Goal: Task Accomplishment & Management: Manage account settings

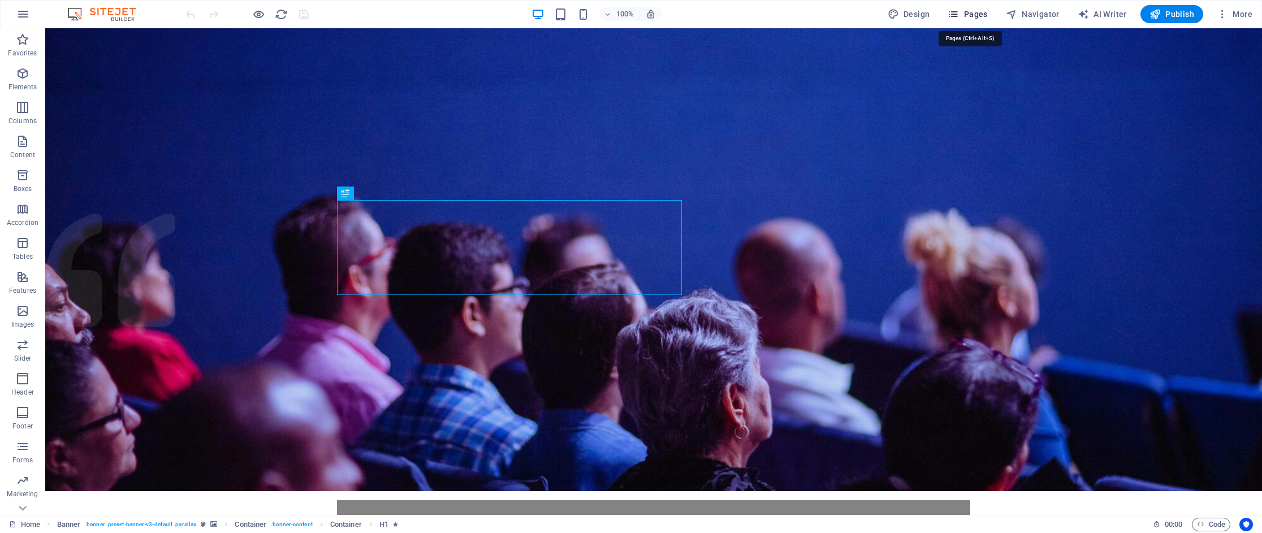
click at [991, 11] on button "Pages" at bounding box center [967, 14] width 49 height 18
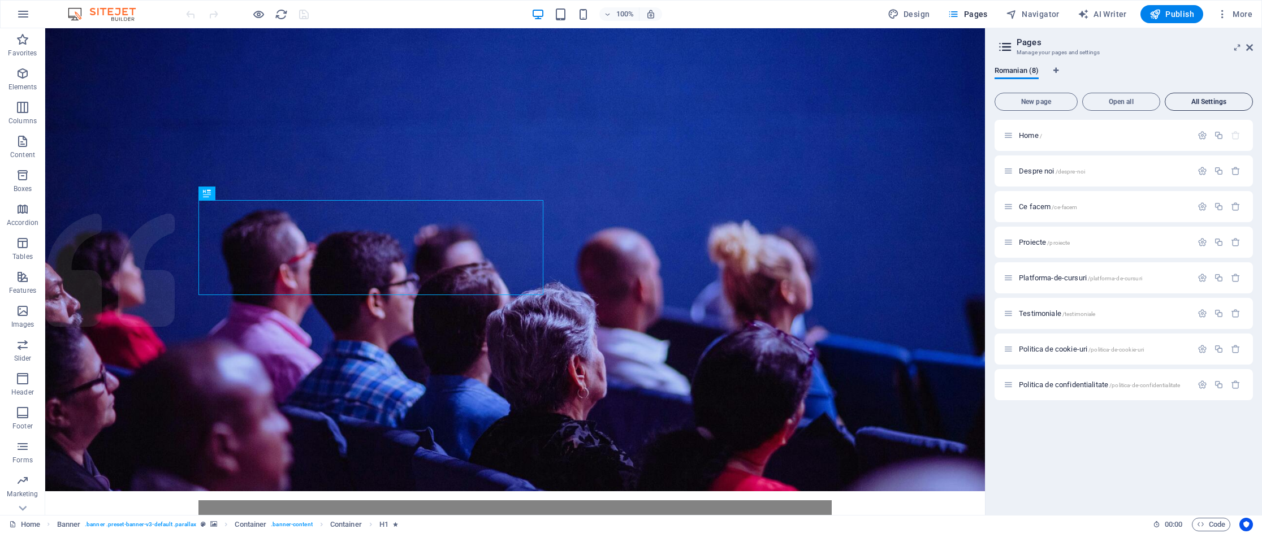
click at [1229, 96] on button "All Settings" at bounding box center [1209, 102] width 88 height 18
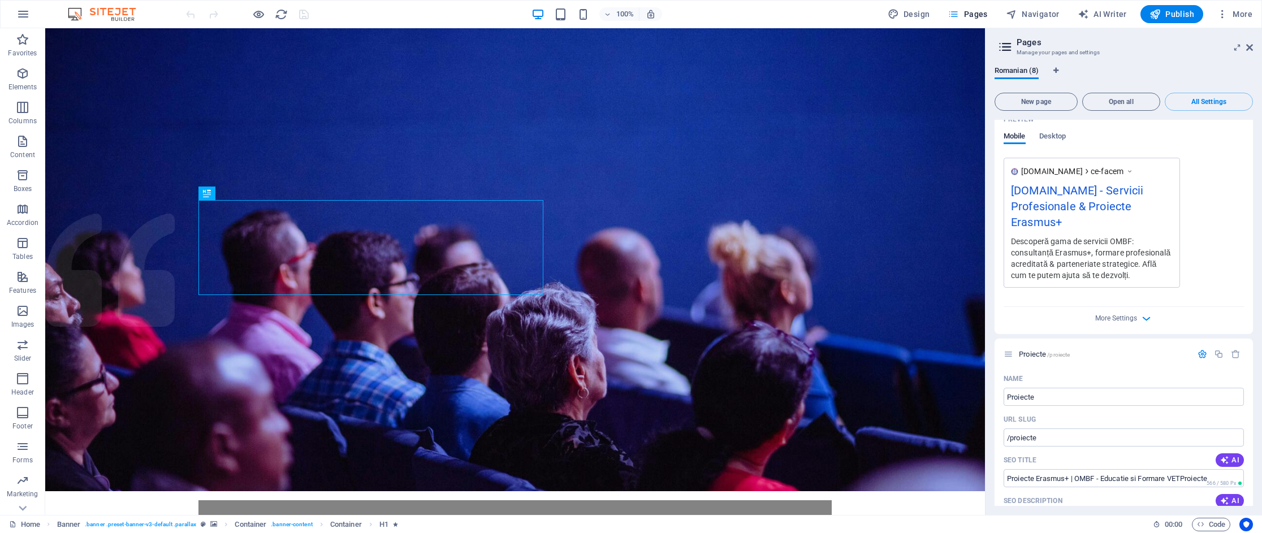
scroll to position [1195, 0]
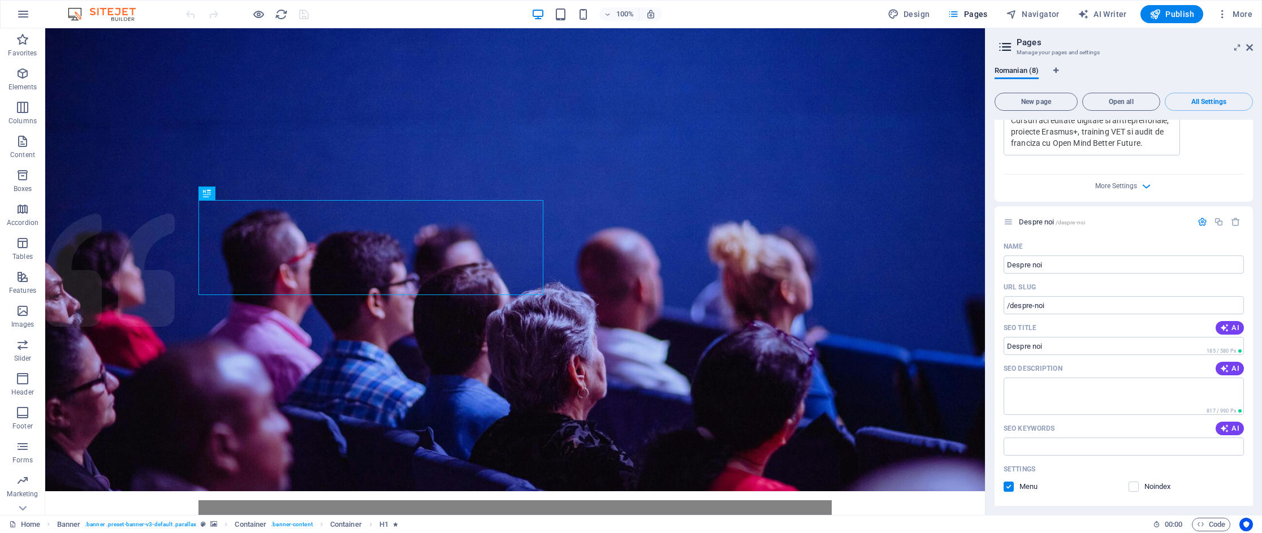
scroll to position [440, 0]
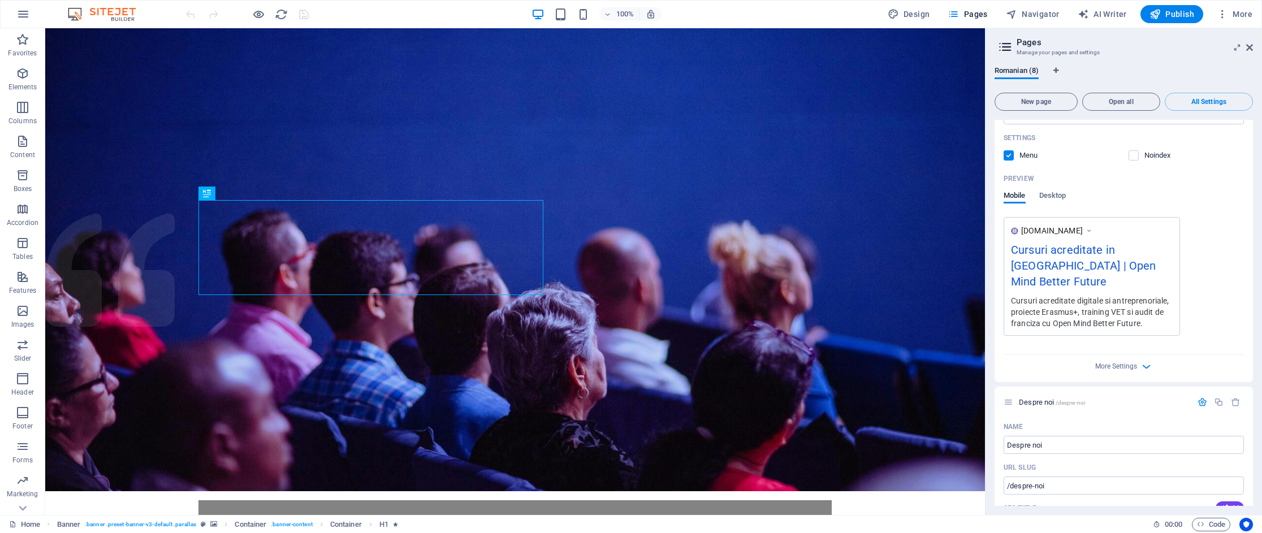
scroll to position [252, 0]
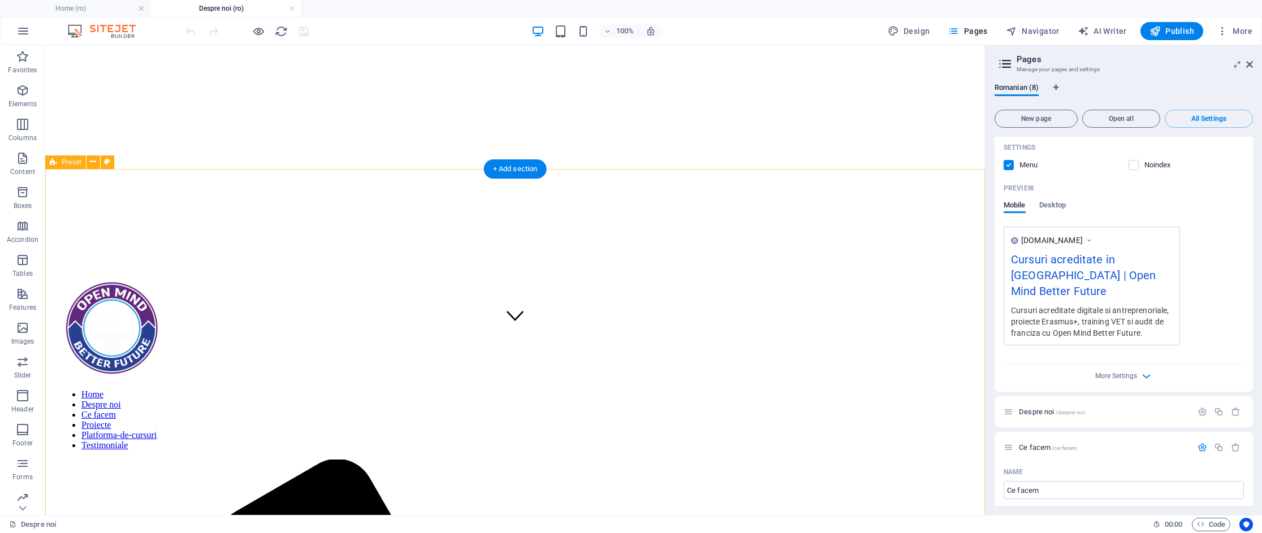
scroll to position [141, 0]
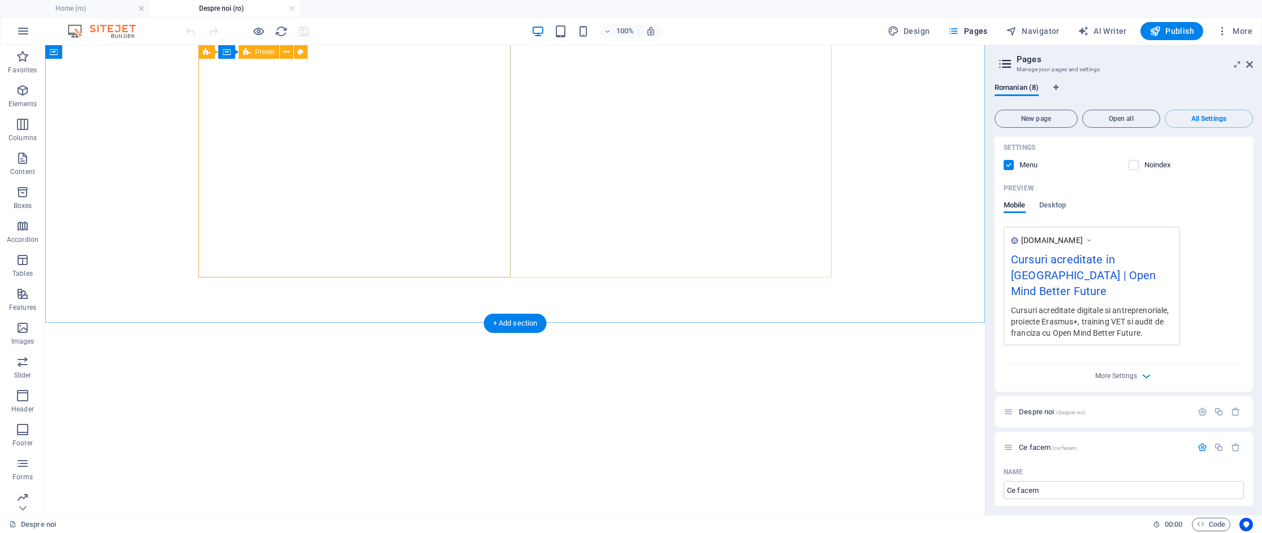
scroll to position [2302, 0]
click at [500, 288] on div "+ Add section" at bounding box center [515, 287] width 63 height 19
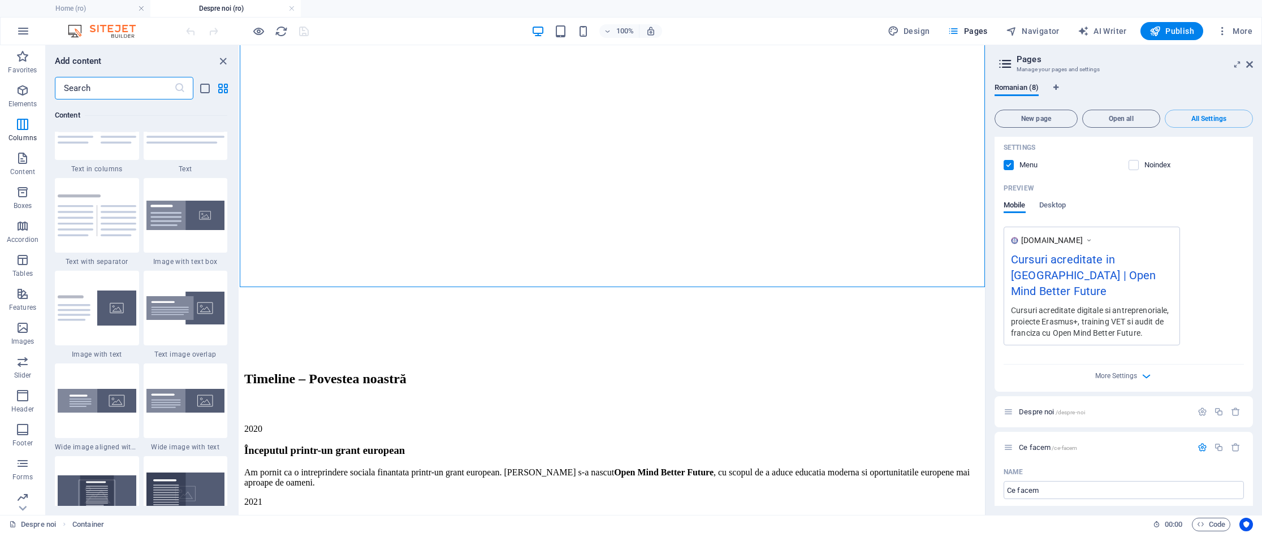
scroll to position [1806, 0]
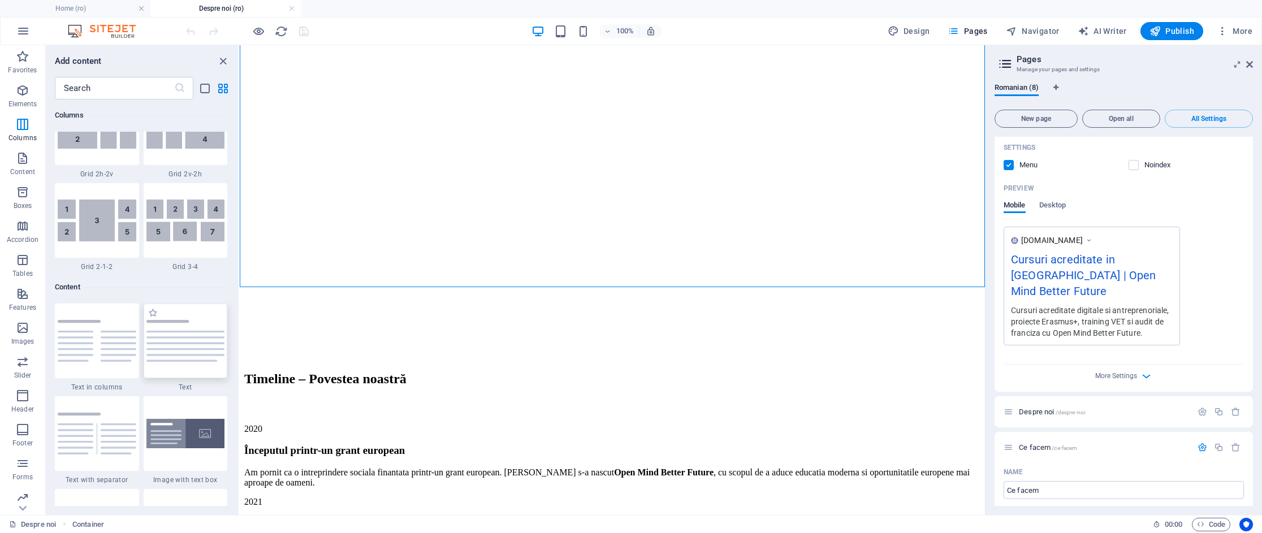
click at [172, 338] on img at bounding box center [185, 341] width 79 height 42
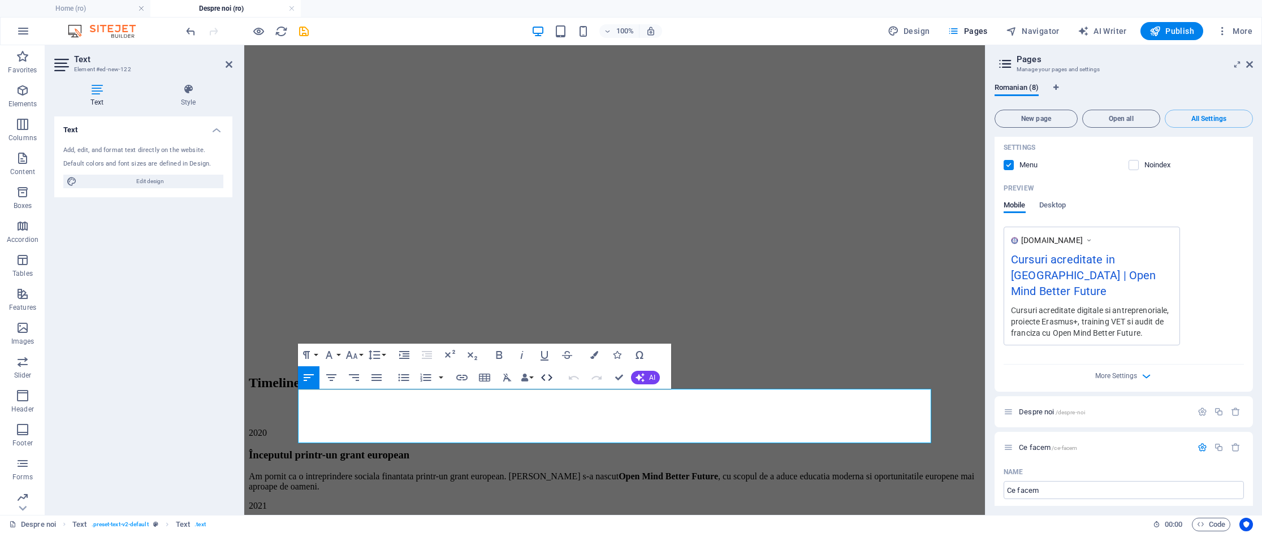
click at [544, 379] on icon "button" at bounding box center [547, 378] width 14 height 14
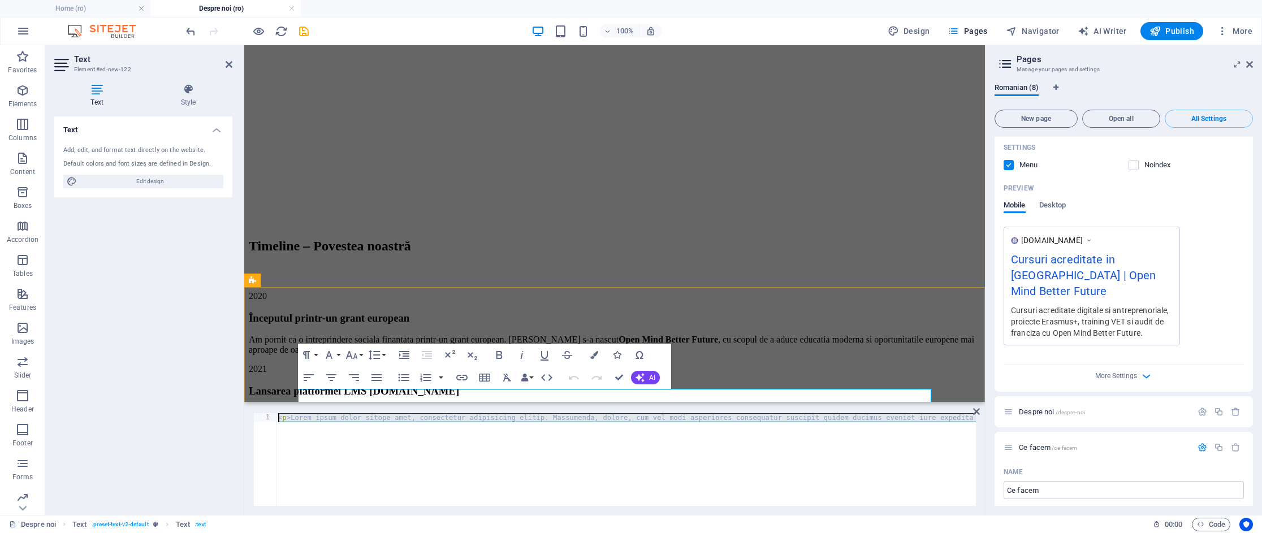
scroll to position [0, 0]
drag, startPoint x: 628, startPoint y: 481, endPoint x: 289, endPoint y: 391, distance: 350.0
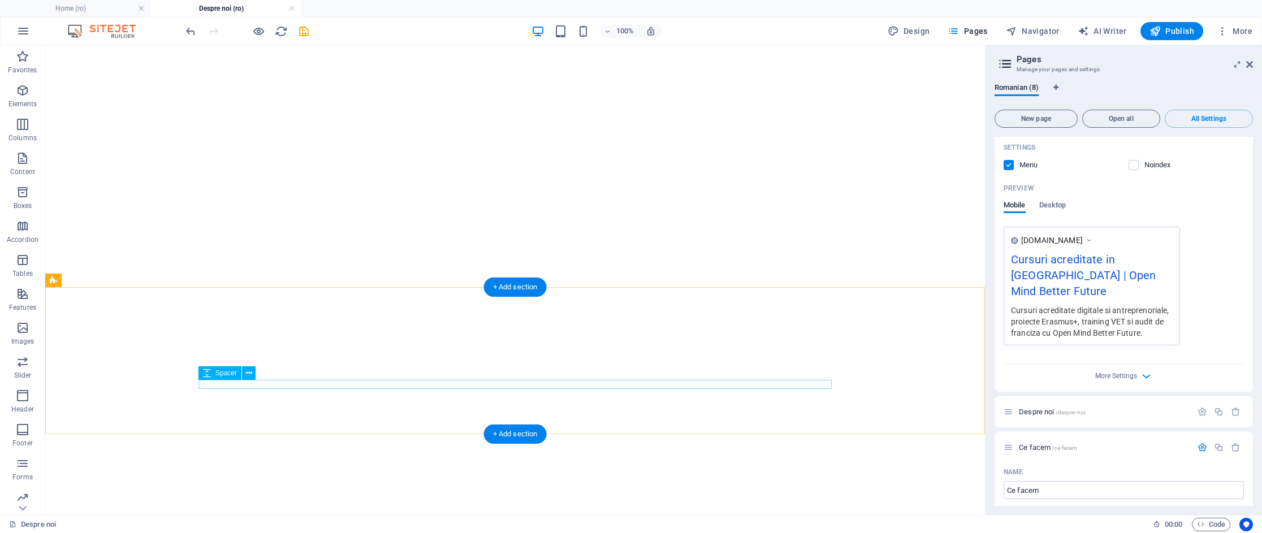
drag, startPoint x: 286, startPoint y: 382, endPoint x: 87, endPoint y: 382, distance: 199.0
select select "rem"
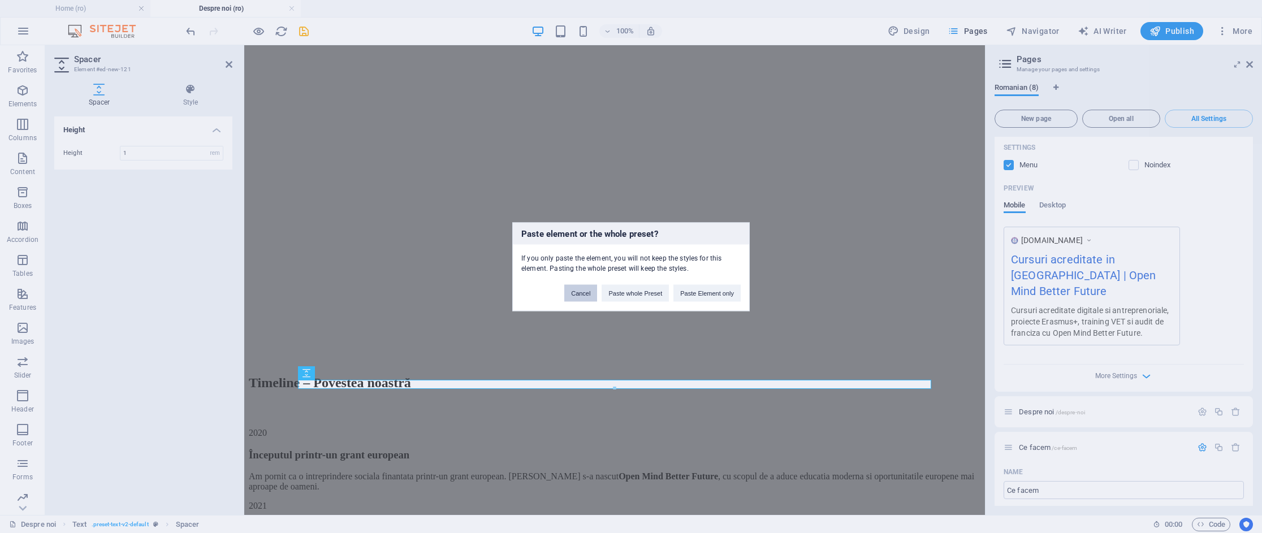
click at [578, 296] on button "Cancel" at bounding box center [580, 292] width 33 height 17
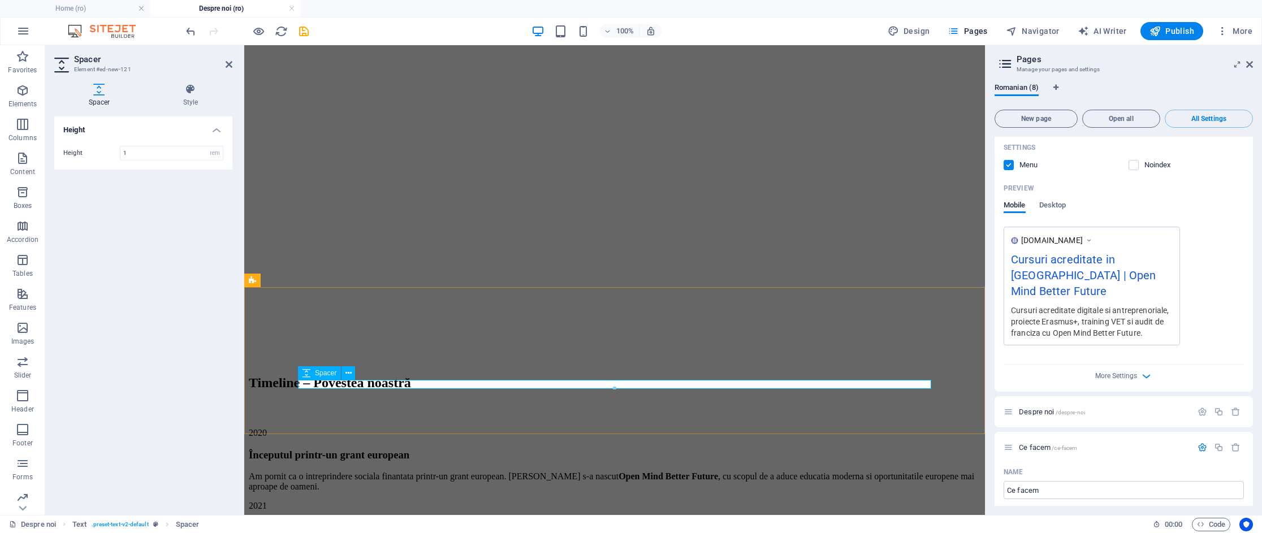
click at [349, 369] on icon at bounding box center [348, 374] width 6 height 12
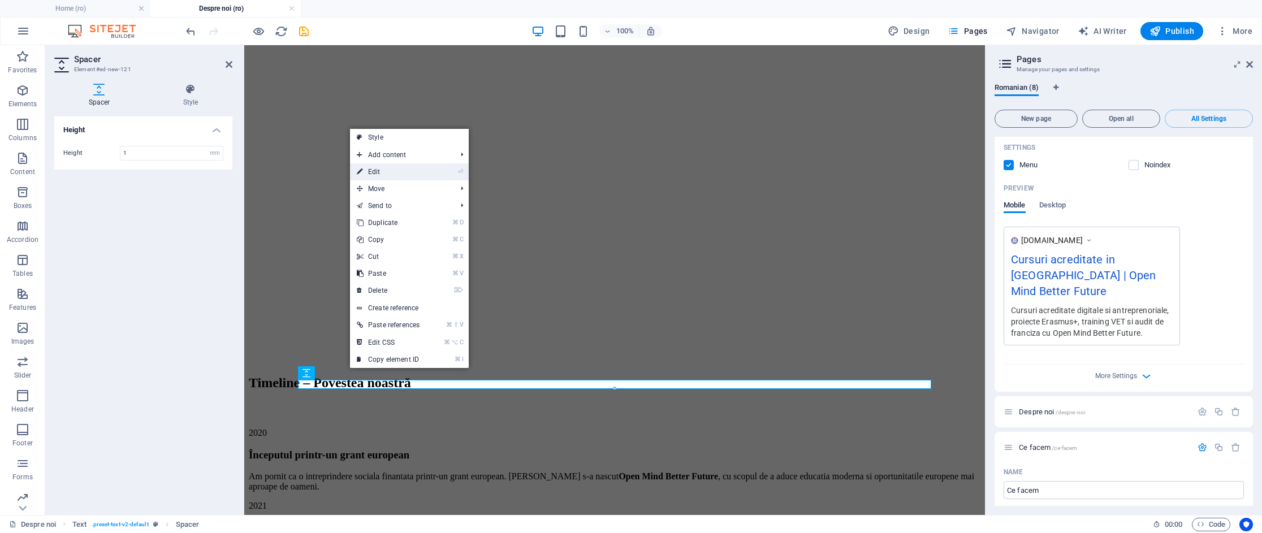
click at [383, 175] on link "⏎ Edit" at bounding box center [388, 171] width 76 height 17
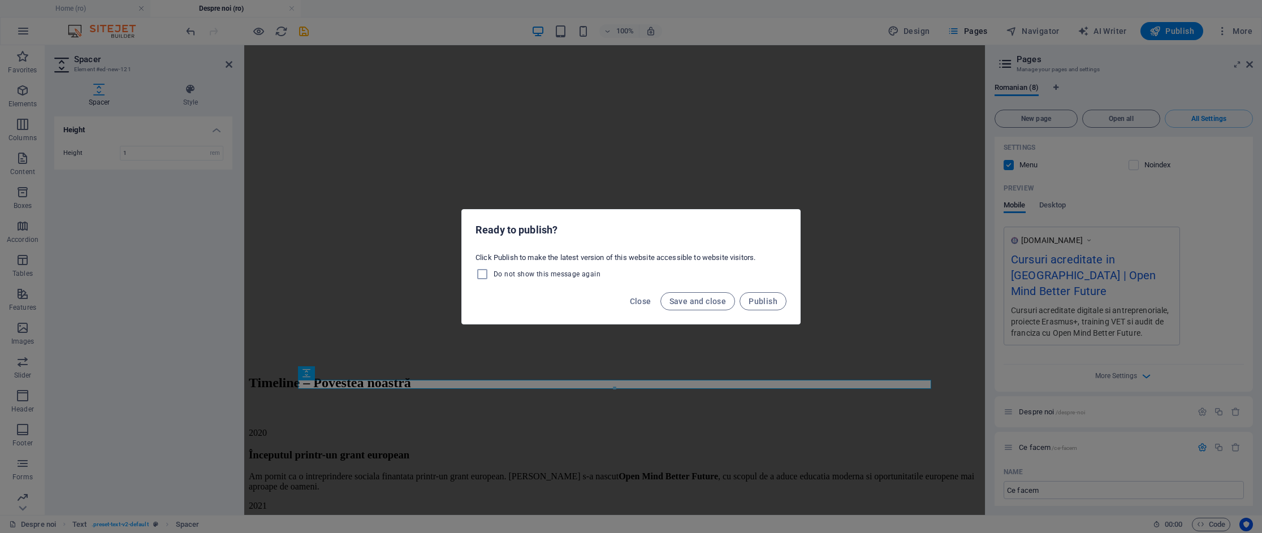
drag, startPoint x: 644, startPoint y: 300, endPoint x: 617, endPoint y: 297, distance: 26.8
click at [642, 300] on span "Close" at bounding box center [640, 301] width 21 height 9
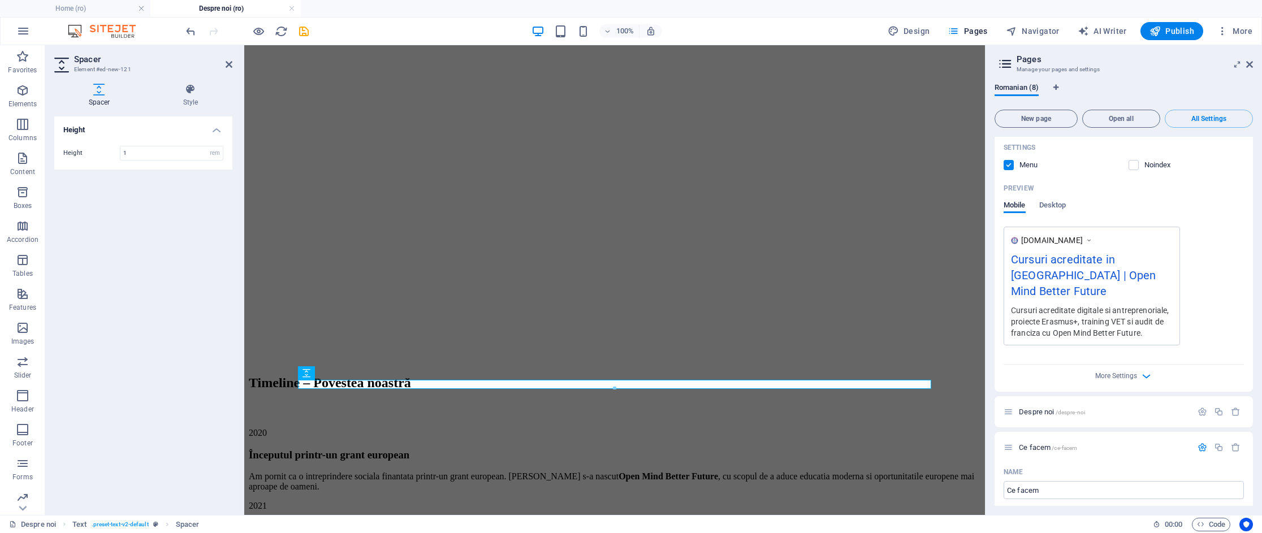
click at [276, 38] on div at bounding box center [247, 31] width 127 height 18
drag, startPoint x: 282, startPoint y: 33, endPoint x: 672, endPoint y: 119, distance: 399.6
click at [282, 33] on icon "reload" at bounding box center [281, 31] width 13 height 13
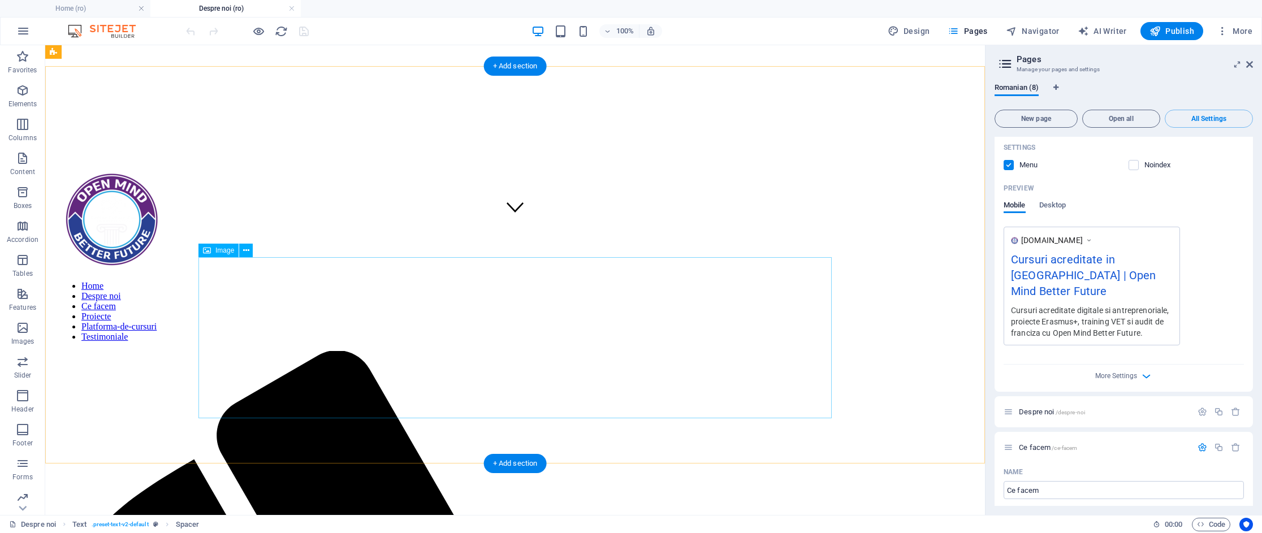
scroll to position [293, 0]
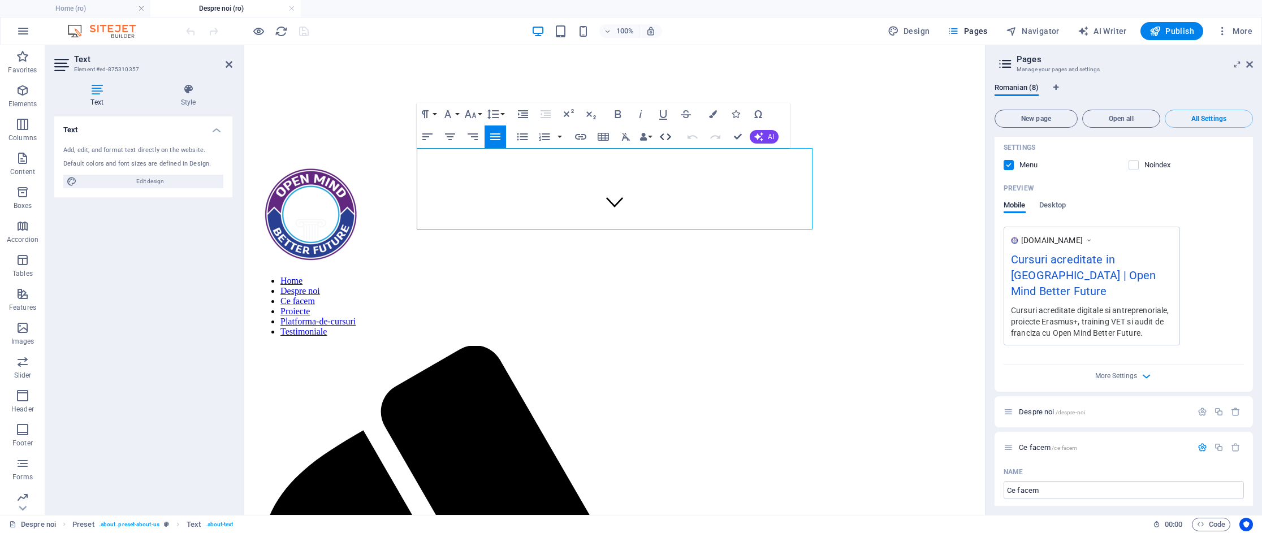
click at [665, 141] on icon "button" at bounding box center [666, 137] width 14 height 14
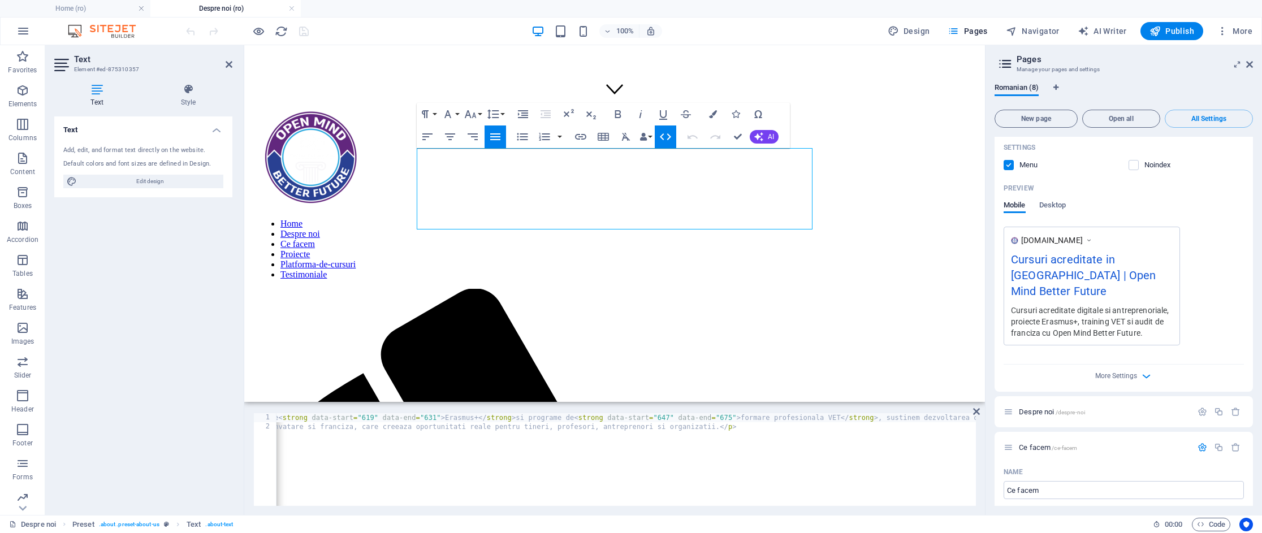
scroll to position [0, 1321]
click at [789, 430] on div "< p data-start = "420" data-end = "772" > Credem intr-o lume in care educatia s…" at bounding box center [276, 467] width 2644 height 109
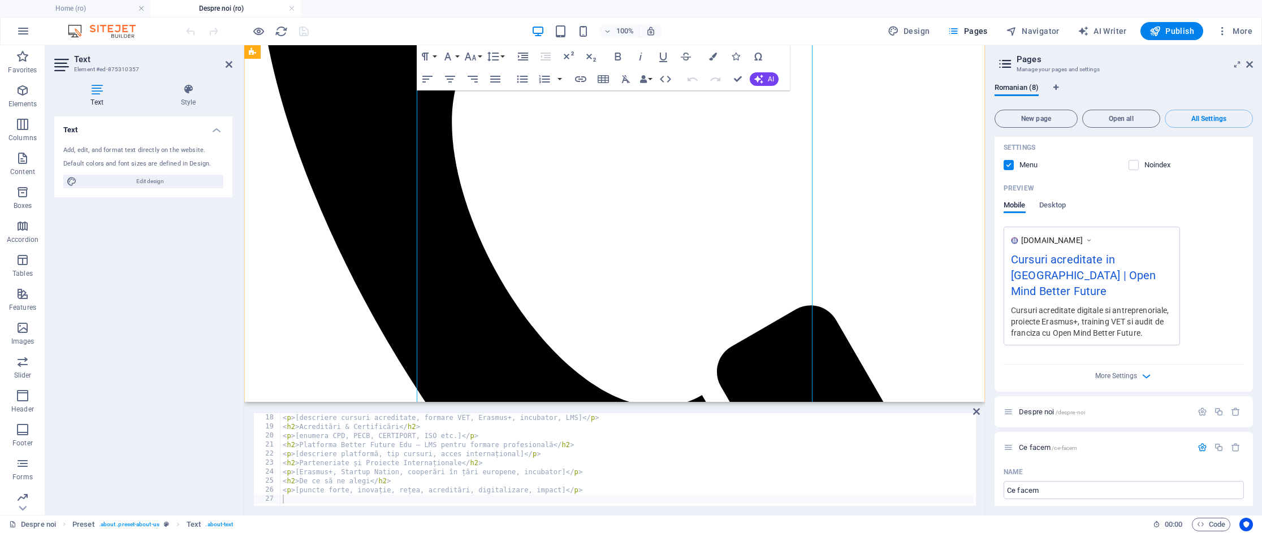
scroll to position [857, 0]
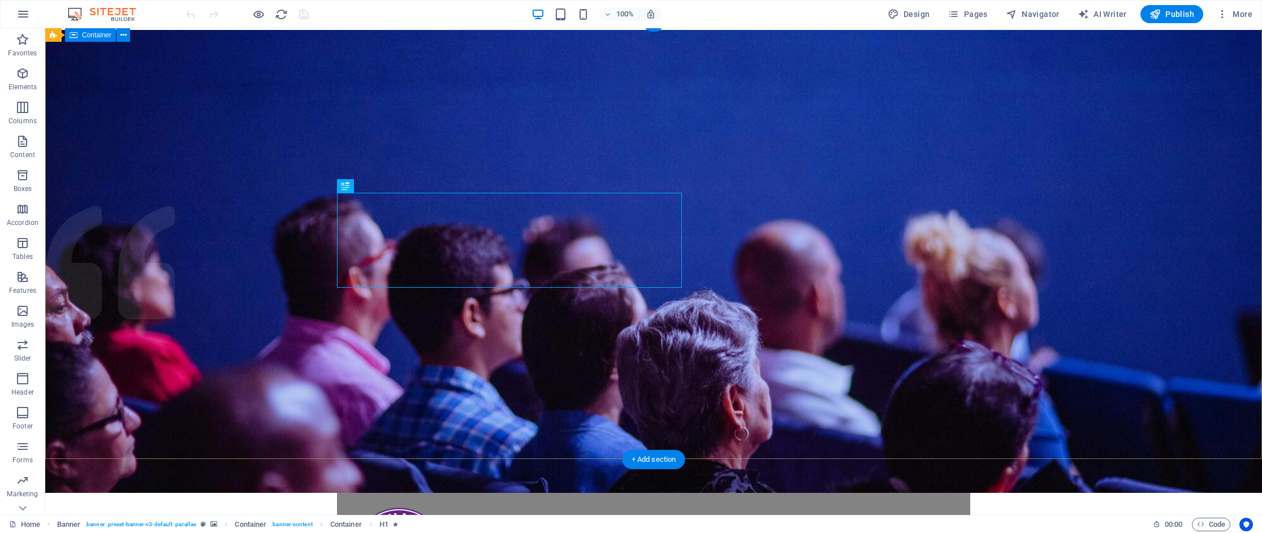
scroll to position [22, 0]
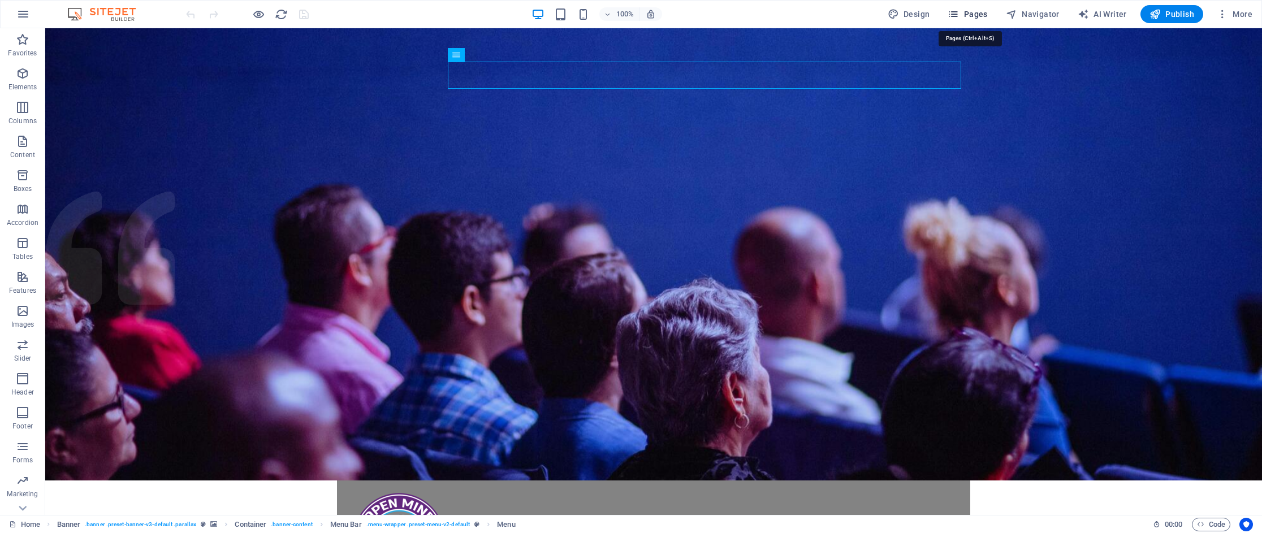
click at [972, 13] on span "Pages" at bounding box center [968, 13] width 40 height 11
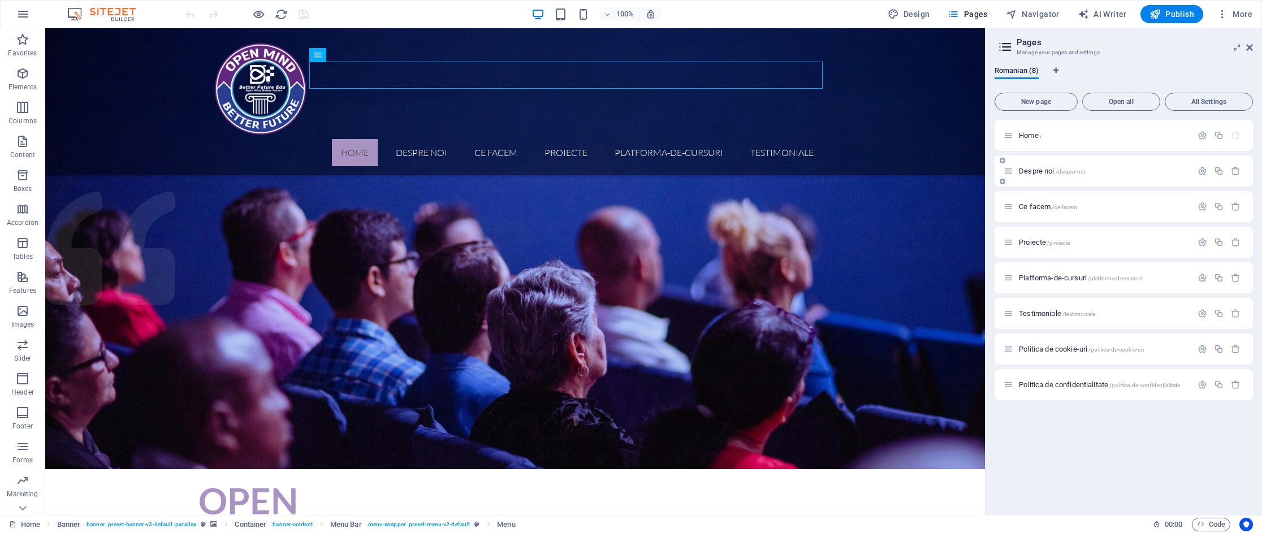
scroll to position [0, 0]
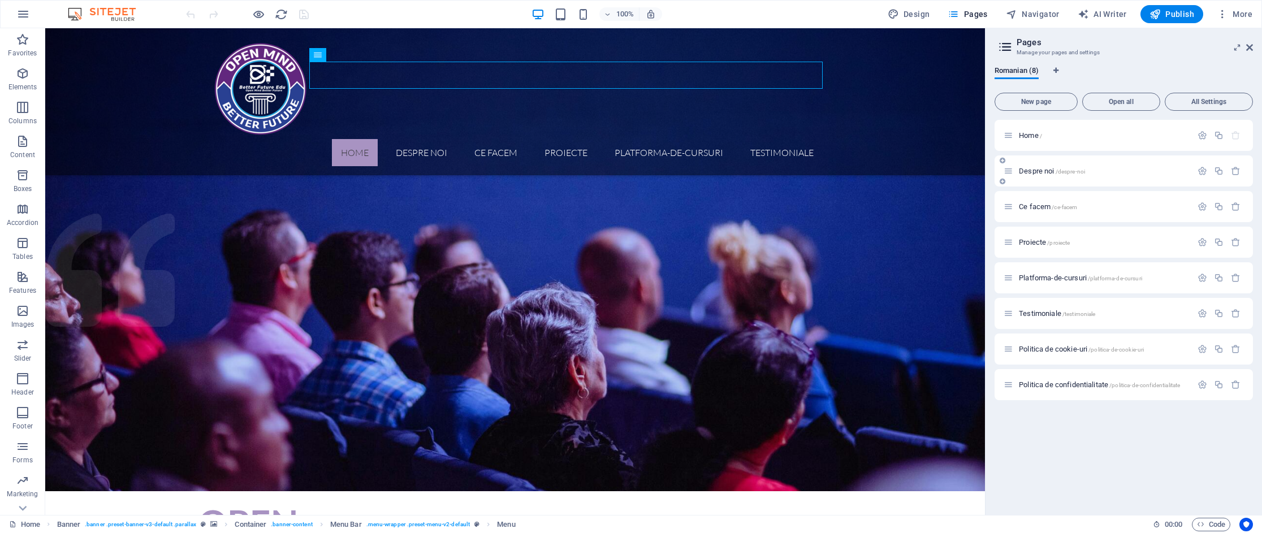
click at [1040, 169] on div "Despre noi /despre-noi" at bounding box center [1124, 170] width 258 height 31
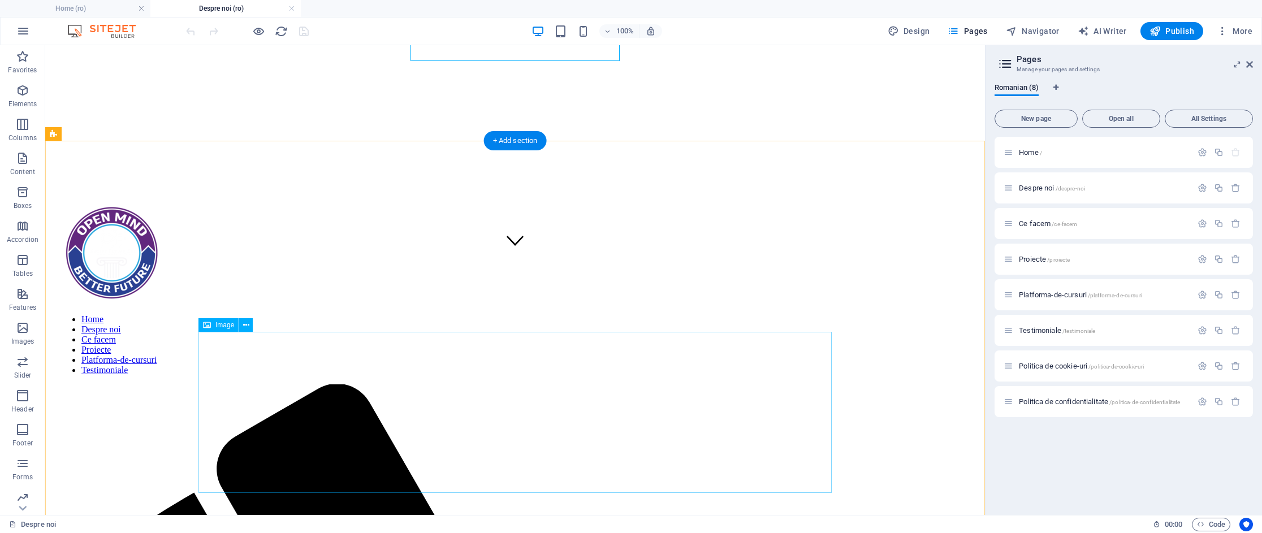
scroll to position [258, 0]
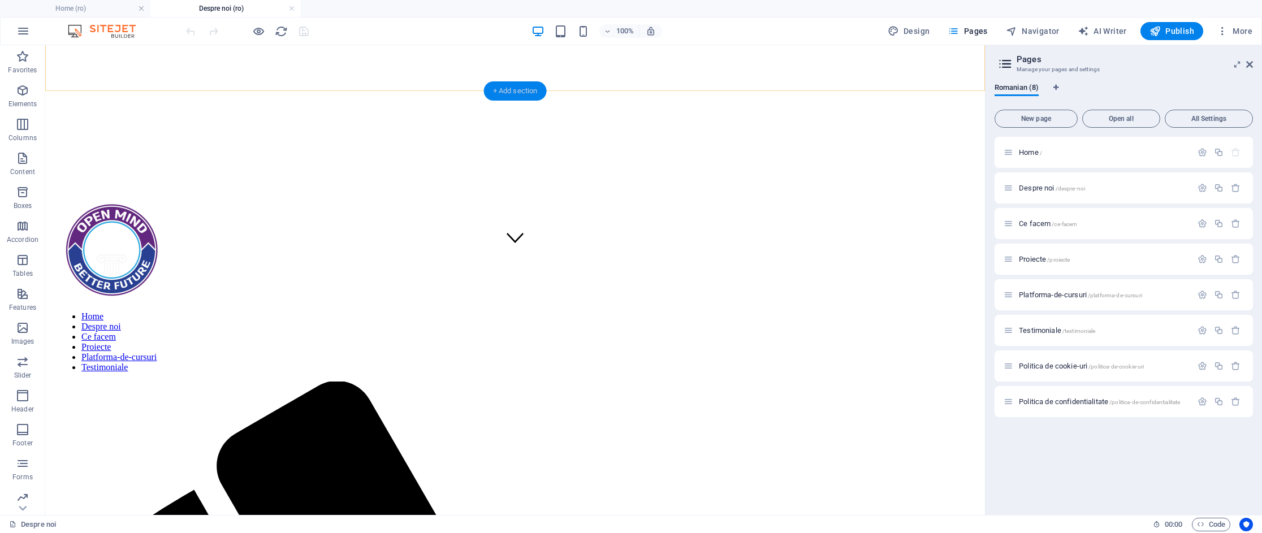
click at [529, 88] on div "+ Add section" at bounding box center [515, 90] width 63 height 19
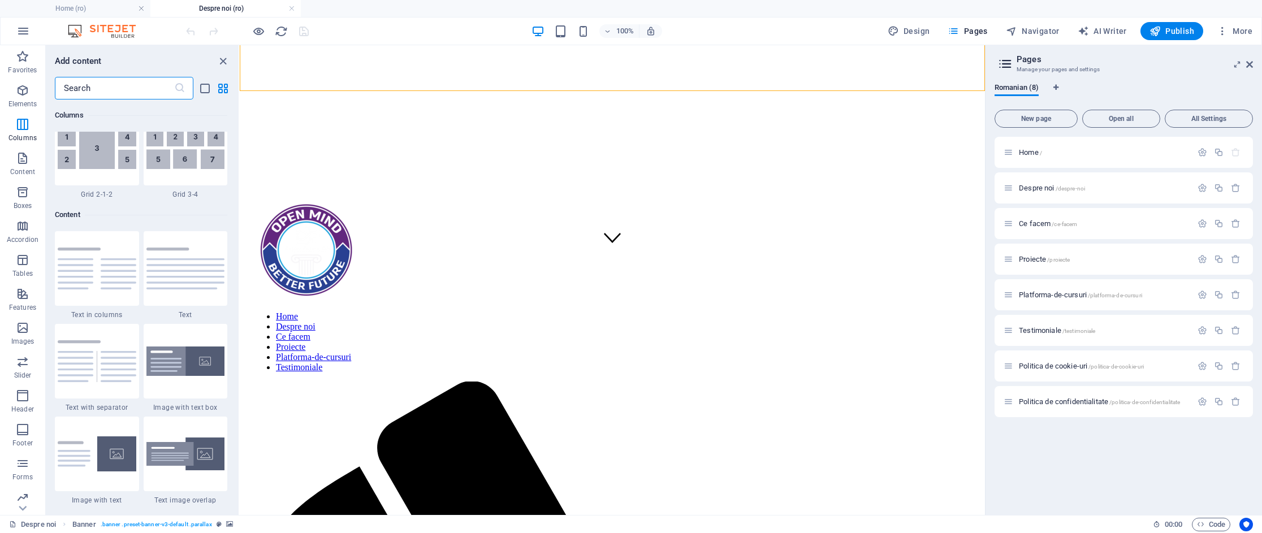
scroll to position [1937, 0]
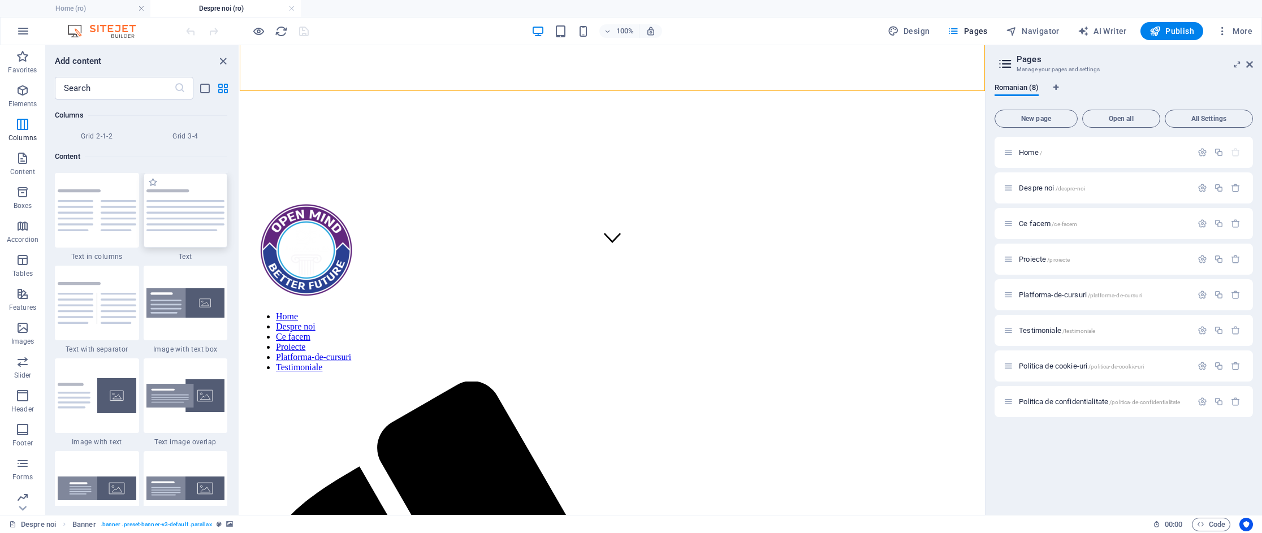
click at [150, 221] on img at bounding box center [185, 210] width 79 height 42
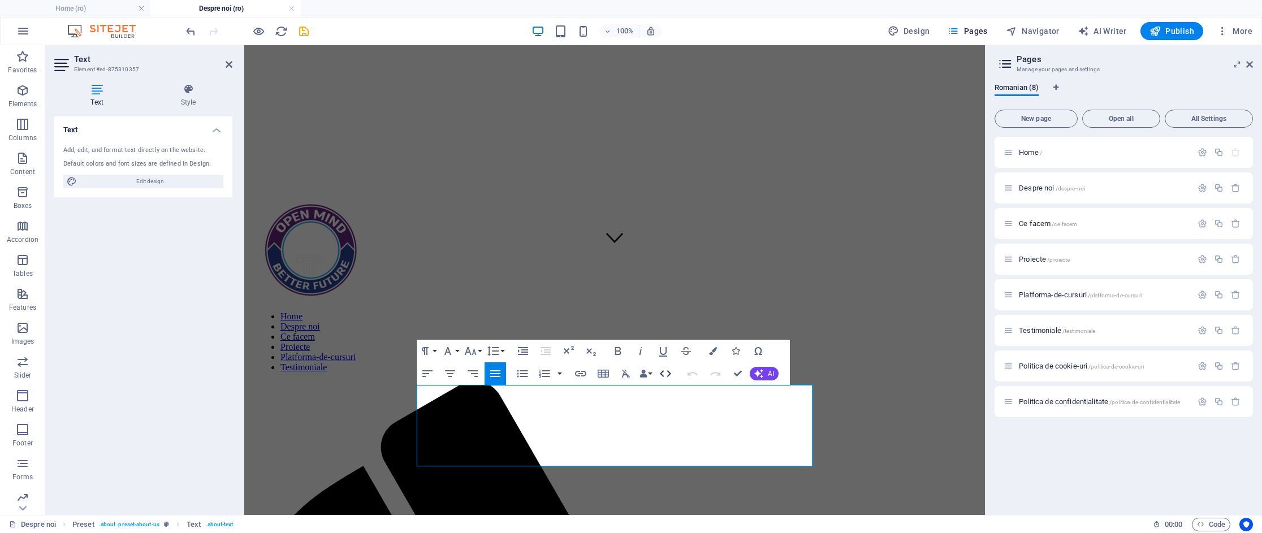
click at [658, 371] on button "HTML" at bounding box center [665, 373] width 21 height 23
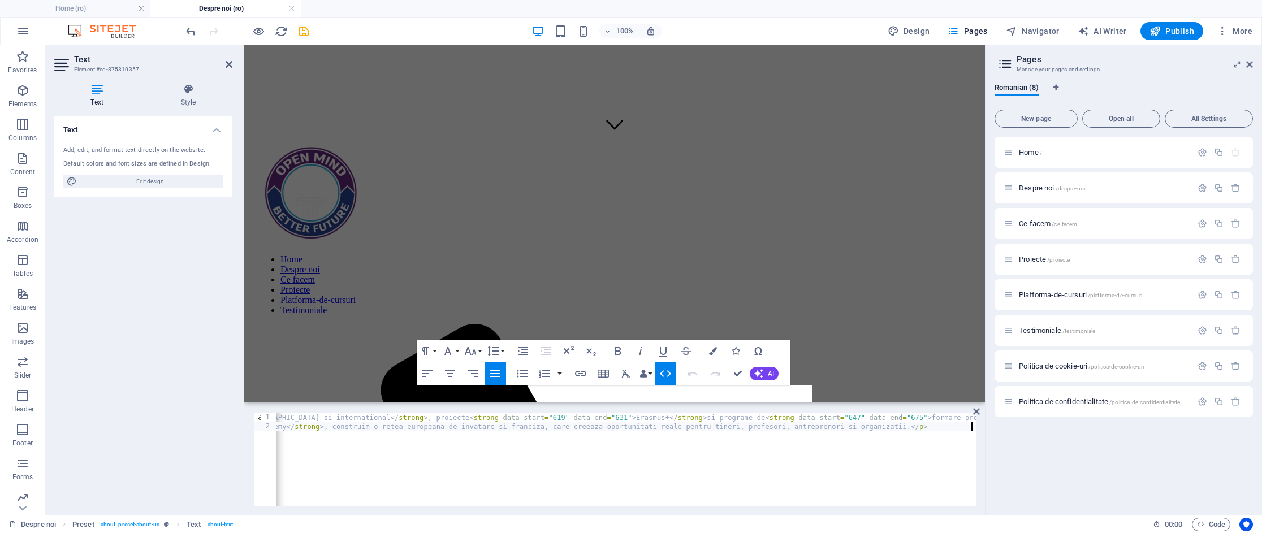
scroll to position [0, 0]
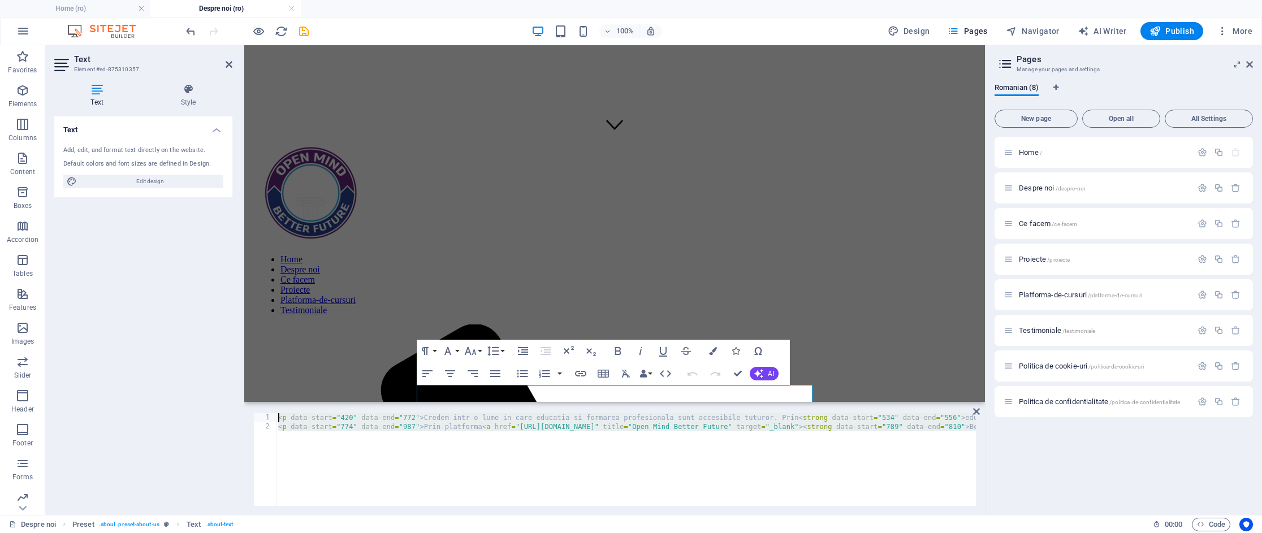
drag, startPoint x: 308, startPoint y: 451, endPoint x: 235, endPoint y: 383, distance: 99.2
click at [235, 383] on div "Text Element #ed-875310357 Text Style Text Add, edit, and format text directly …" at bounding box center [515, 280] width 940 height 470
paste textarea
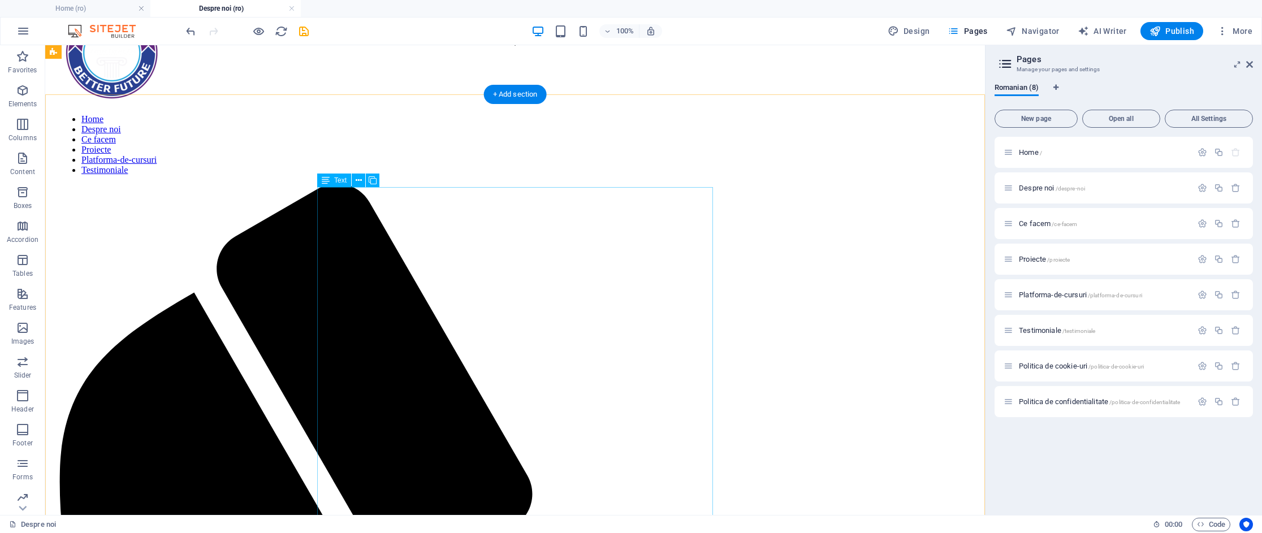
scroll to position [452, 0]
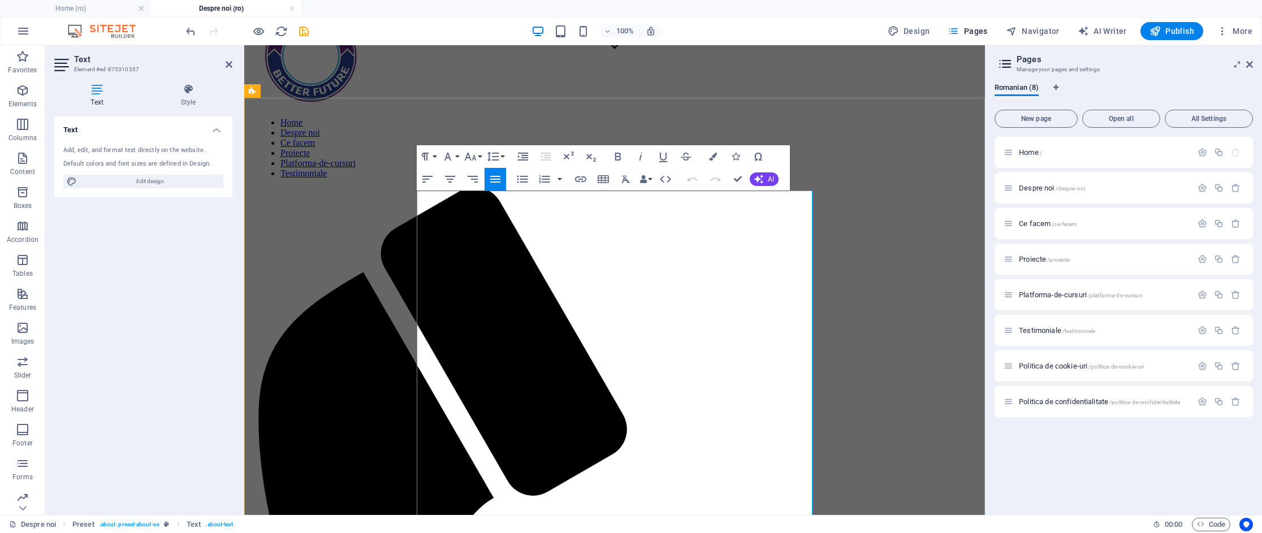
drag, startPoint x: 594, startPoint y: 253, endPoint x: 652, endPoint y: 309, distance: 80.8
click at [669, 181] on icon "button" at bounding box center [666, 179] width 14 height 14
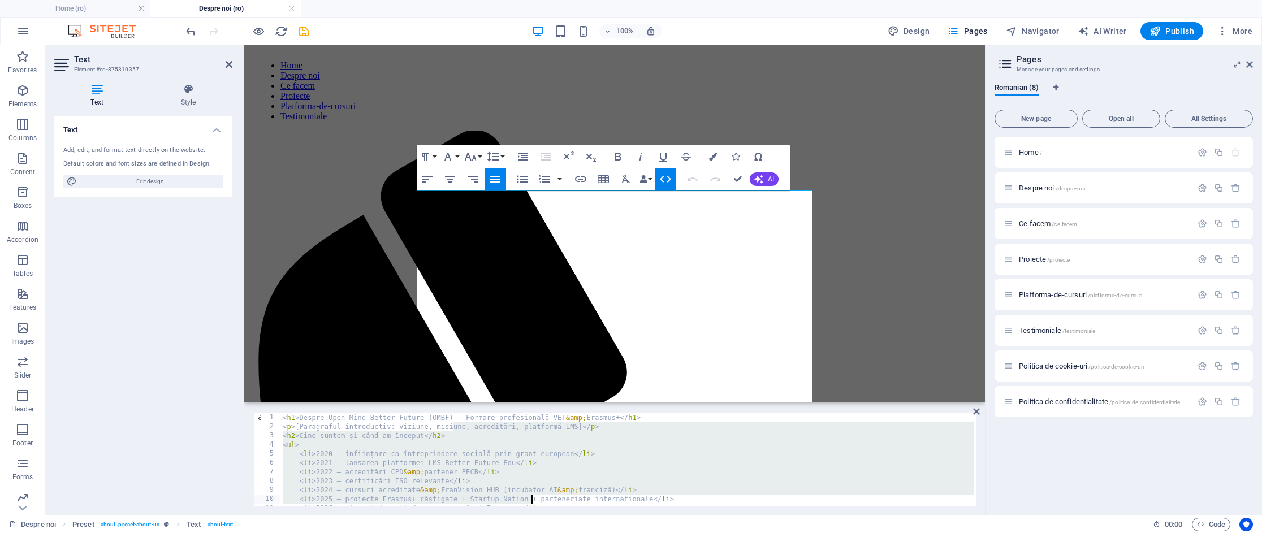
drag, startPoint x: 451, startPoint y: 429, endPoint x: 532, endPoint y: 498, distance: 105.9
click at [532, 498] on div "< h1 > Despre Open Mind Better Future (OMBF) – Formare profesională VET &amp; E…" at bounding box center [626, 468] width 693 height 111
type textarea "<h2>De ce să ne alegi</h2> <p>[puncte forte, inovație, rețea, acreditări, digit…"
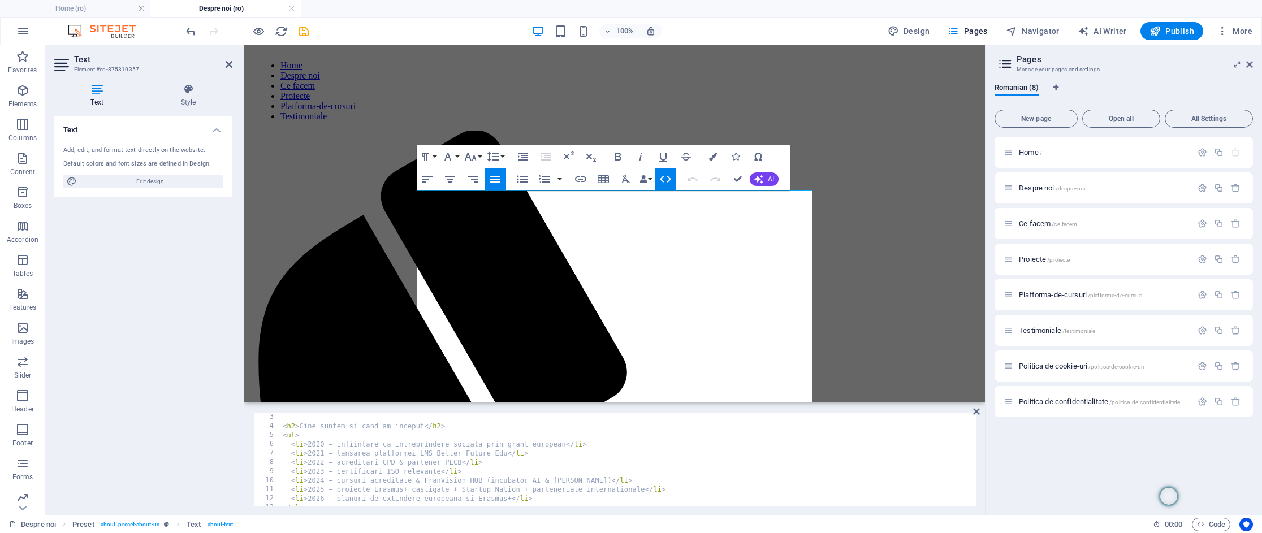
scroll to position [0, 0]
drag, startPoint x: 295, startPoint y: 414, endPoint x: 342, endPoint y: 431, distance: 49.7
click at [295, 414] on div "< h1 > Despre Open Mind Better Future (OMBF) – Formare profesionala VET & Erasm…" at bounding box center [626, 468] width 693 height 111
type textarea "<h2>Despre Open Mind Better Future (OMBF) – Formare profesionala VET & Erasmus+…"
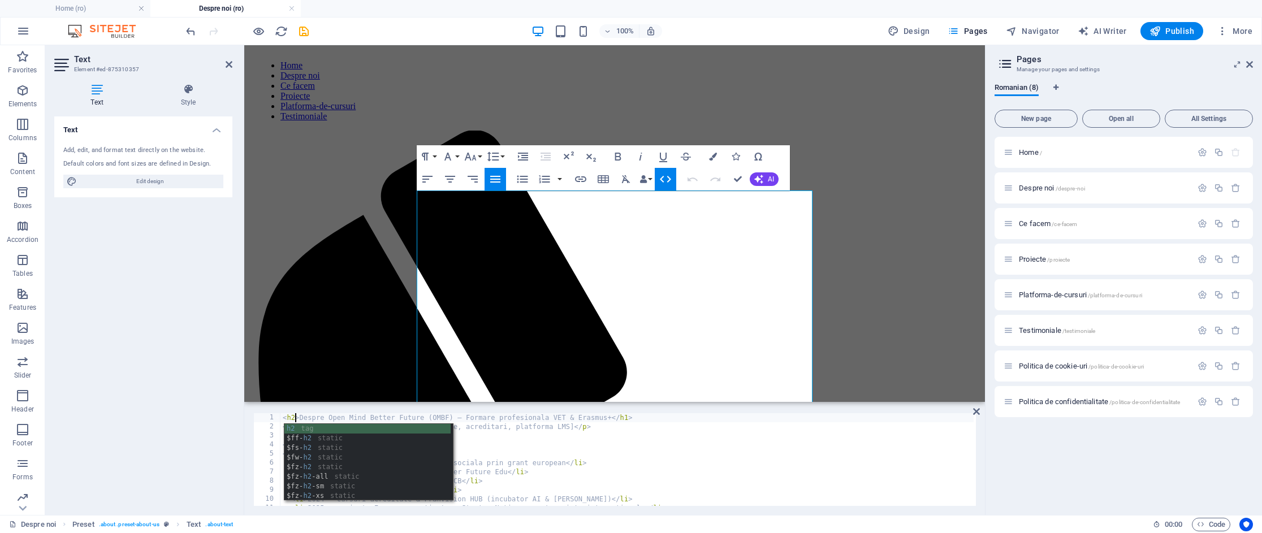
click at [504, 438] on div "< h2 > Despre Open Mind Better Future (OMBF) – Formare profesionala VET & Erasm…" at bounding box center [626, 468] width 693 height 111
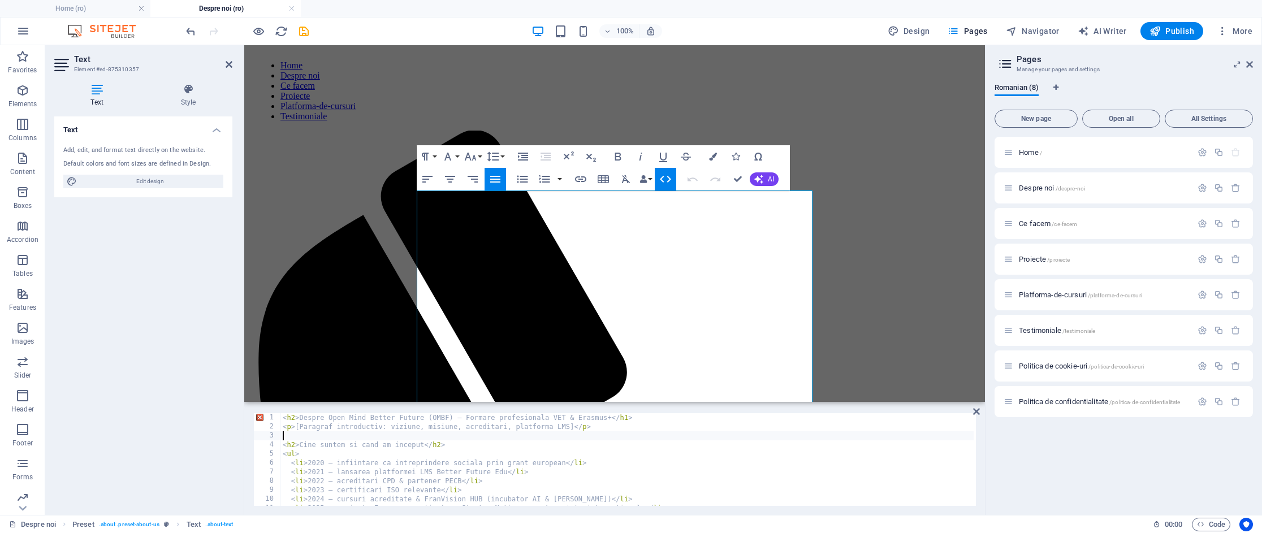
scroll to position [0, 0]
drag, startPoint x: 622, startPoint y: 420, endPoint x: 630, endPoint y: 420, distance: 7.4
click at [624, 420] on div "< h2 > Despre Open Mind Better Future (OMBF) – Formare profesionala VET & Erasm…" at bounding box center [626, 468] width 693 height 111
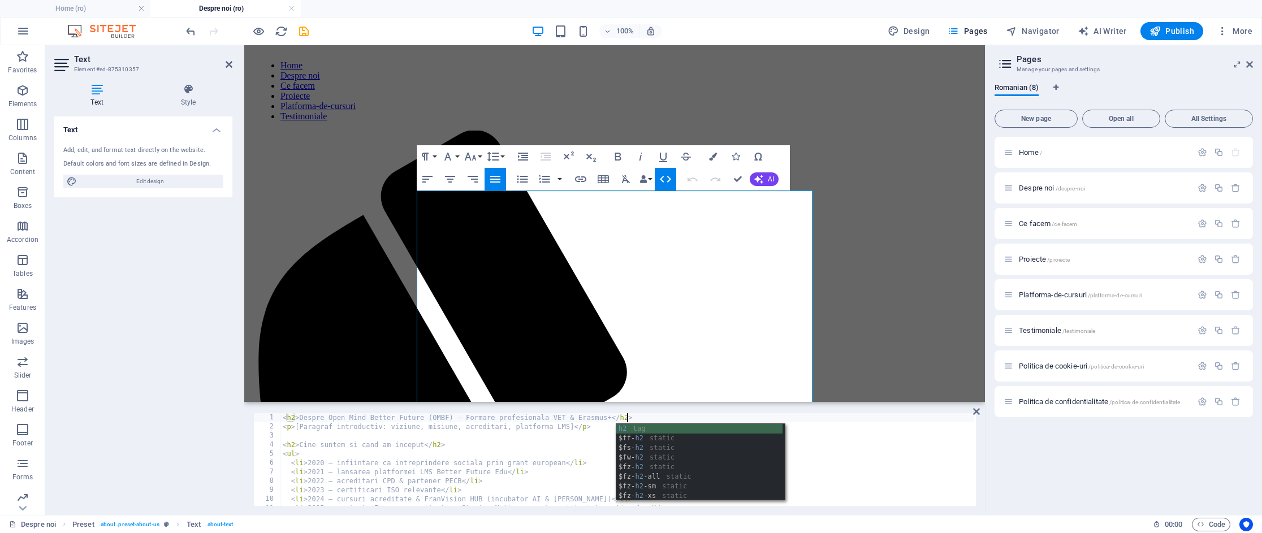
scroll to position [0, 27]
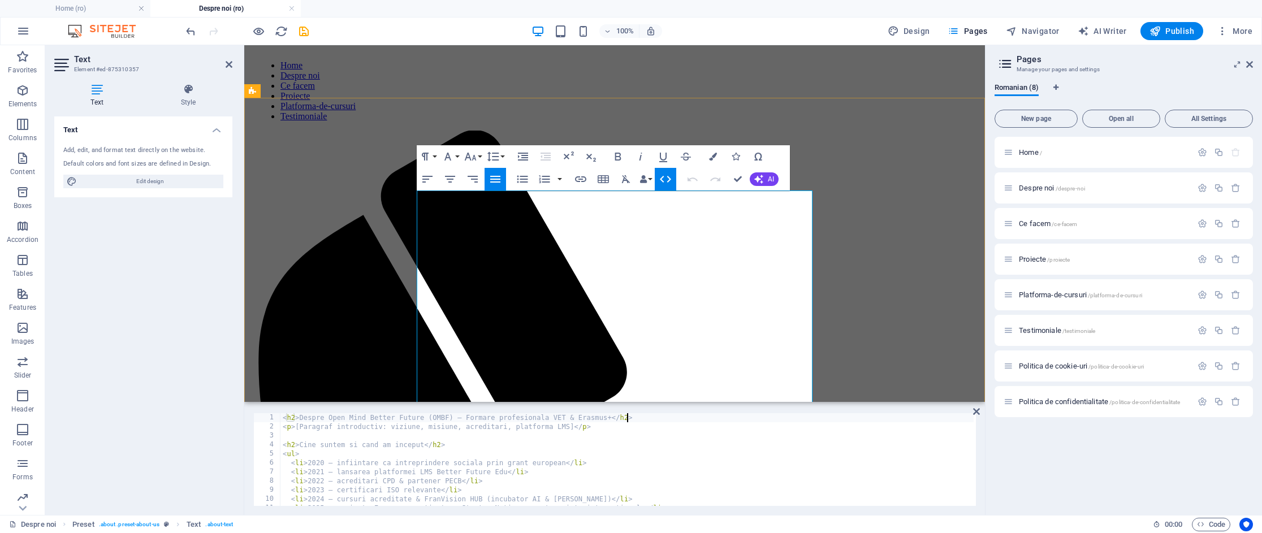
type textarea "<h2>Despre Open Mind Better Future (OMBF) – Formare profesionala VET & Erasmus+…"
drag, startPoint x: 578, startPoint y: 349, endPoint x: 410, endPoint y: 214, distance: 215.9
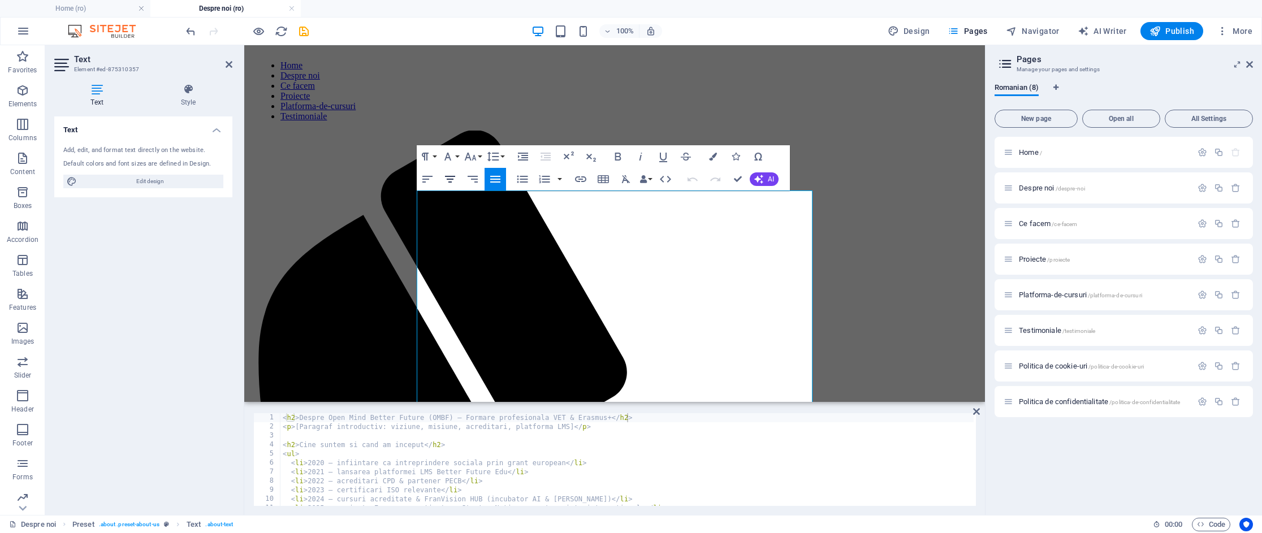
click at [451, 182] on icon "button" at bounding box center [450, 179] width 10 height 7
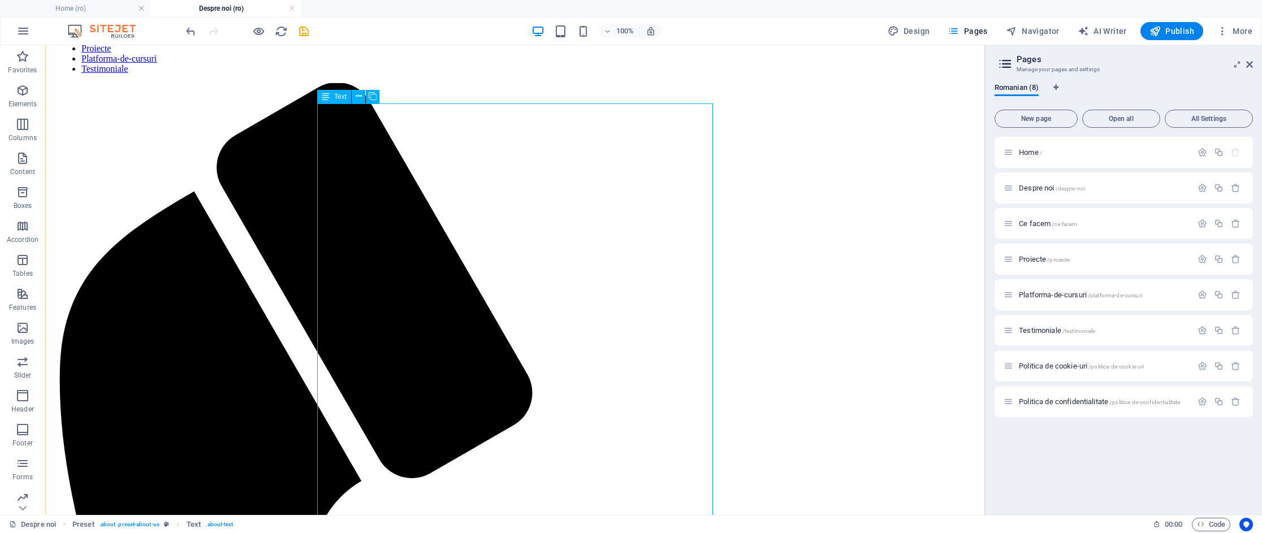
scroll to position [557, 0]
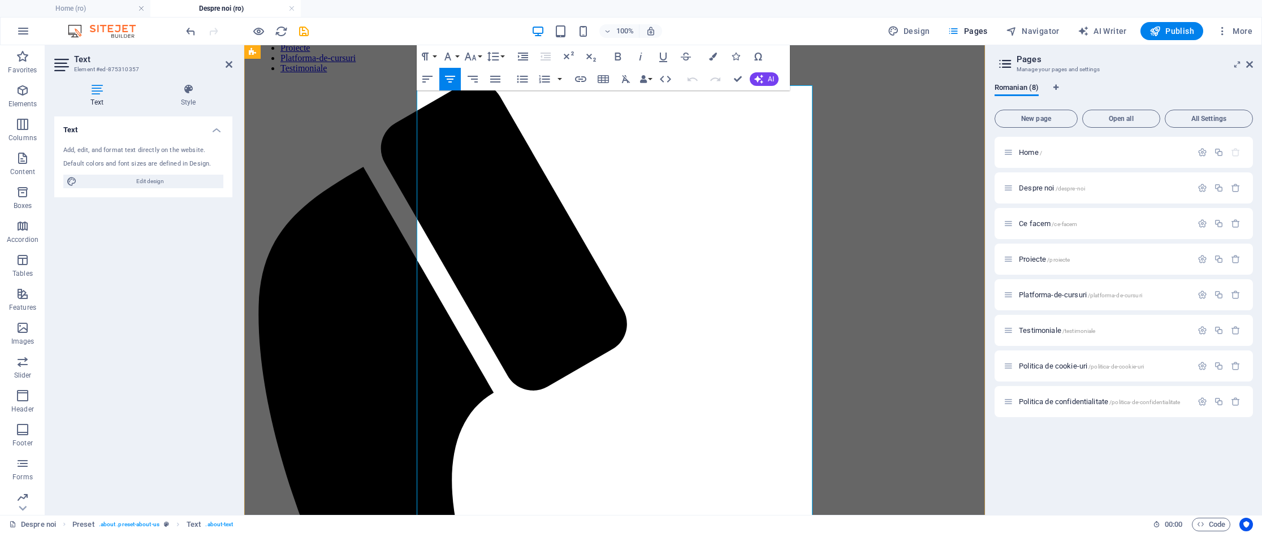
drag, startPoint x: 513, startPoint y: 308, endPoint x: 518, endPoint y: 312, distance: 6.8
drag, startPoint x: 531, startPoint y: 367, endPoint x: 444, endPoint y: 318, distance: 99.7
click at [653, 76] on button "Data Bindings" at bounding box center [646, 79] width 16 height 23
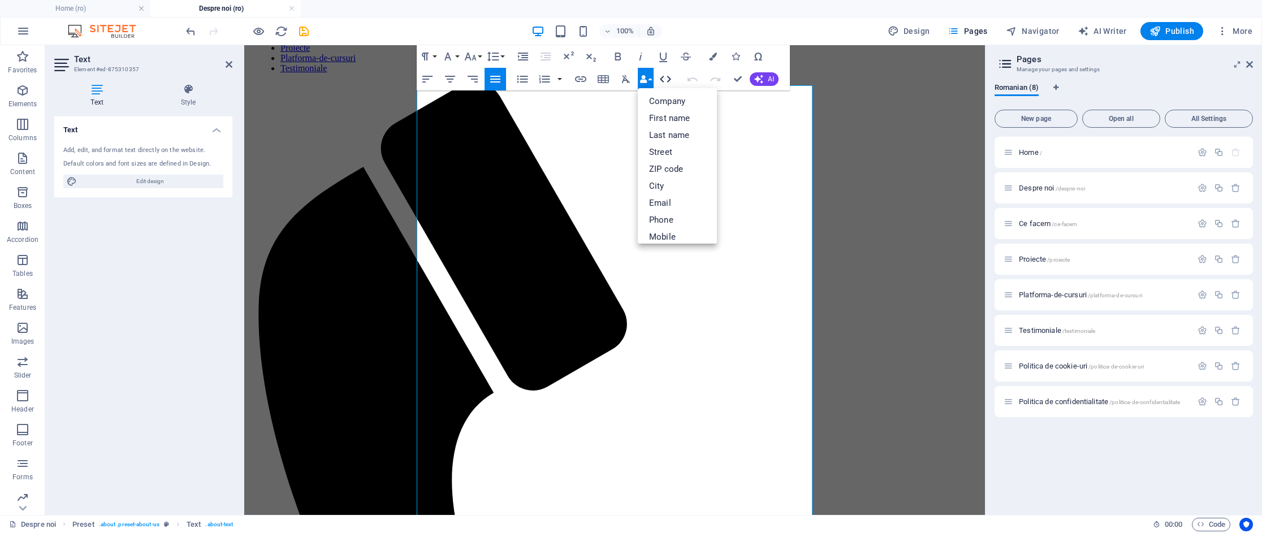
click at [673, 77] on button "HTML" at bounding box center [665, 79] width 21 height 23
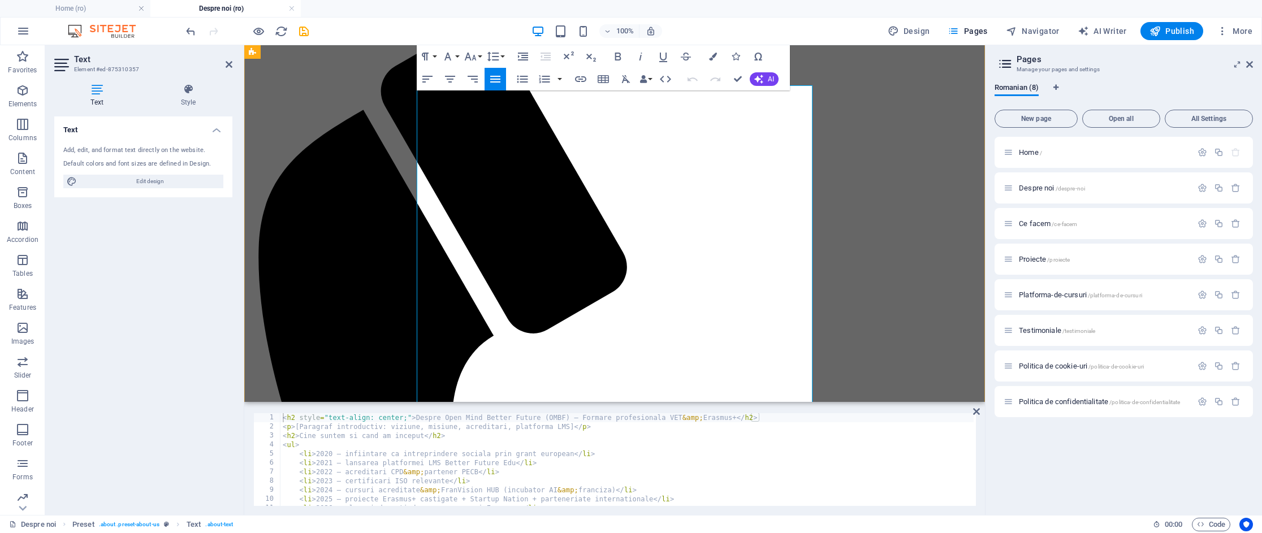
scroll to position [558, 0]
click at [295, 436] on div "< h2 style = "text-align: center;" > Despre Open Mind Better Future (OMBF) – Fo…" at bounding box center [626, 468] width 693 height 111
drag, startPoint x: 758, startPoint y: 419, endPoint x: 773, endPoint y: 452, distance: 36.9
click at [758, 420] on div "< h2 style = "text-align: center;" > Despre Open Mind Better Future (OMBF) – Fo…" at bounding box center [626, 468] width 693 height 111
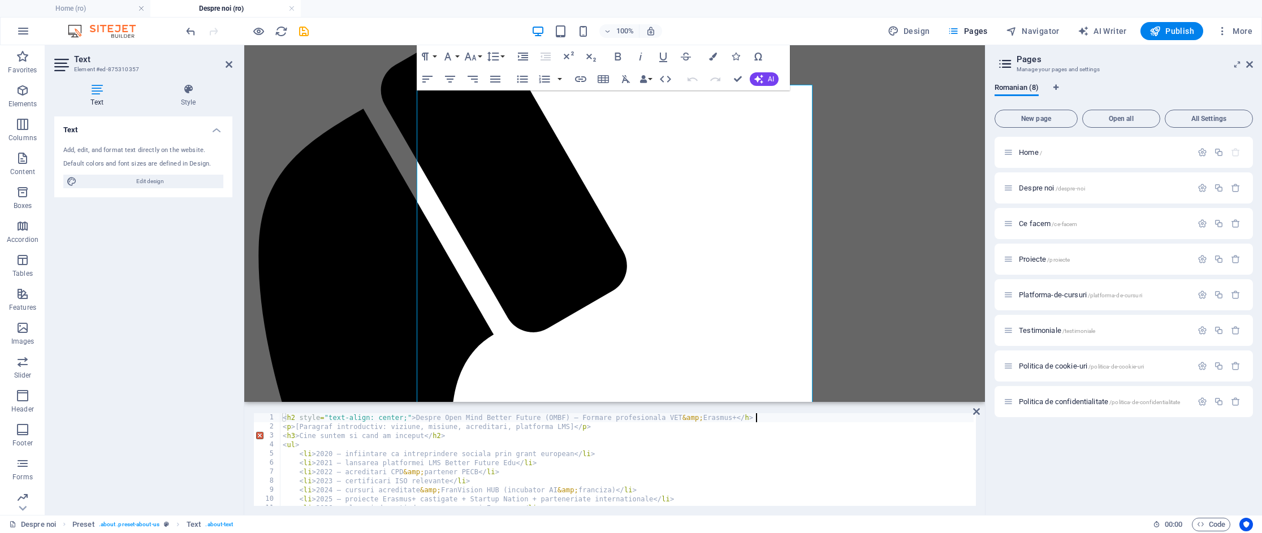
scroll to position [0, 38]
click at [436, 435] on div "< h2 style = "text-align: center;" > Despre Open Mind Better Future (OMBF) – Fo…" at bounding box center [626, 468] width 693 height 111
click at [420, 434] on div "< h2 style = "text-align: center;" > Despre Open Mind Better Future (OMBF) – Fo…" at bounding box center [626, 468] width 693 height 111
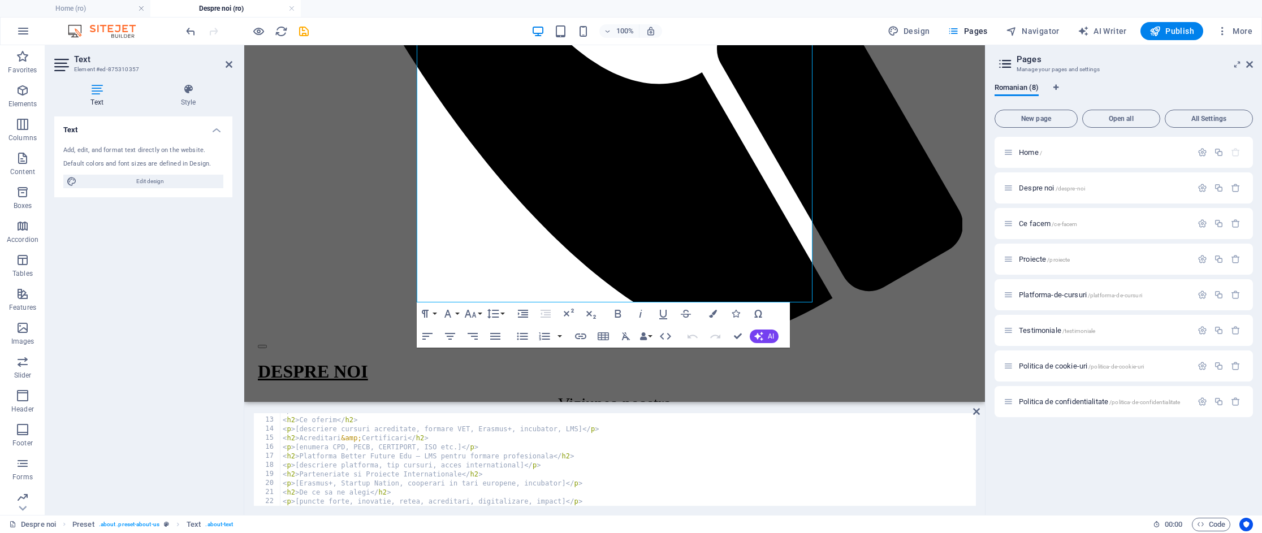
scroll to position [0, 8]
click at [295, 490] on div "</ ul > < h2 > Ce oferim </ h2 > < p > [descriere cursuri acreditate, formare V…" at bounding box center [626, 462] width 693 height 111
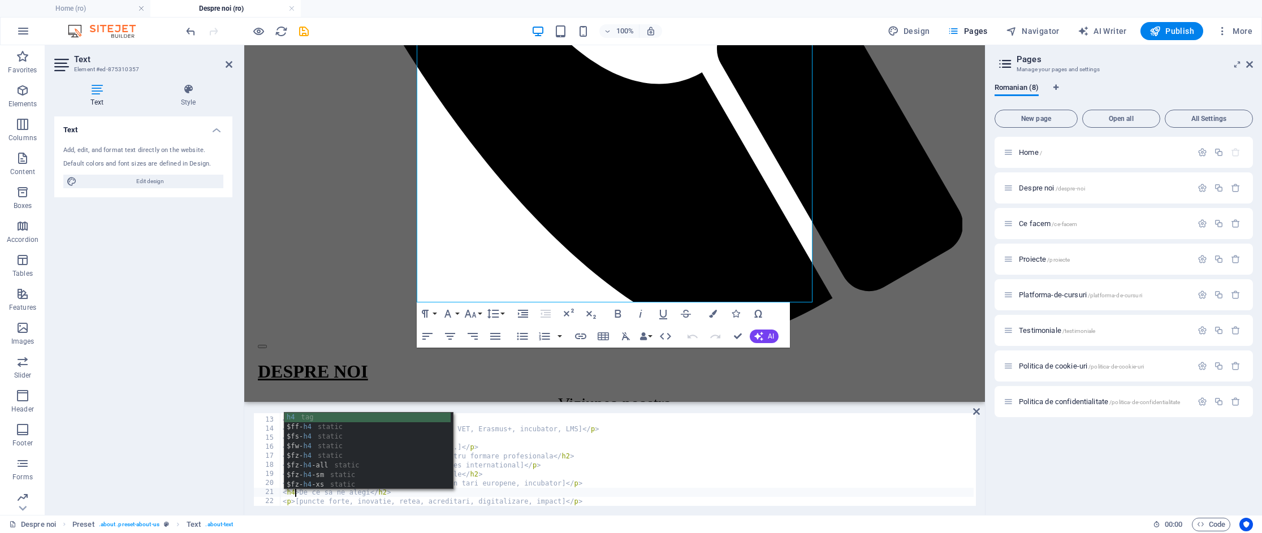
click at [383, 494] on div "</ ul > < h2 > Ce oferim </ h2 > < p > [descriere cursuri acreditate, formare V…" at bounding box center [626, 462] width 693 height 111
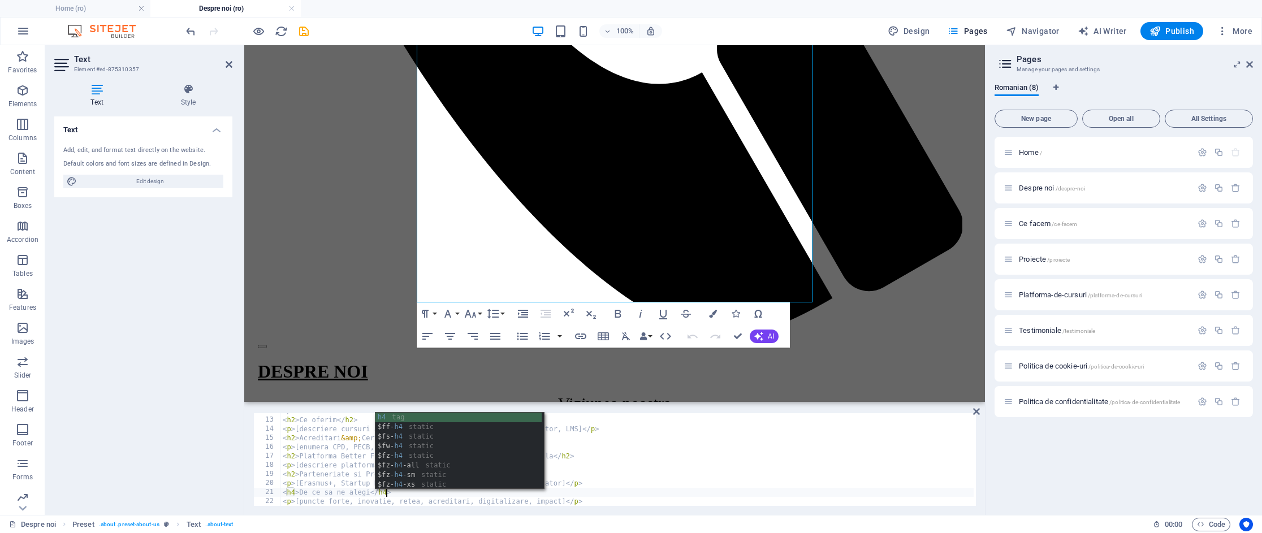
scroll to position [0, 8]
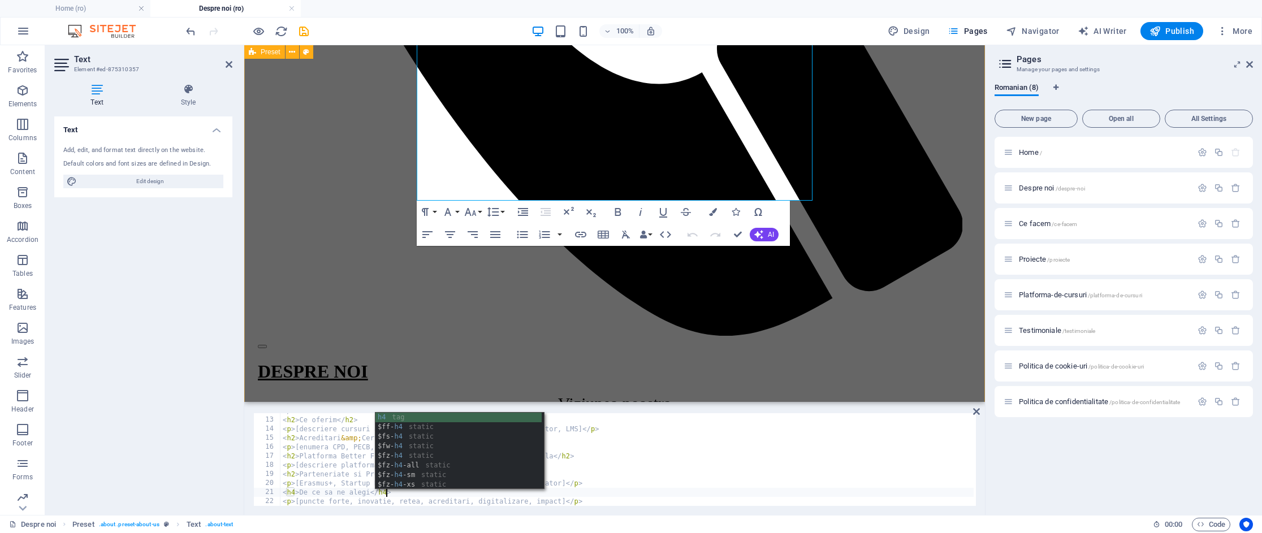
type textarea "<h4>De ce sa ne alegi</h4>"
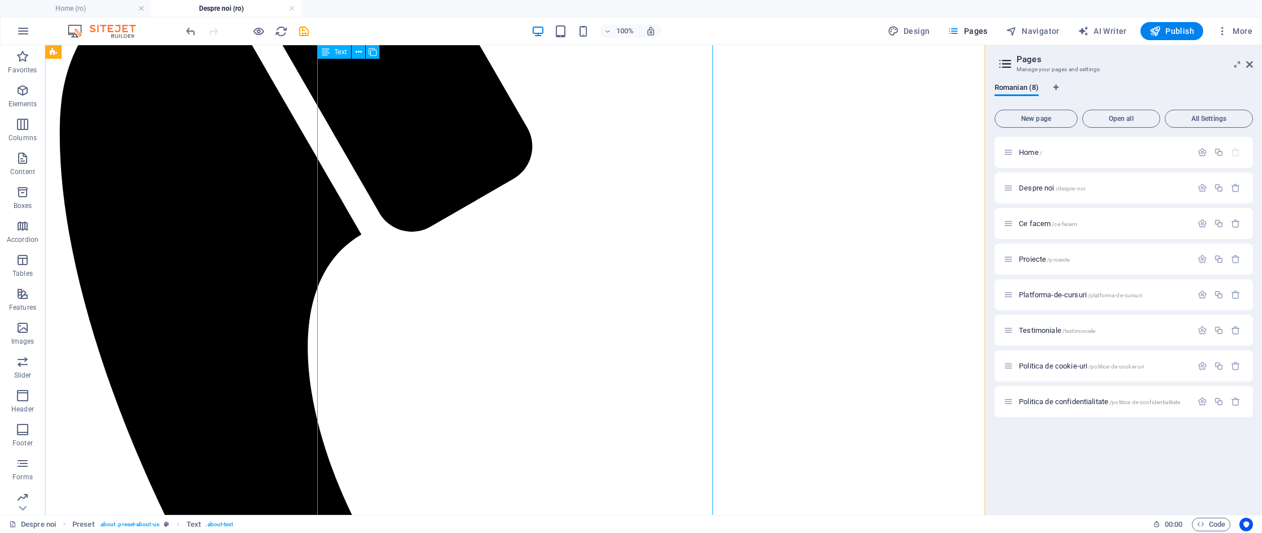
scroll to position [802, 0]
drag, startPoint x: 376, startPoint y: 299, endPoint x: 177, endPoint y: 299, distance: 199.0
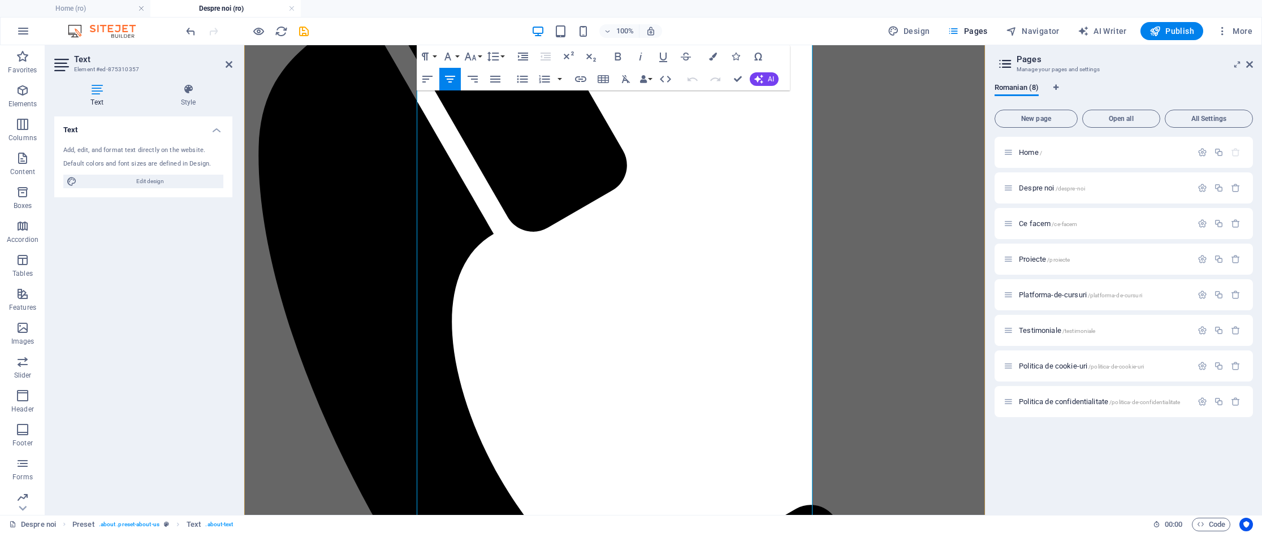
scroll to position [763, 0]
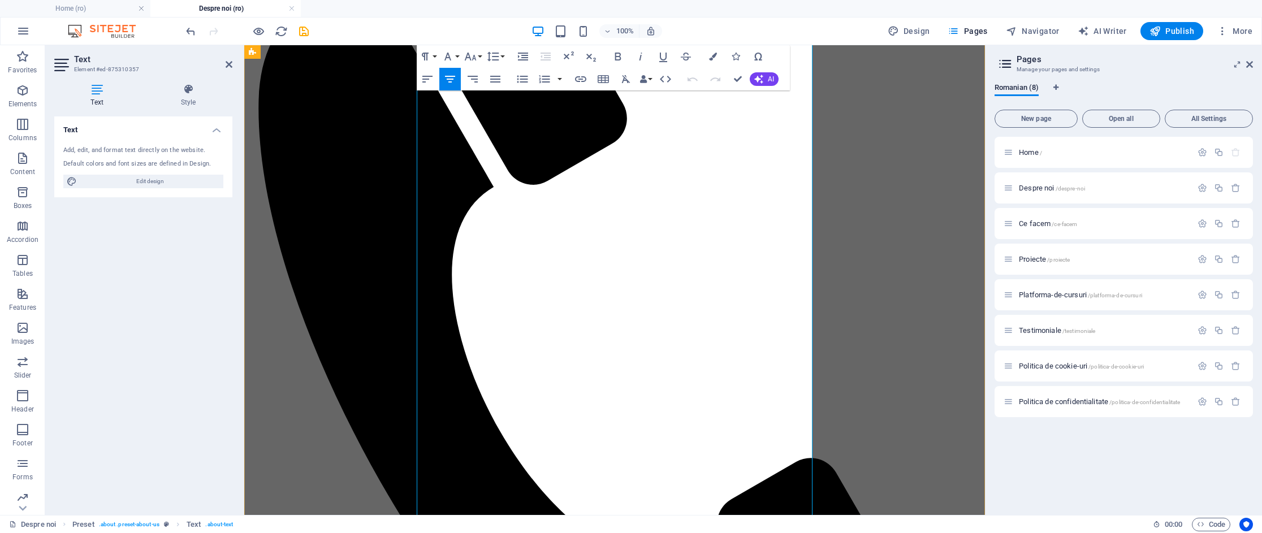
drag, startPoint x: 442, startPoint y: 363, endPoint x: 779, endPoint y: 414, distance: 340.8
drag, startPoint x: 763, startPoint y: 428, endPoint x: 408, endPoint y: 353, distance: 363.5
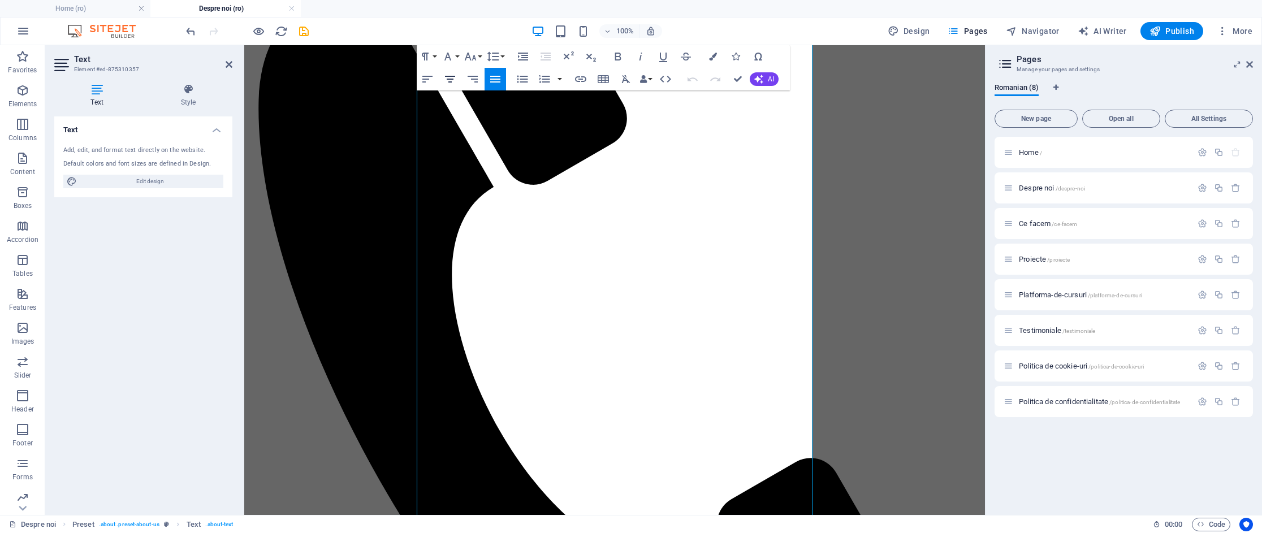
click at [453, 78] on icon "button" at bounding box center [450, 79] width 14 height 14
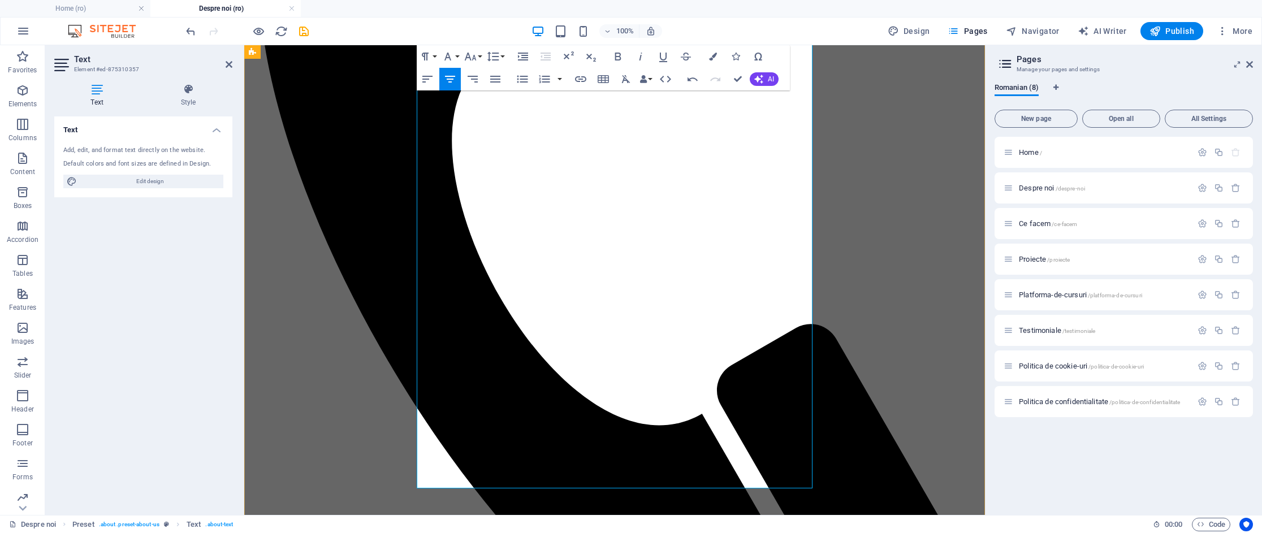
scroll to position [901, 0]
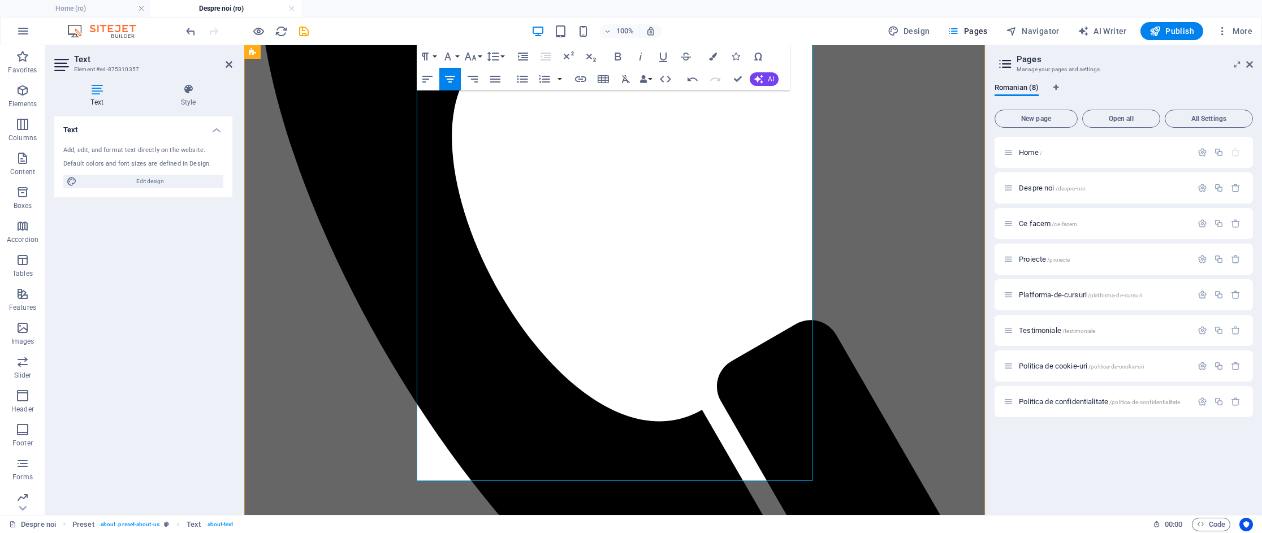
drag, startPoint x: 634, startPoint y: 414, endPoint x: 445, endPoint y: 310, distance: 215.6
click at [451, 80] on icon "button" at bounding box center [450, 79] width 14 height 14
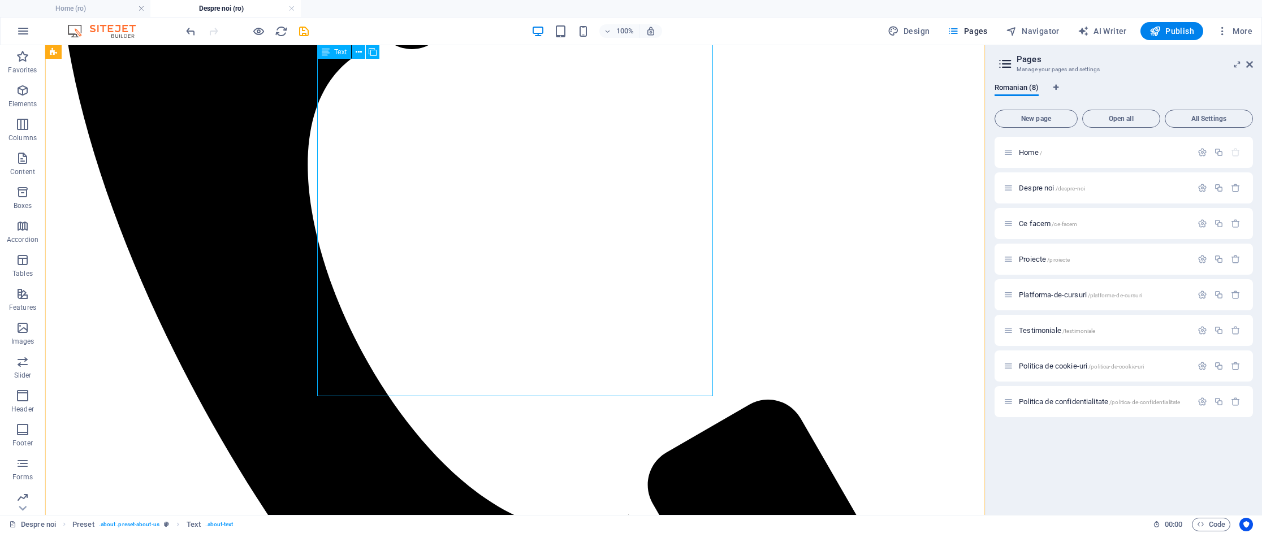
scroll to position [987, 0]
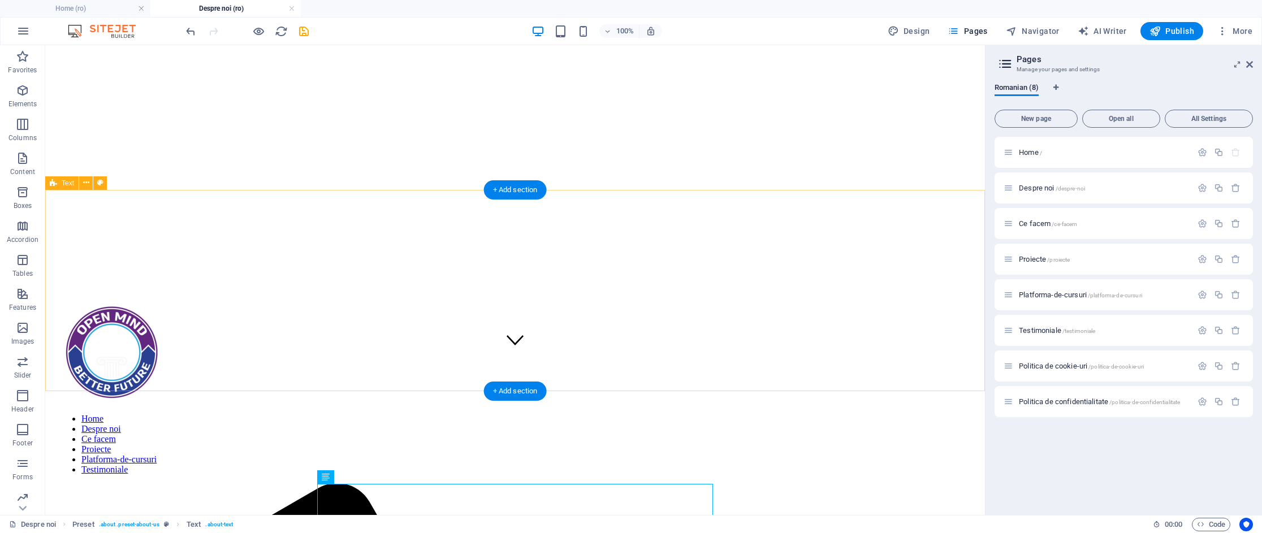
scroll to position [166, 0]
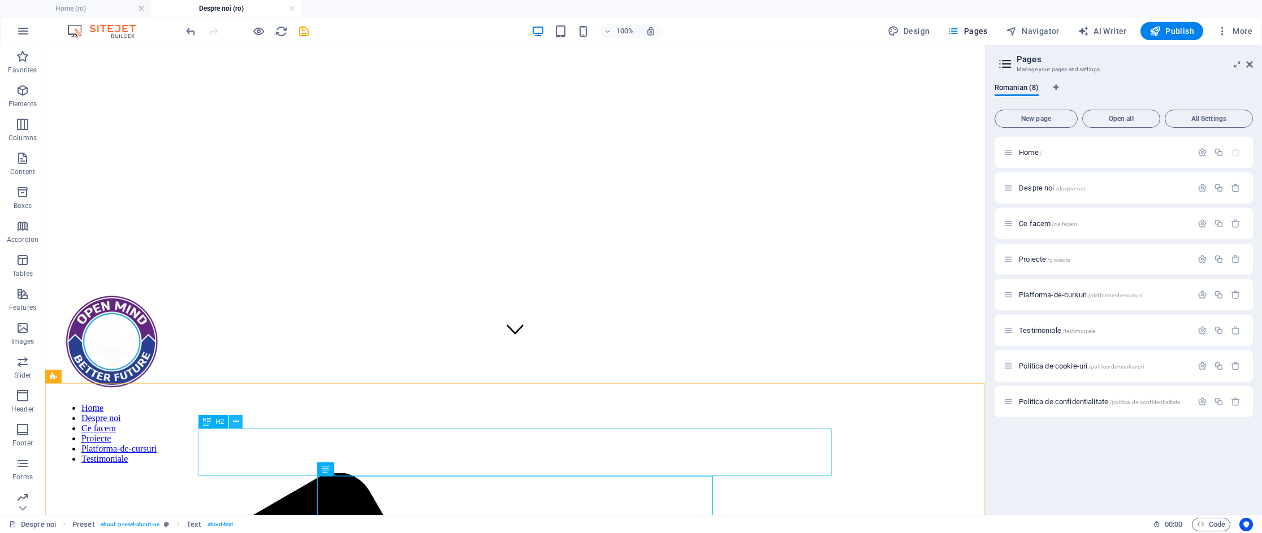
click at [235, 418] on icon at bounding box center [236, 422] width 6 height 12
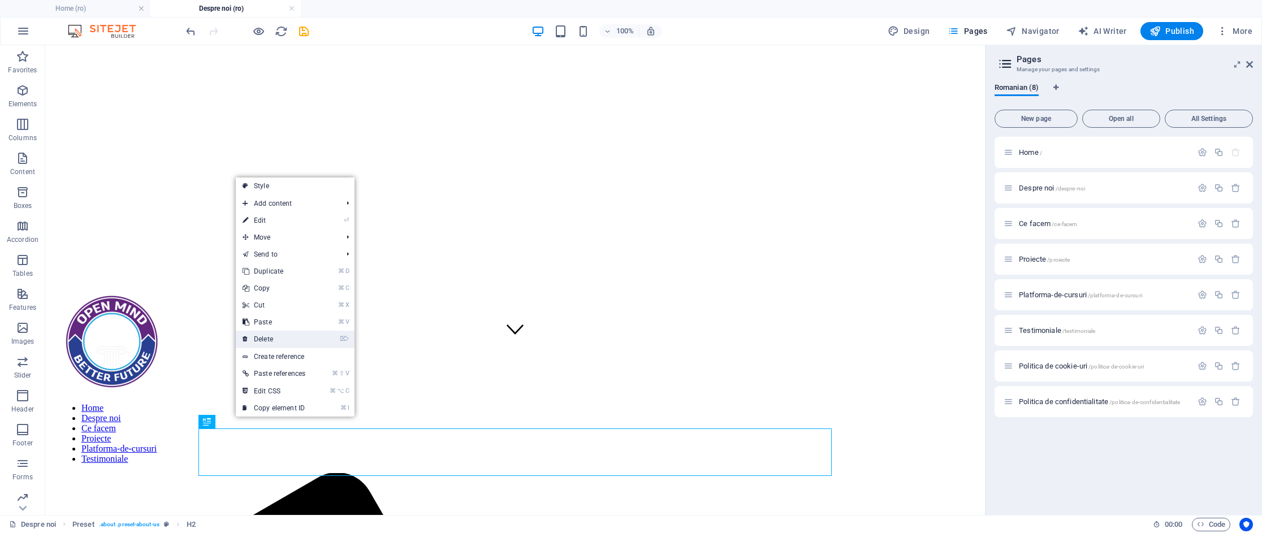
click at [271, 339] on link "⌦ Delete" at bounding box center [274, 339] width 76 height 17
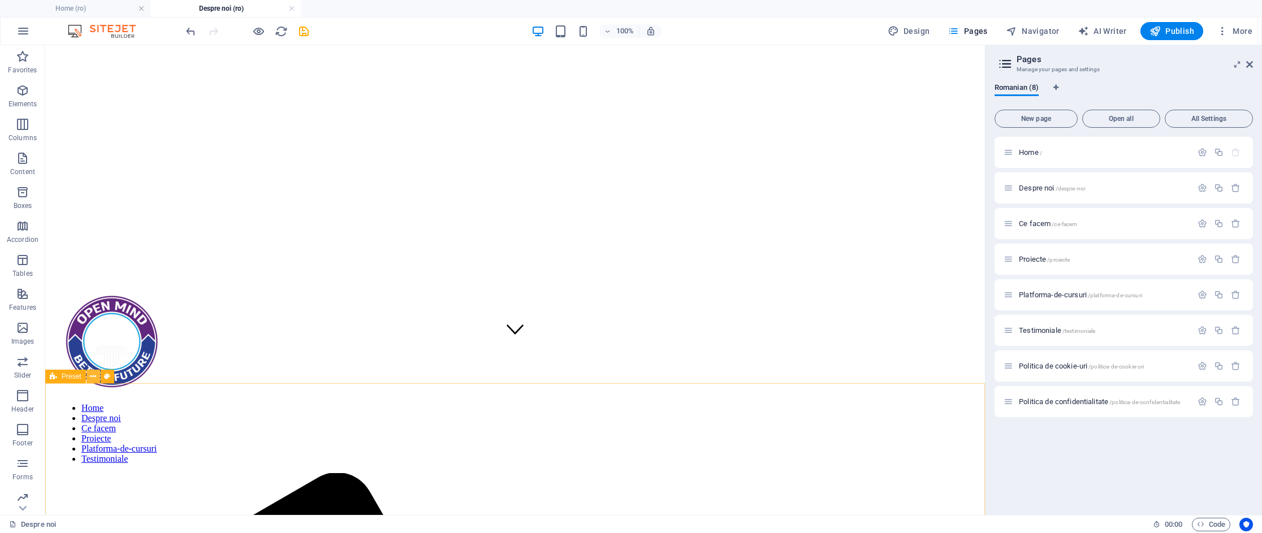
click at [94, 373] on icon at bounding box center [93, 377] width 6 height 12
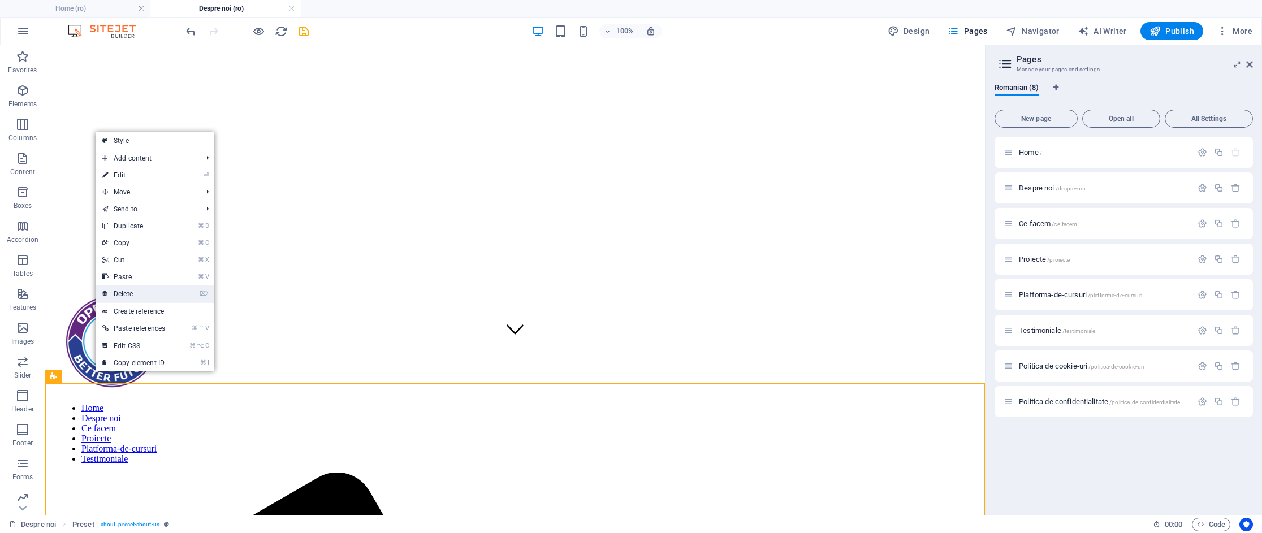
click at [122, 295] on link "⌦ Delete" at bounding box center [134, 294] width 76 height 17
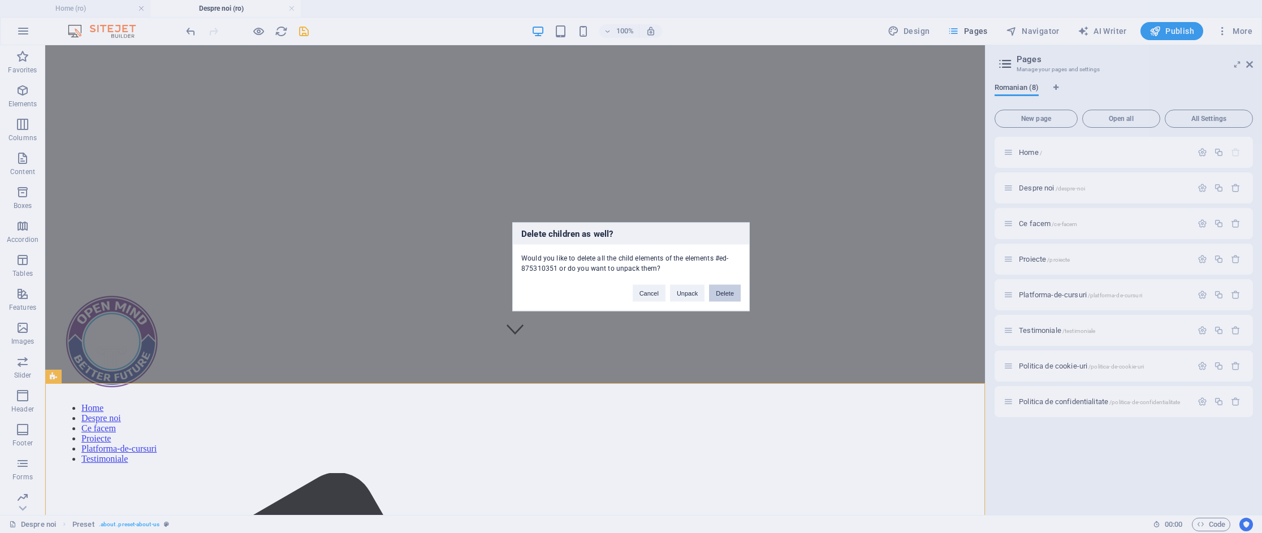
click at [721, 292] on button "Delete" at bounding box center [725, 292] width 32 height 17
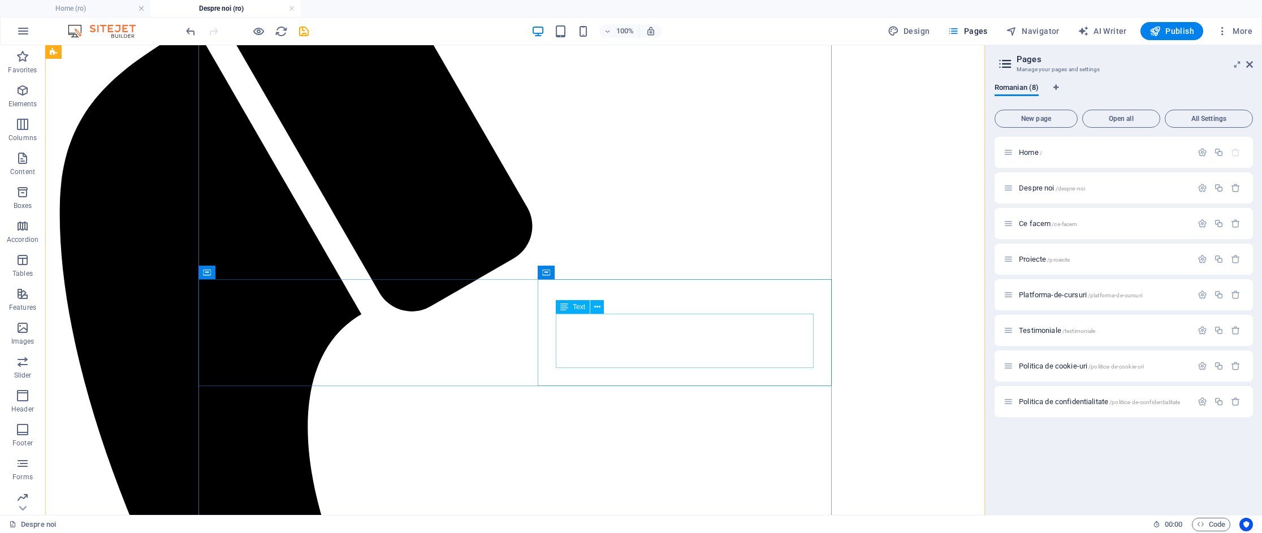
scroll to position [785, 0]
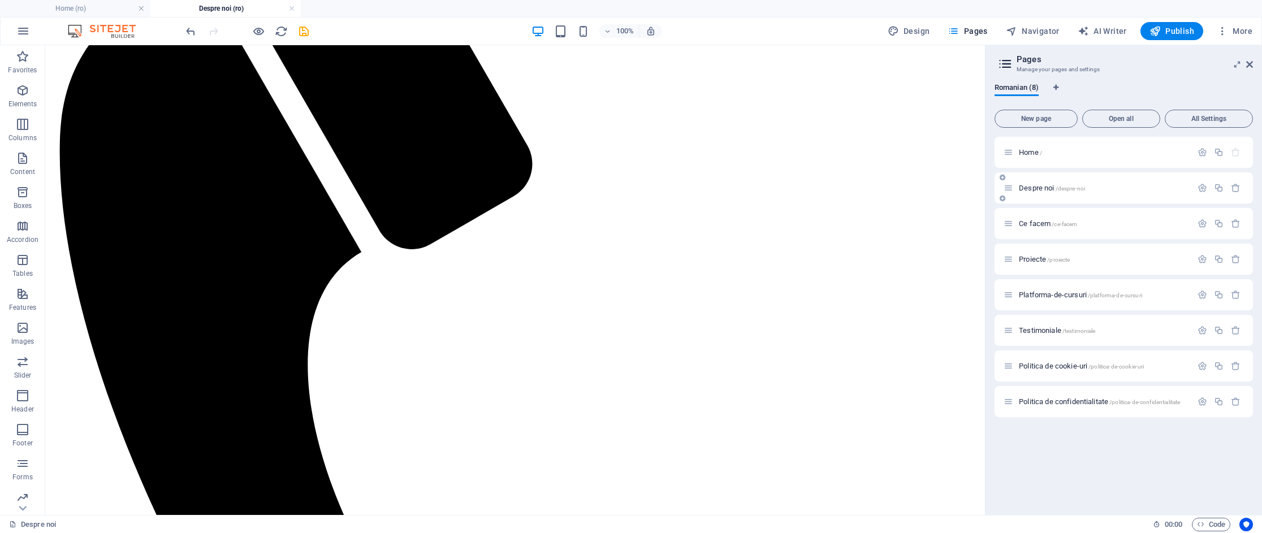
click at [0, 0] on span "Despre noi /despre-noi" at bounding box center [0, 0] width 0 height 0
click at [0, 0] on icon "button" at bounding box center [0, 0] width 0 height 0
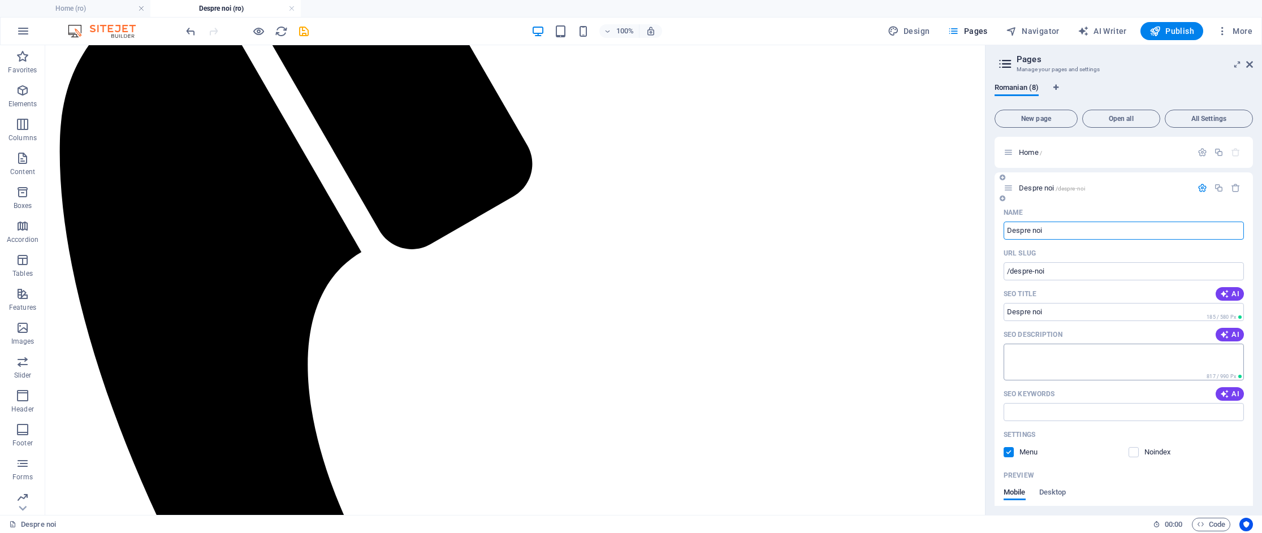
click at [1039, 362] on textarea "SEO Description" at bounding box center [1124, 362] width 240 height 37
paste textarea "Open Mind Better Future (OMBF) este o organizație educațională inovatoare înfii…"
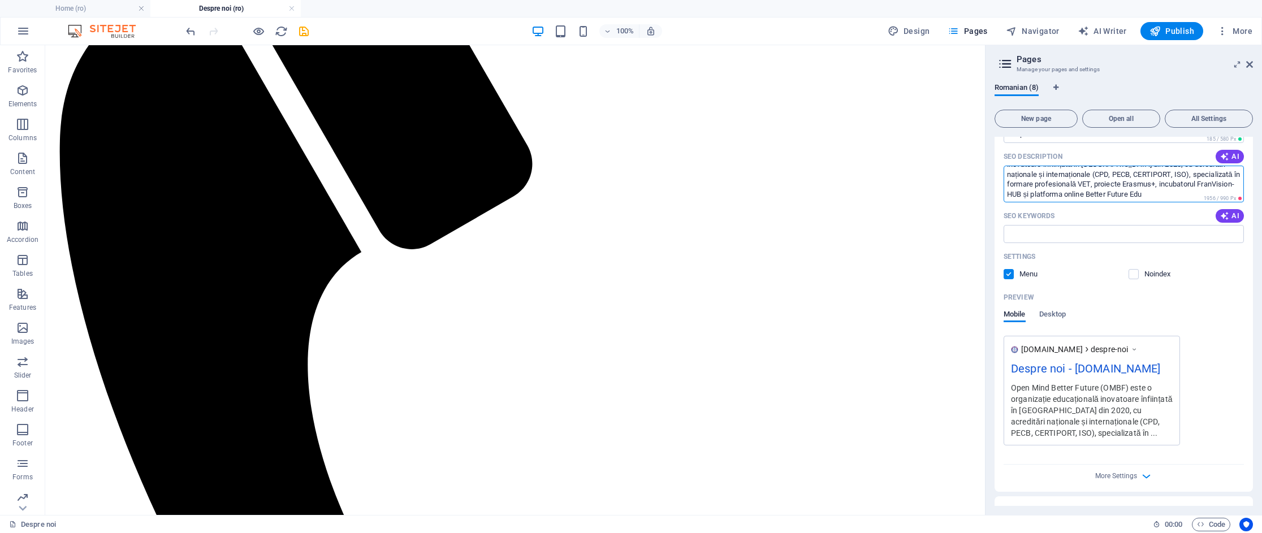
scroll to position [180, 0]
drag, startPoint x: 1153, startPoint y: 175, endPoint x: 1117, endPoint y: 186, distance: 37.4
click at [1058, 175] on textarea "Open Mind Better Future (OMBF) este o organizație educațională inovatoare înfii…" at bounding box center [1124, 181] width 240 height 37
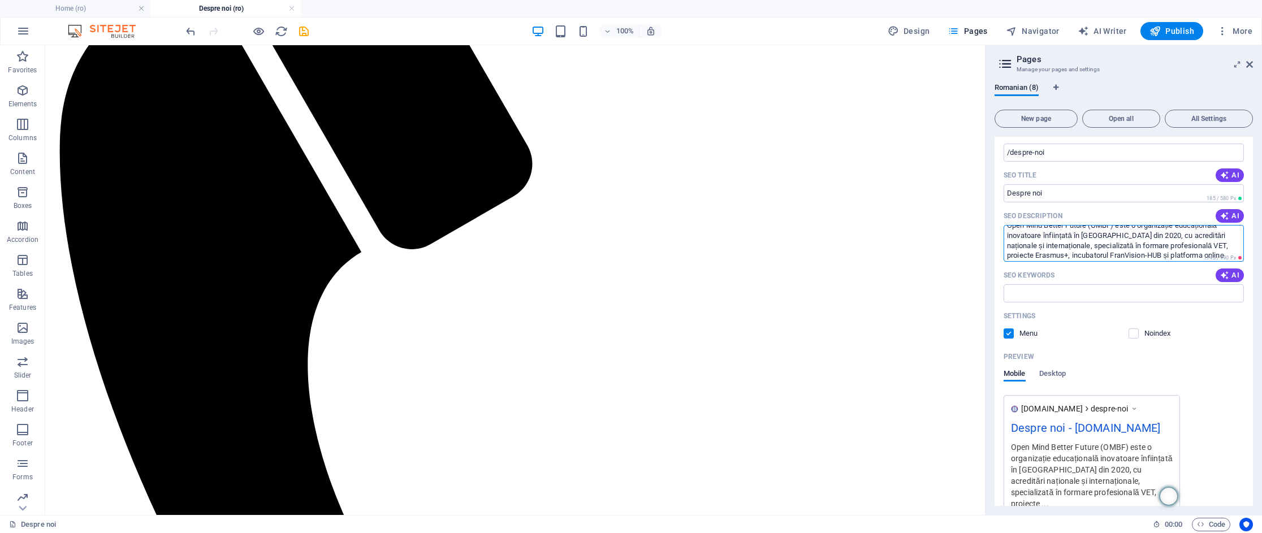
scroll to position [20, 0]
drag, startPoint x: 1204, startPoint y: 259, endPoint x: 1227, endPoint y: 263, distance: 23.5
click at [1236, 260] on div "Open Mind Better Future (OMBF) este o organizație educațională inovatoare înfii…" at bounding box center [1124, 243] width 240 height 37
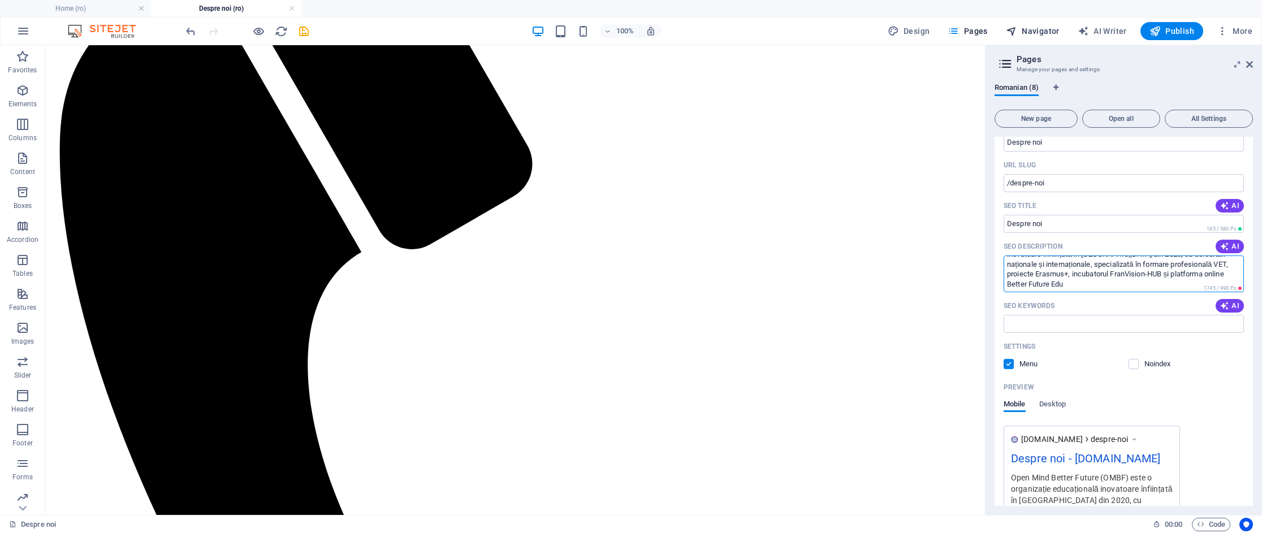
type textarea "Open Mind Better Future (OMBF) este o organizație educațională inovatoare înfii…"
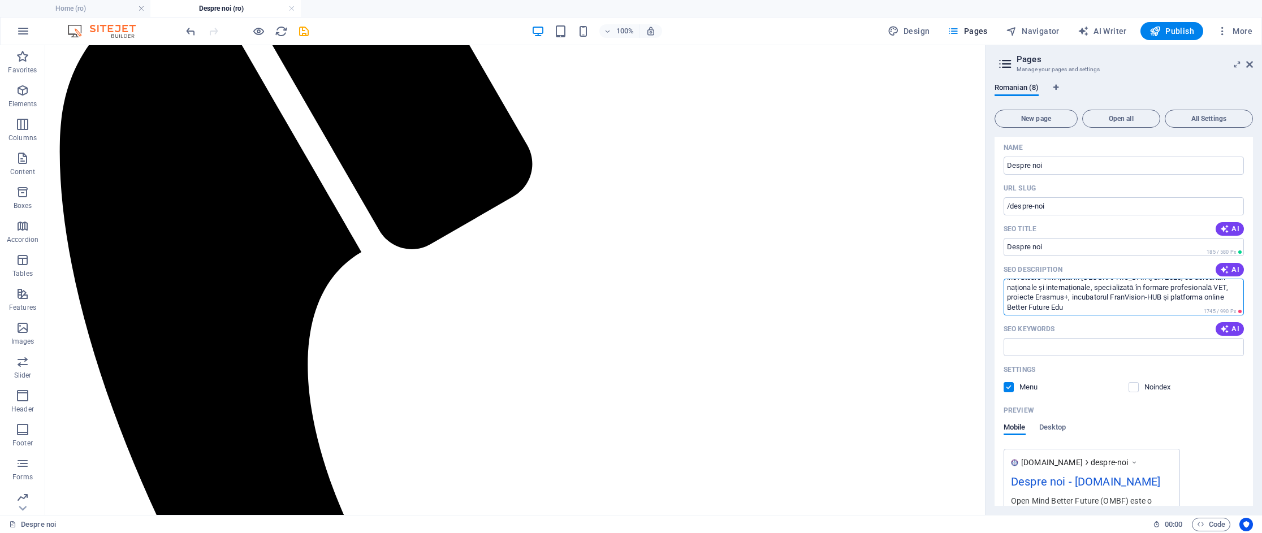
scroll to position [0, 0]
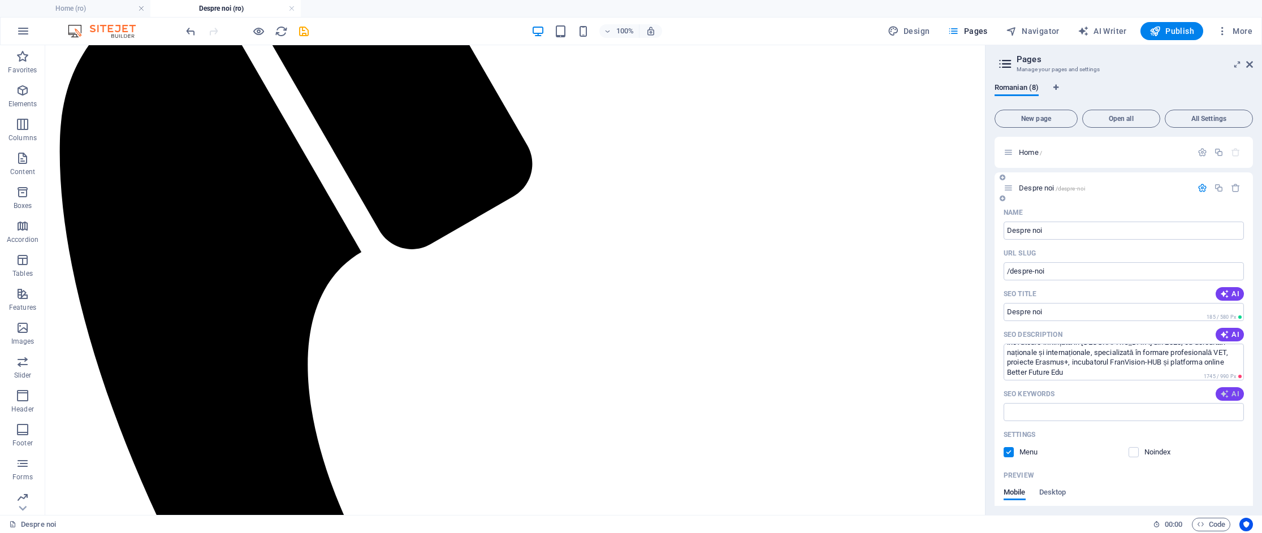
click at [1230, 394] on span "AI" at bounding box center [1229, 394] width 19 height 9
type input "educație europeană, cursuri acreditate România, formare profesională VET, proie…"
drag, startPoint x: 1086, startPoint y: 409, endPoint x: 944, endPoint y: 320, distance: 167.4
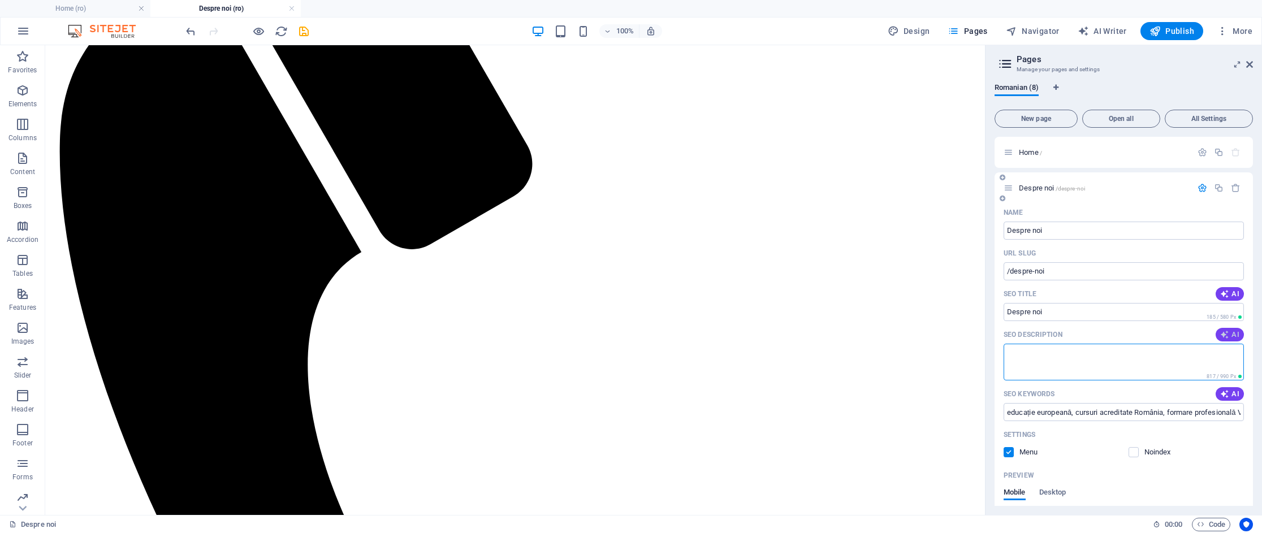
click at [1234, 330] on span "AI" at bounding box center [1229, 334] width 19 height 9
type textarea "Descoperă Open Mind Better Future: cursuri acreditate, educație europeană și op…"
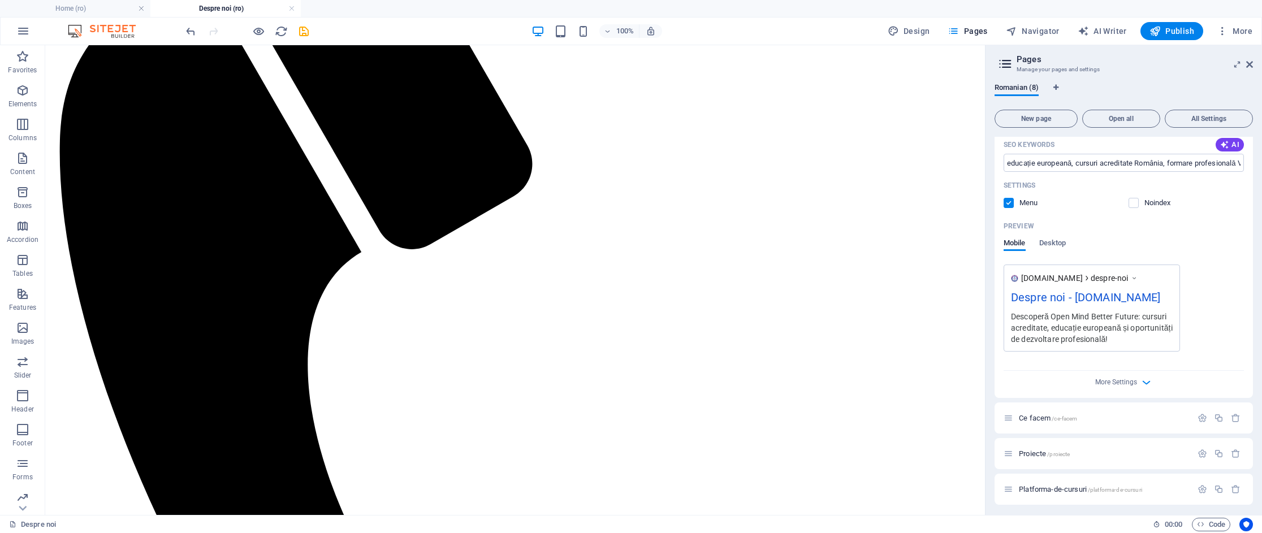
scroll to position [359, 0]
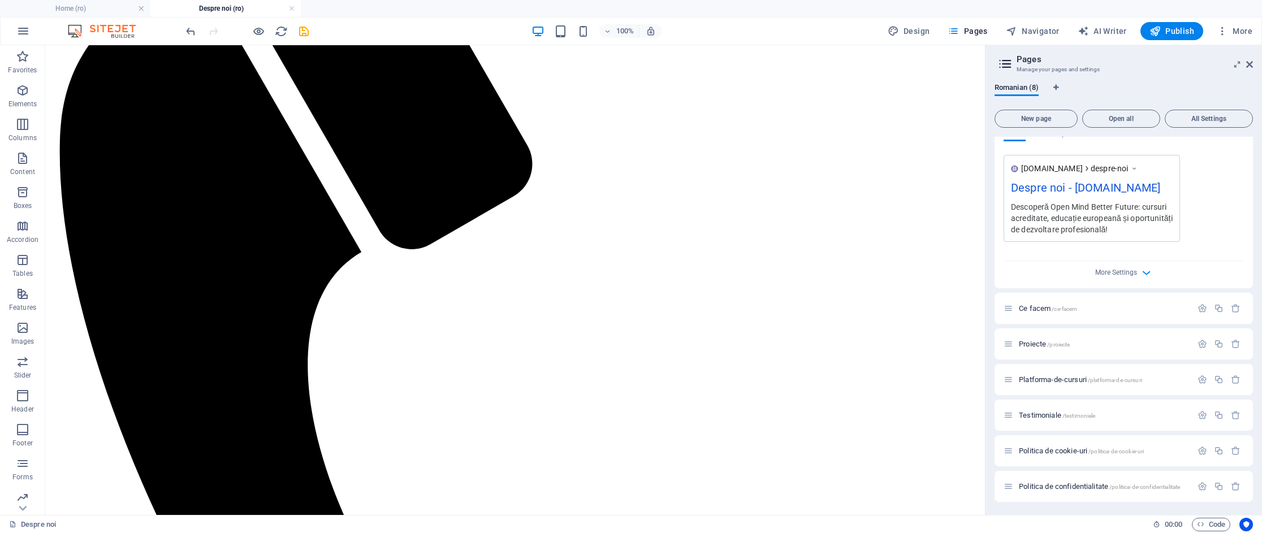
click at [296, 28] on div at bounding box center [247, 31] width 127 height 18
click at [304, 26] on icon "save" at bounding box center [303, 31] width 13 height 13
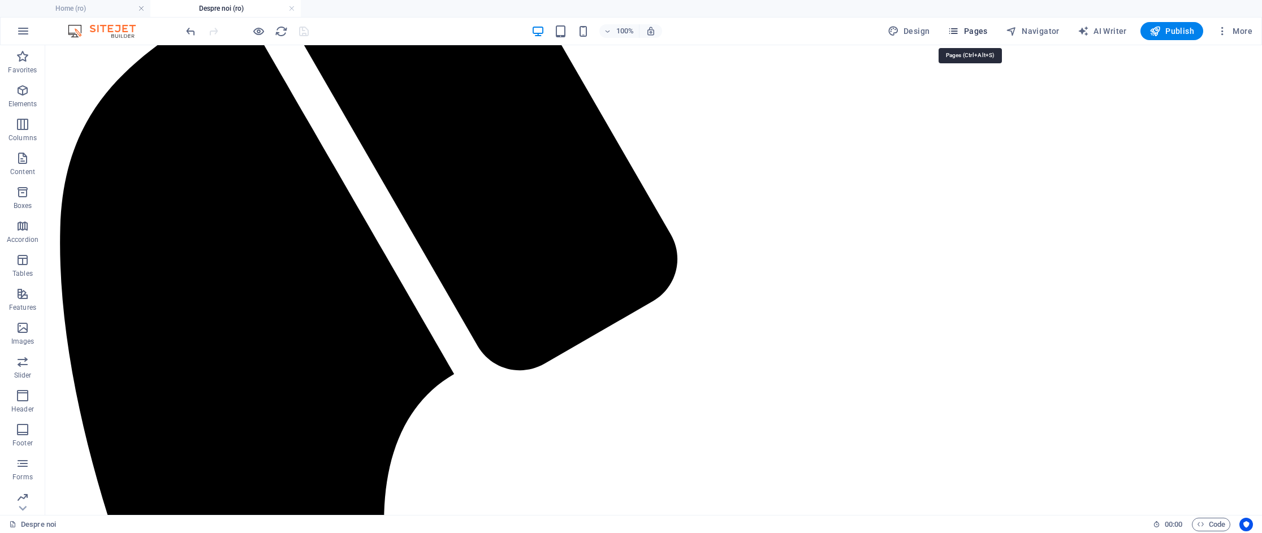
click at [984, 25] on span "Pages" at bounding box center [968, 30] width 40 height 11
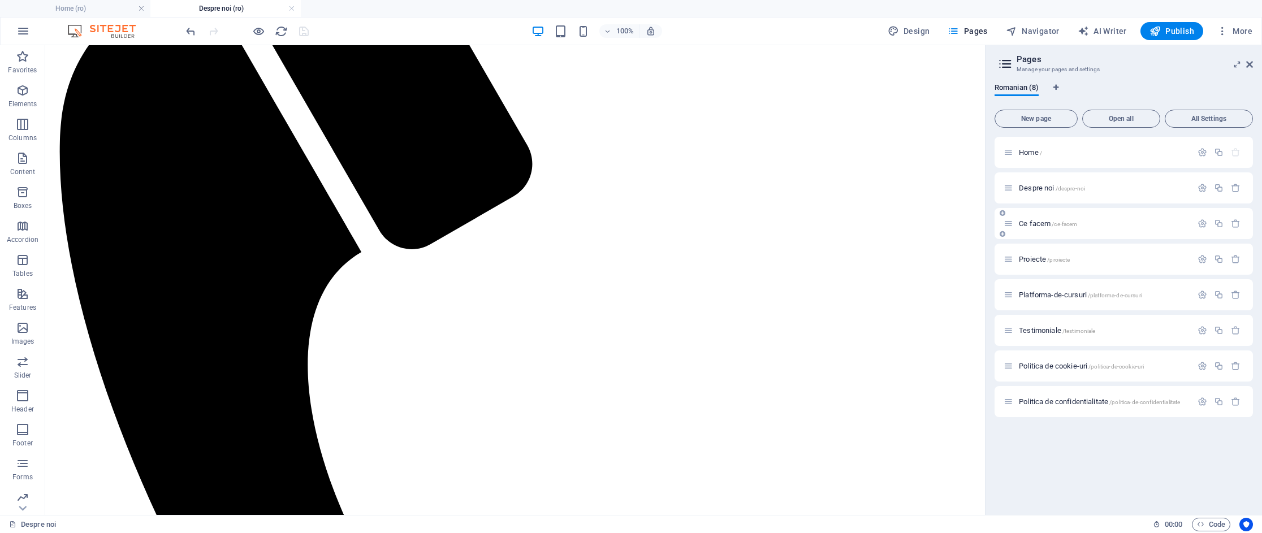
click at [1037, 228] on div "Ce facem /ce-facem" at bounding box center [1098, 223] width 188 height 13
click at [1041, 223] on span "Ce facem /ce-facem" at bounding box center [1048, 223] width 58 height 8
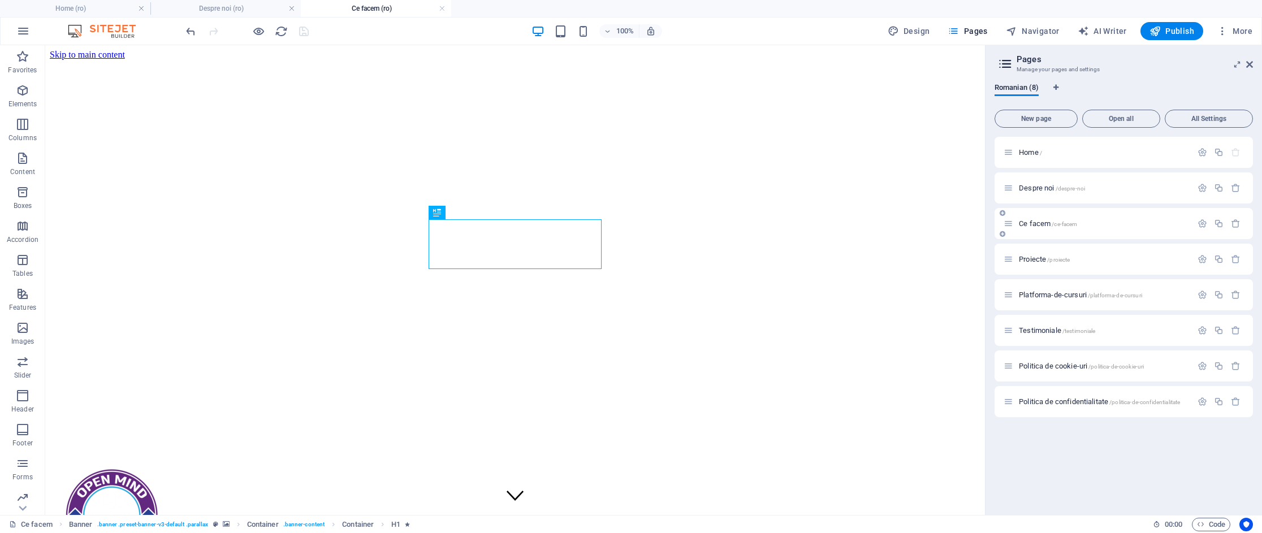
scroll to position [0, 0]
click at [1205, 224] on icon "button" at bounding box center [1202, 224] width 10 height 10
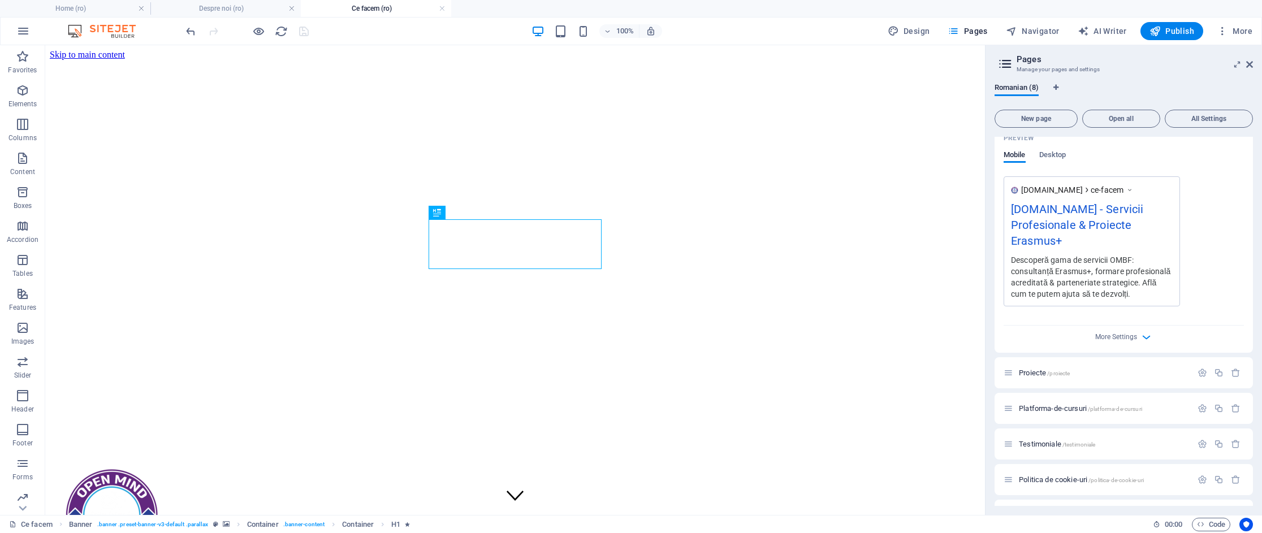
scroll to position [386, 0]
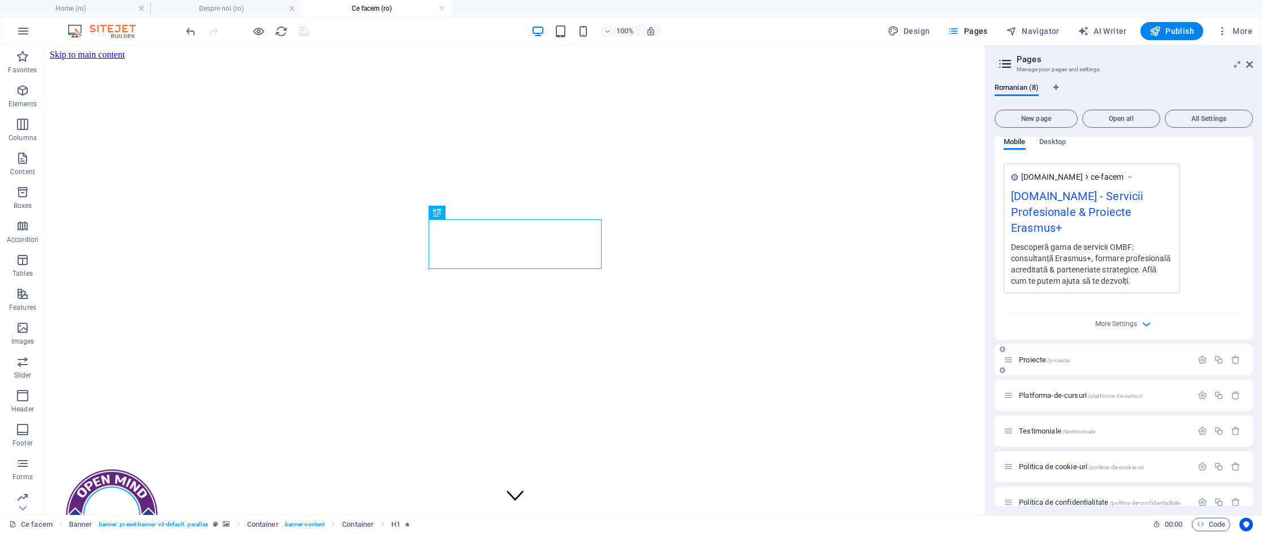
click at [1053, 353] on div "Proiecte /proiecte" at bounding box center [1098, 359] width 188 height 13
click at [1020, 356] on span "Proiecte /proiecte" at bounding box center [1044, 360] width 51 height 8
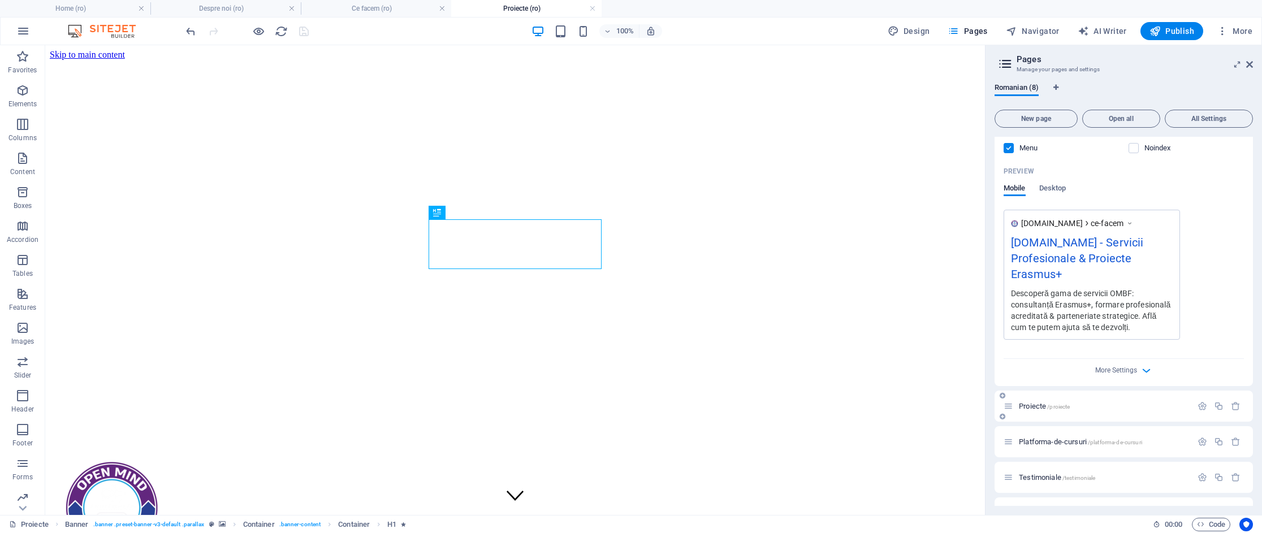
scroll to position [349, 0]
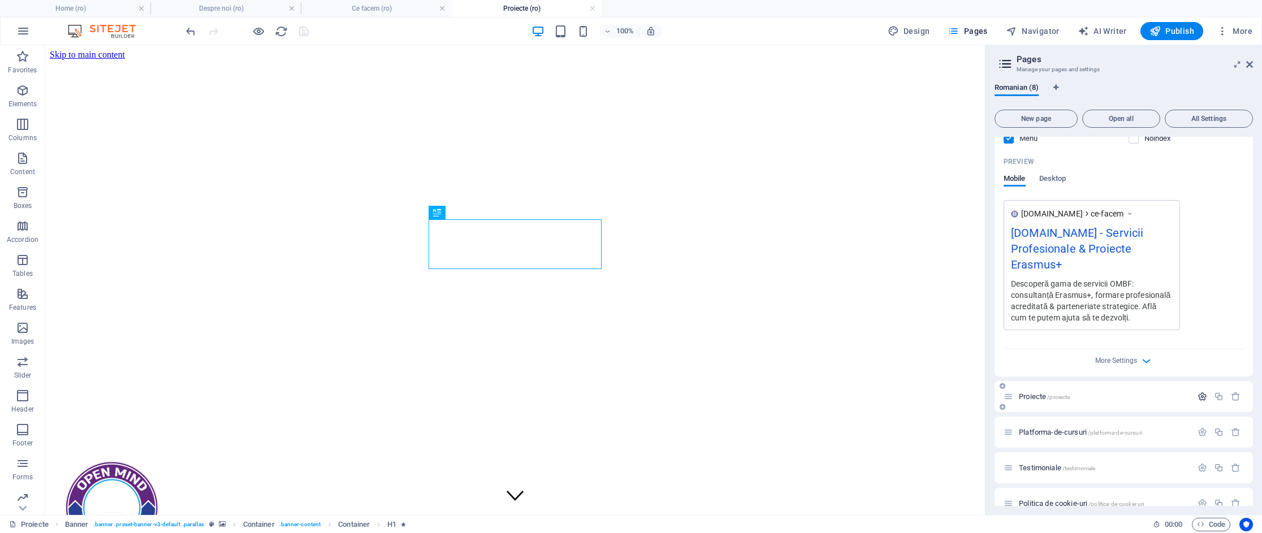
click at [1199, 392] on icon "button" at bounding box center [1202, 397] width 10 height 10
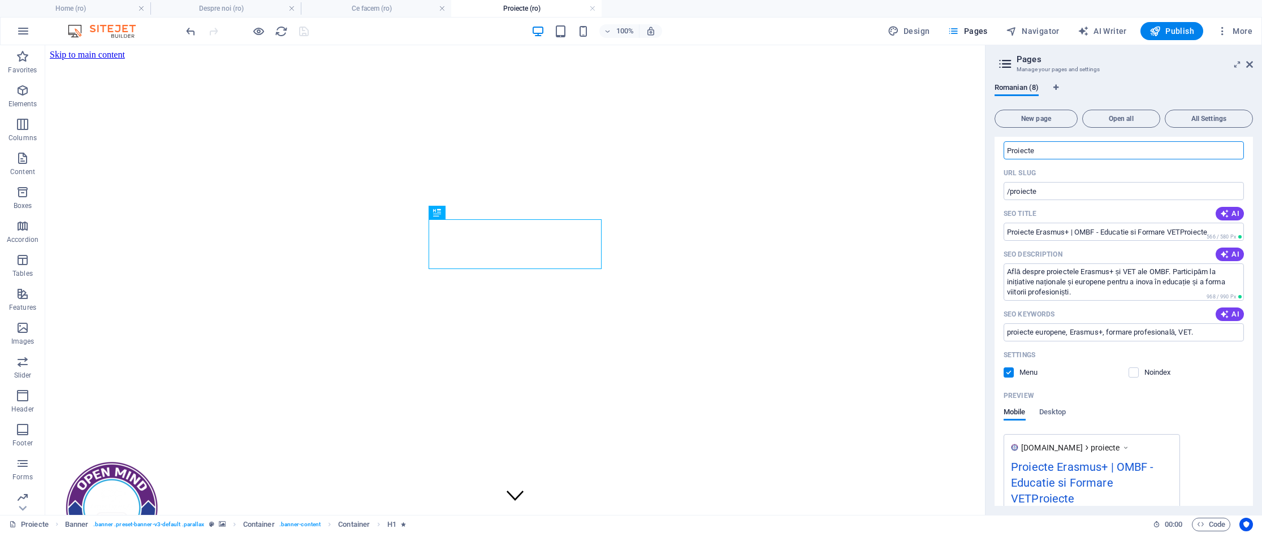
scroll to position [872, 0]
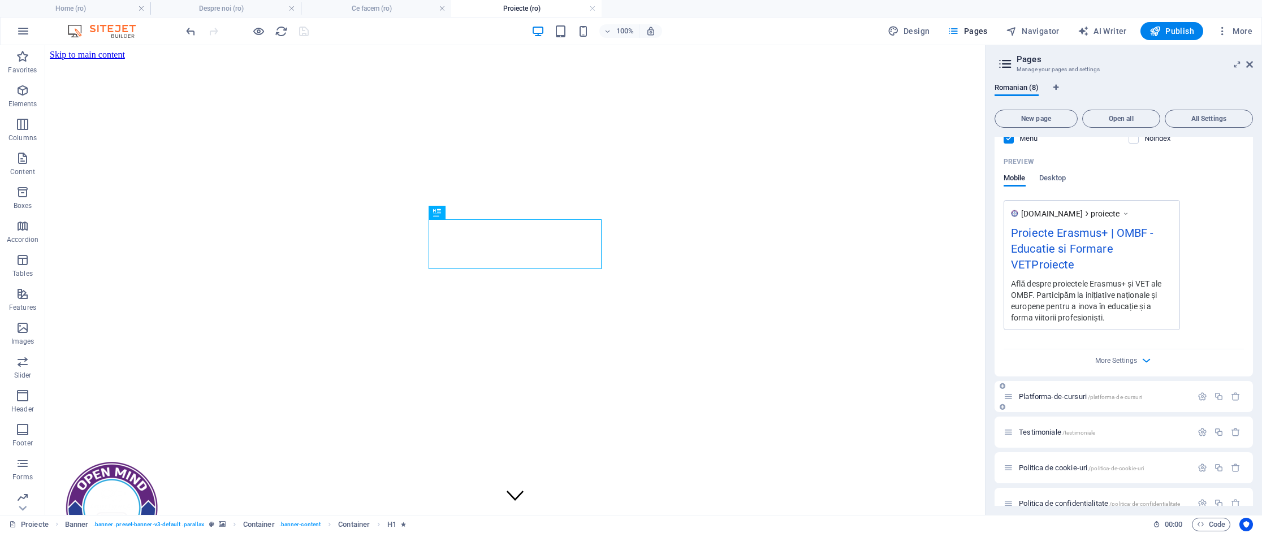
click at [1105, 394] on span "/platforma-de-cursuri" at bounding box center [1115, 397] width 54 height 6
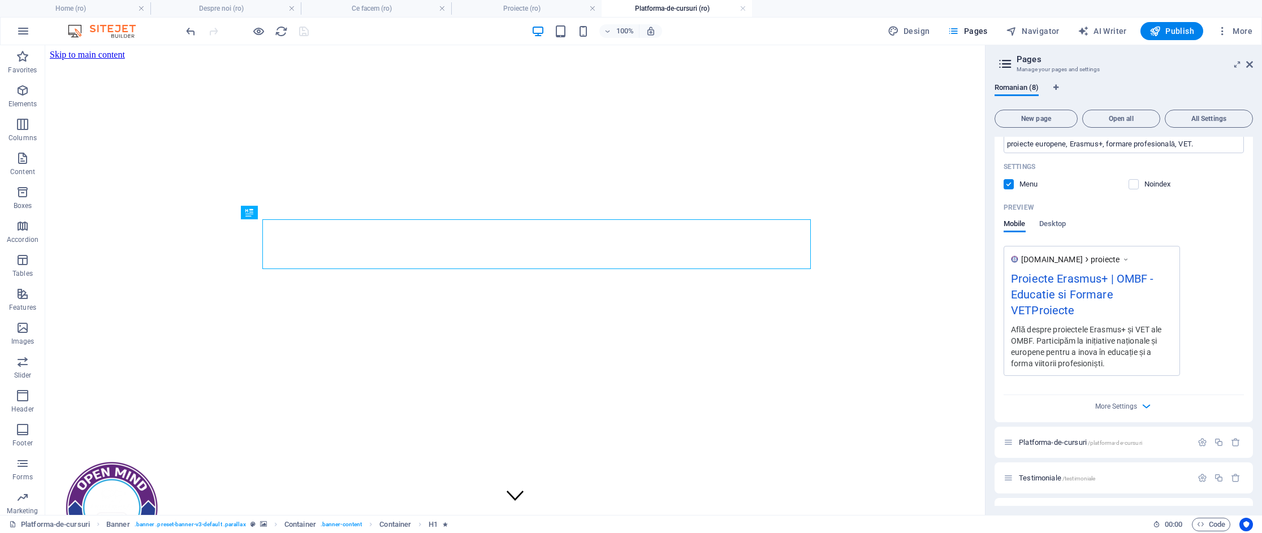
scroll to position [0, 0]
click at [1200, 438] on icon "button" at bounding box center [1202, 443] width 10 height 10
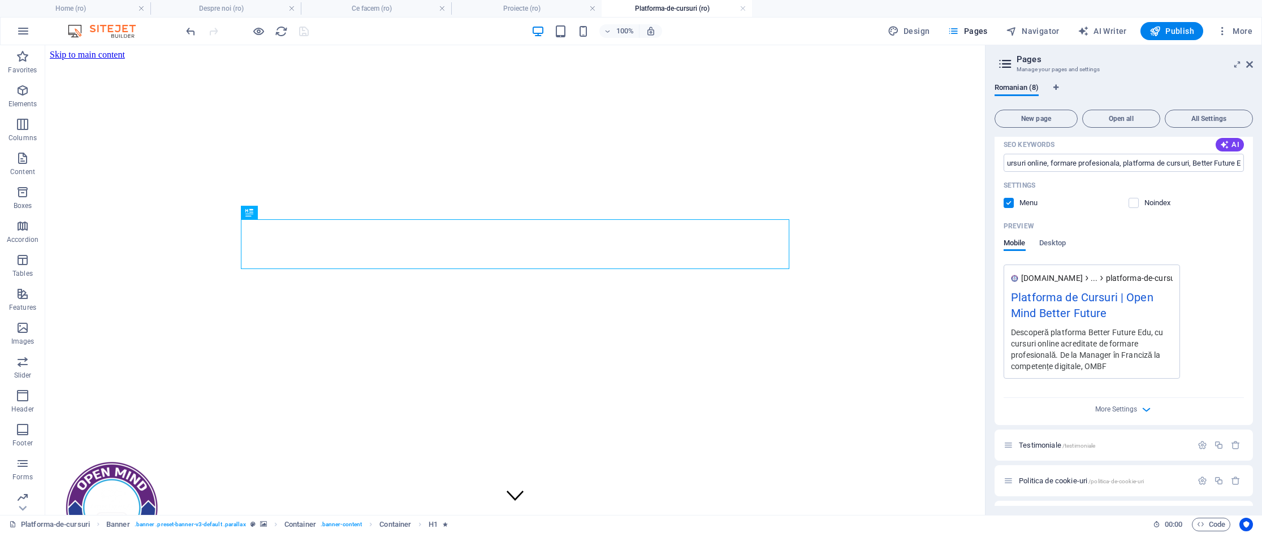
scroll to position [1343, 0]
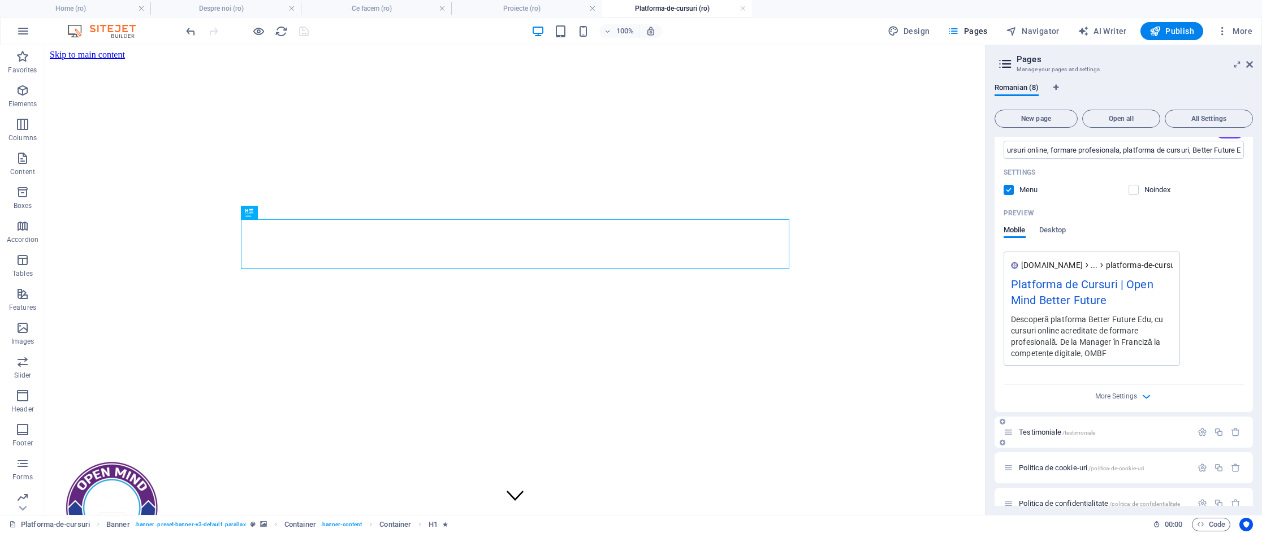
click at [1043, 428] on span "Testimoniale /testimoniale" at bounding box center [1057, 432] width 76 height 8
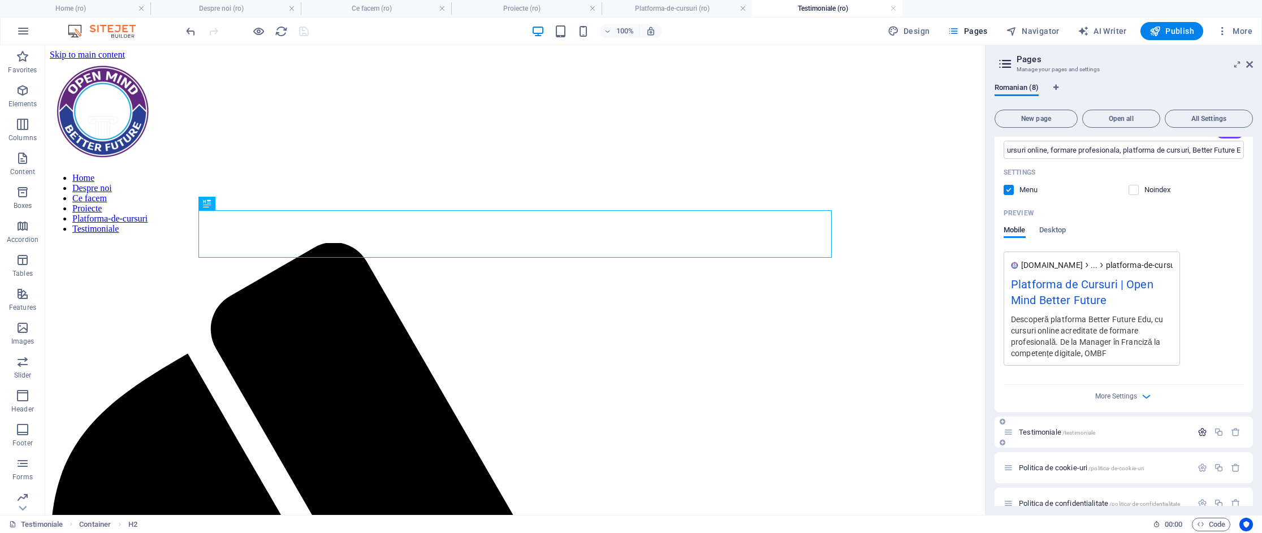
click at [1199, 427] on icon "button" at bounding box center [1202, 432] width 10 height 10
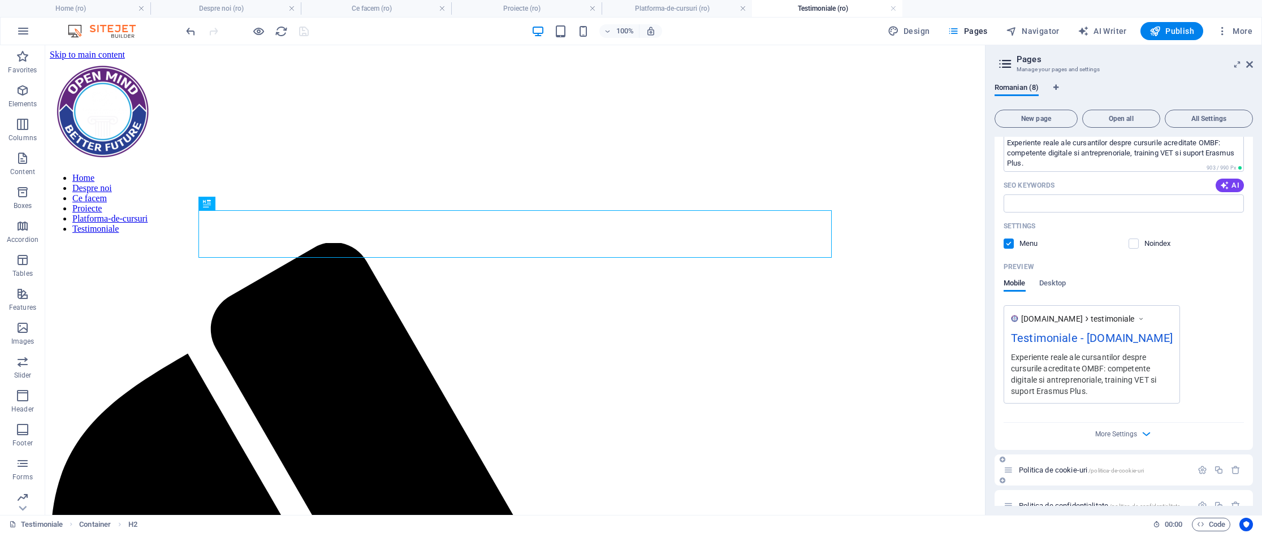
click at [1042, 466] on span "Politica de cookie-uri /politica-de-cookie-uri" at bounding box center [1081, 470] width 125 height 8
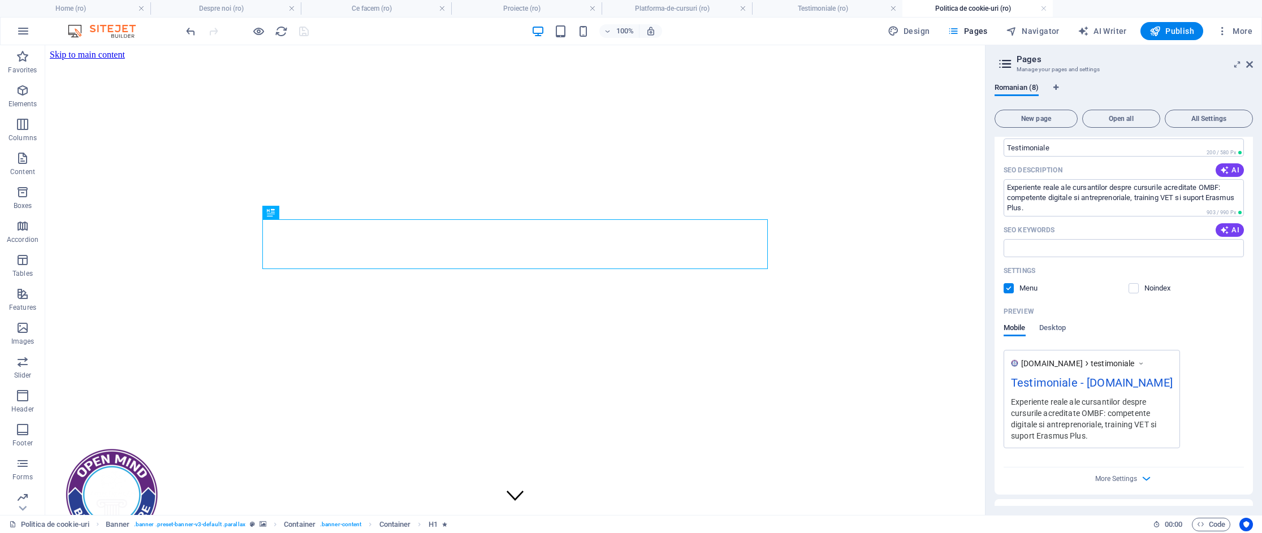
scroll to position [1798, 0]
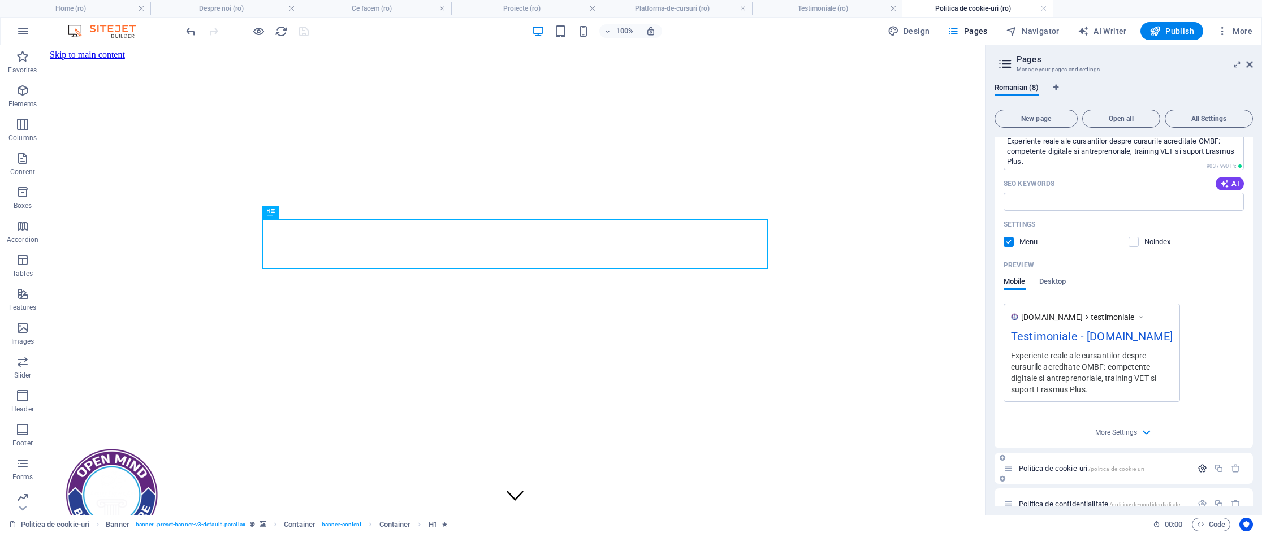
click at [1205, 464] on icon "button" at bounding box center [1202, 469] width 10 height 10
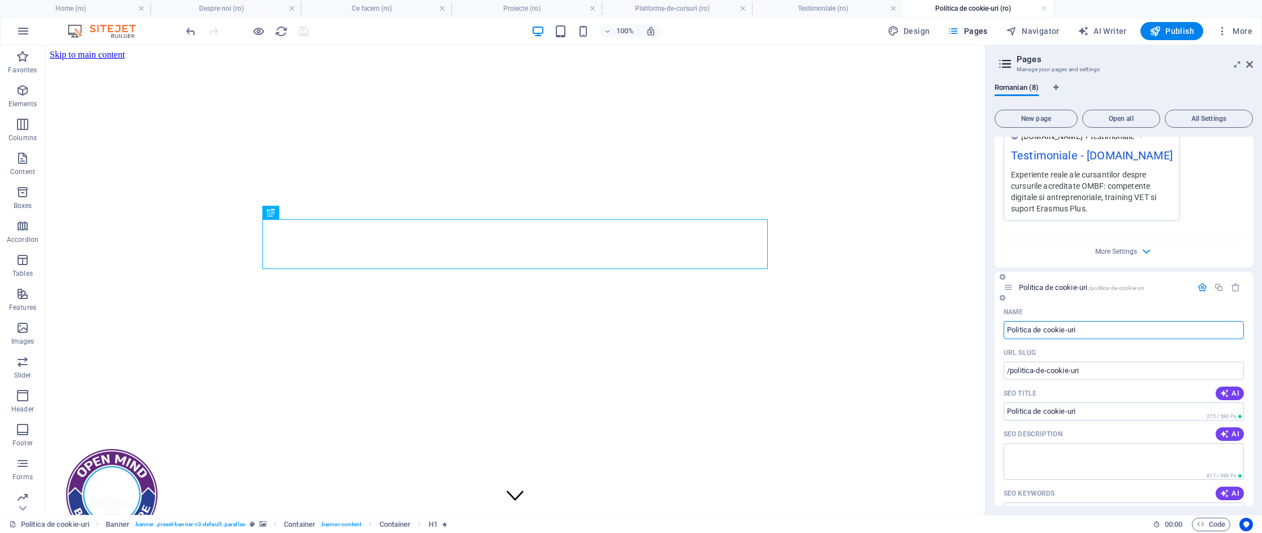
scroll to position [1976, 0]
click at [1233, 431] on button "AI" at bounding box center [1230, 438] width 28 height 14
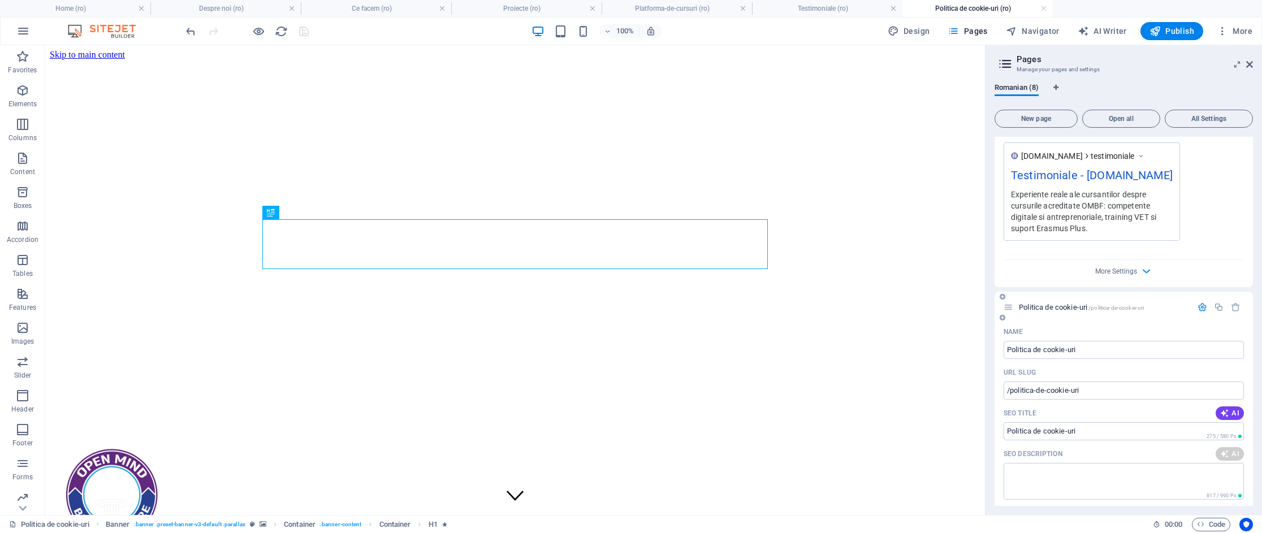
scroll to position [1949, 0]
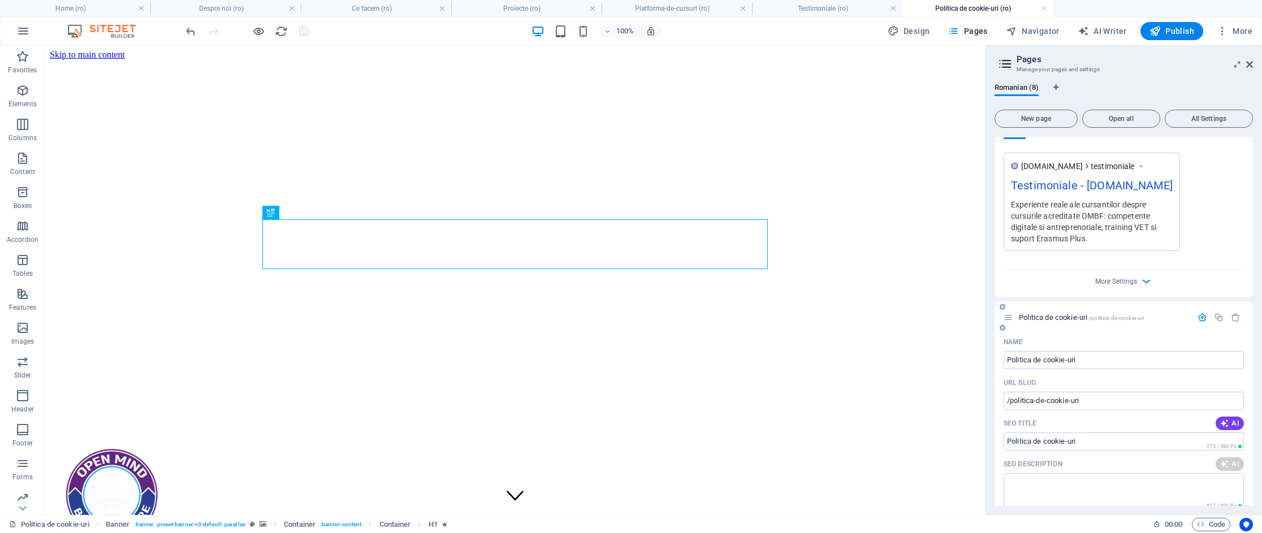
type textarea "Afla cum utilizam cookie-urile pentru a imbunatati experienta ta pe ombf.ro. Ge…"
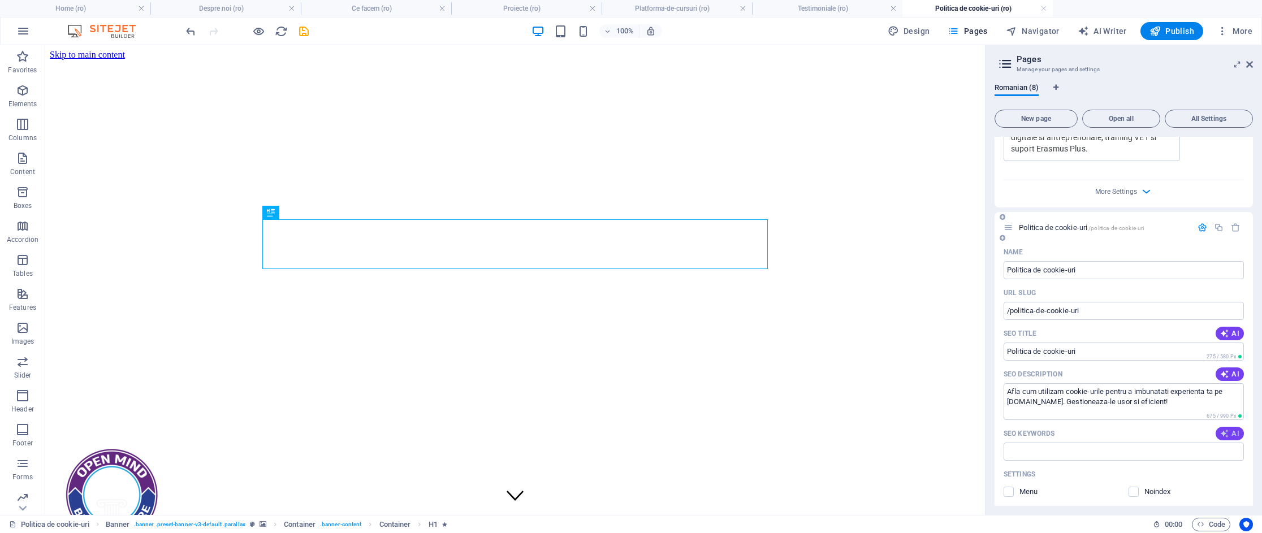
click at [1227, 427] on button "AI" at bounding box center [1230, 434] width 28 height 14
type input "cookie-uri, politica cookie-uri, gestionare cookie-uri, utilizare cookie-uri, c…"
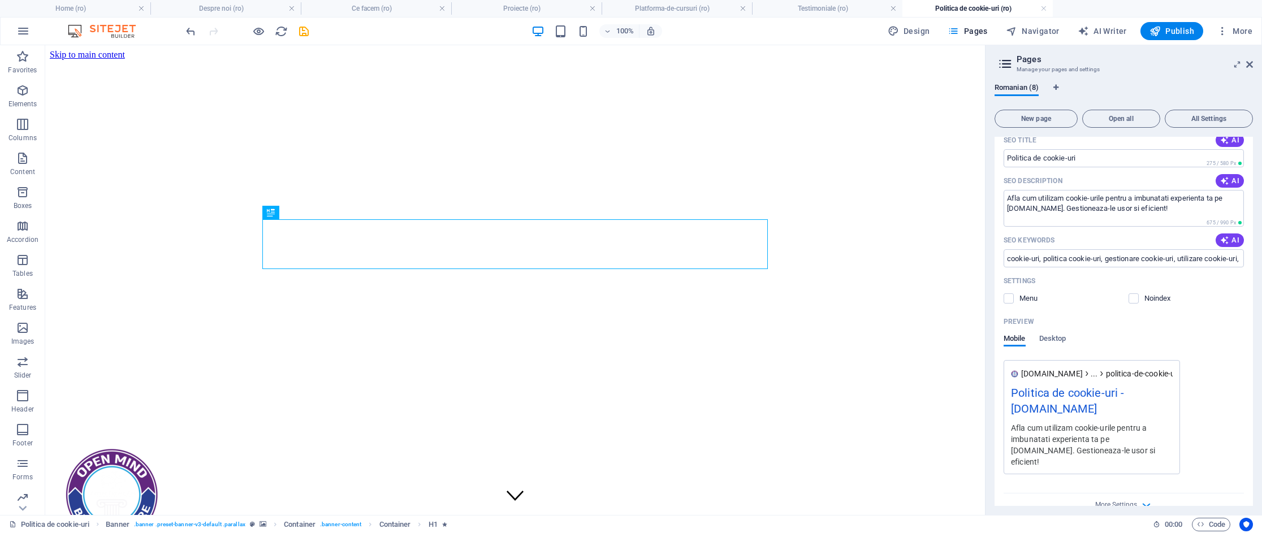
scroll to position [2242, 0]
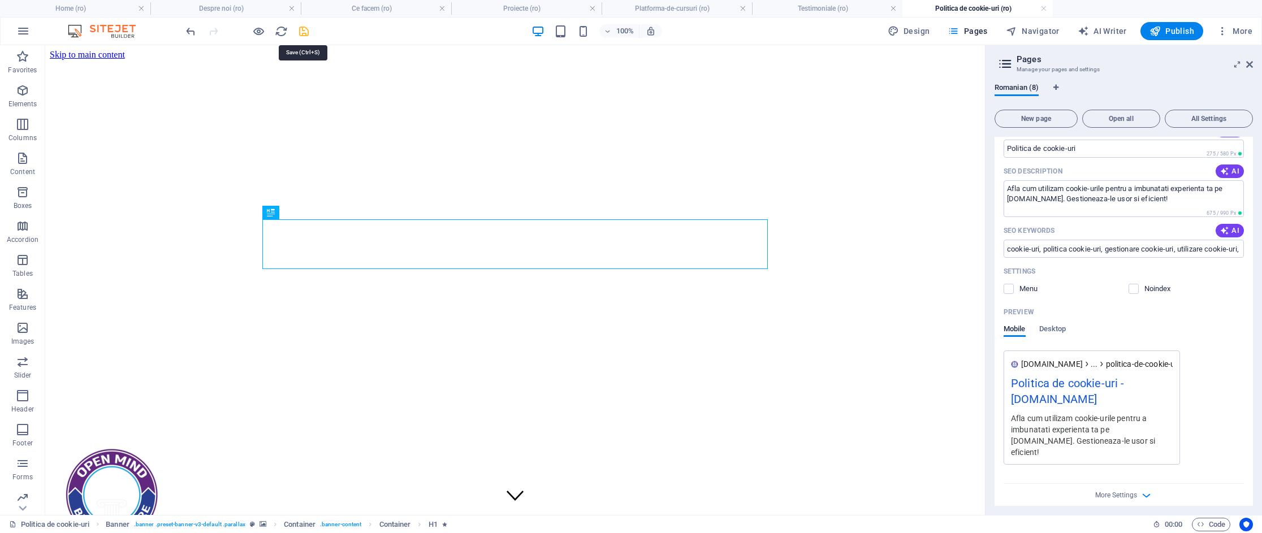
click at [298, 26] on icon "save" at bounding box center [303, 31] width 13 height 13
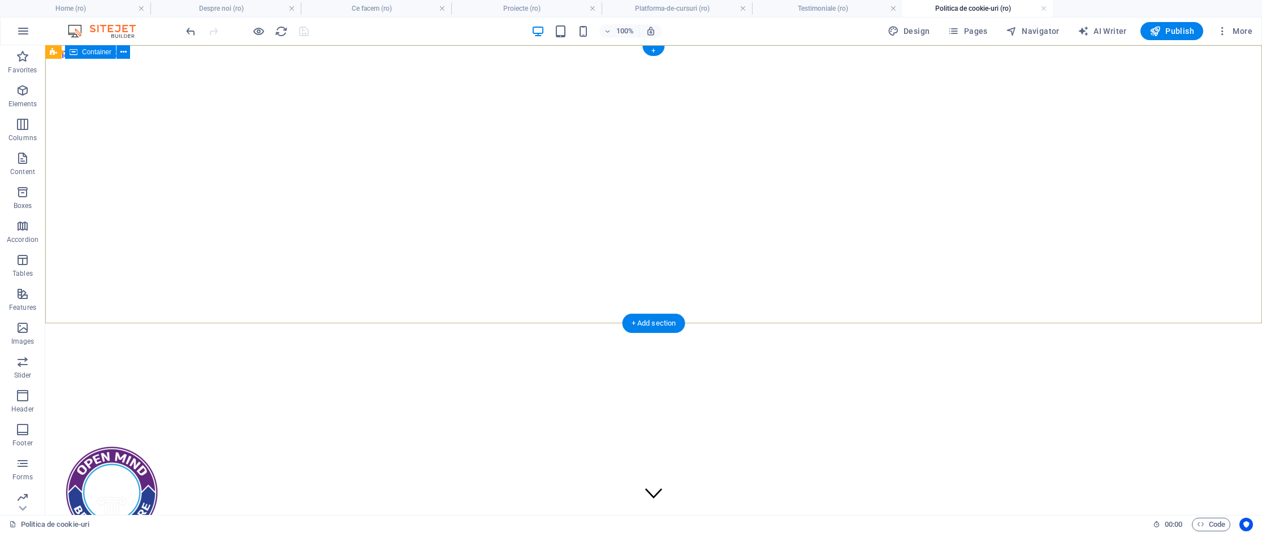
scroll to position [0, 0]
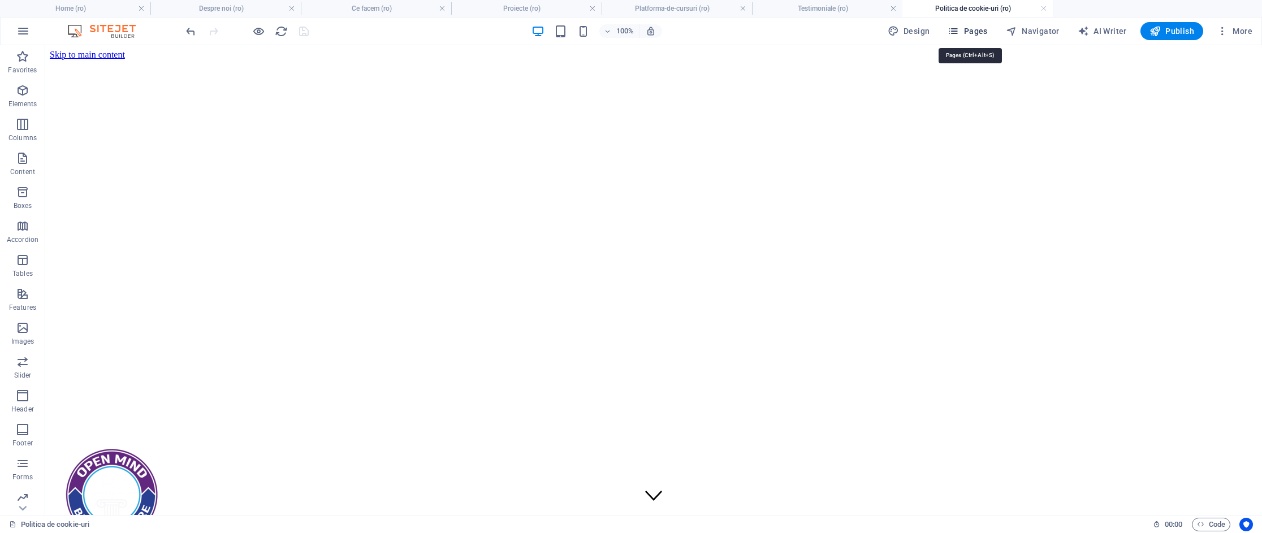
click at [967, 24] on button "Pages" at bounding box center [967, 31] width 49 height 18
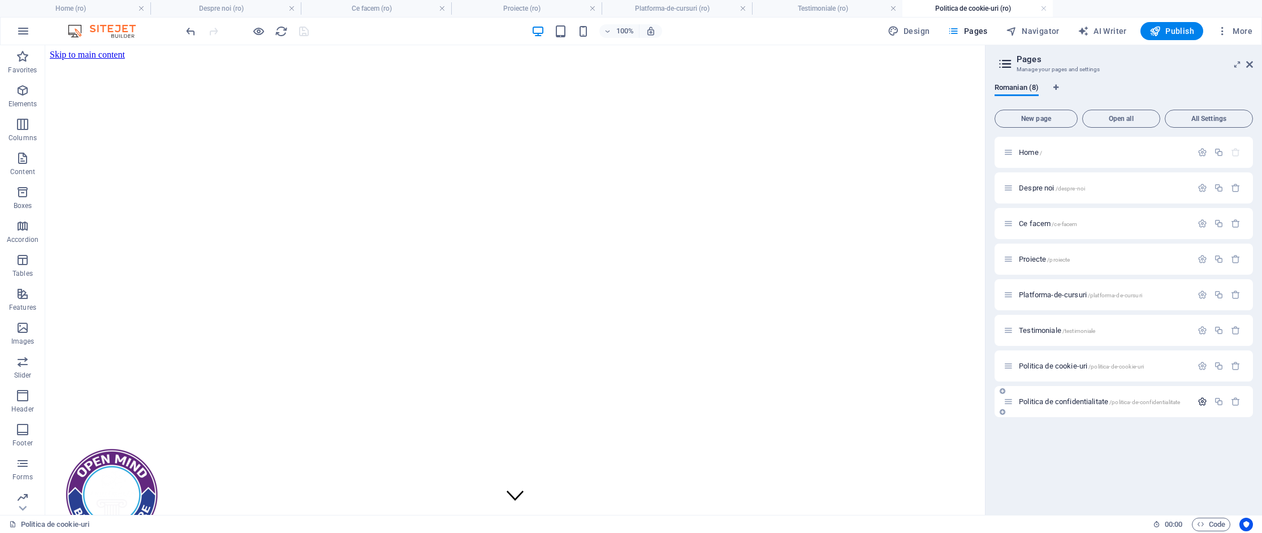
click at [1200, 401] on icon "button" at bounding box center [1202, 402] width 10 height 10
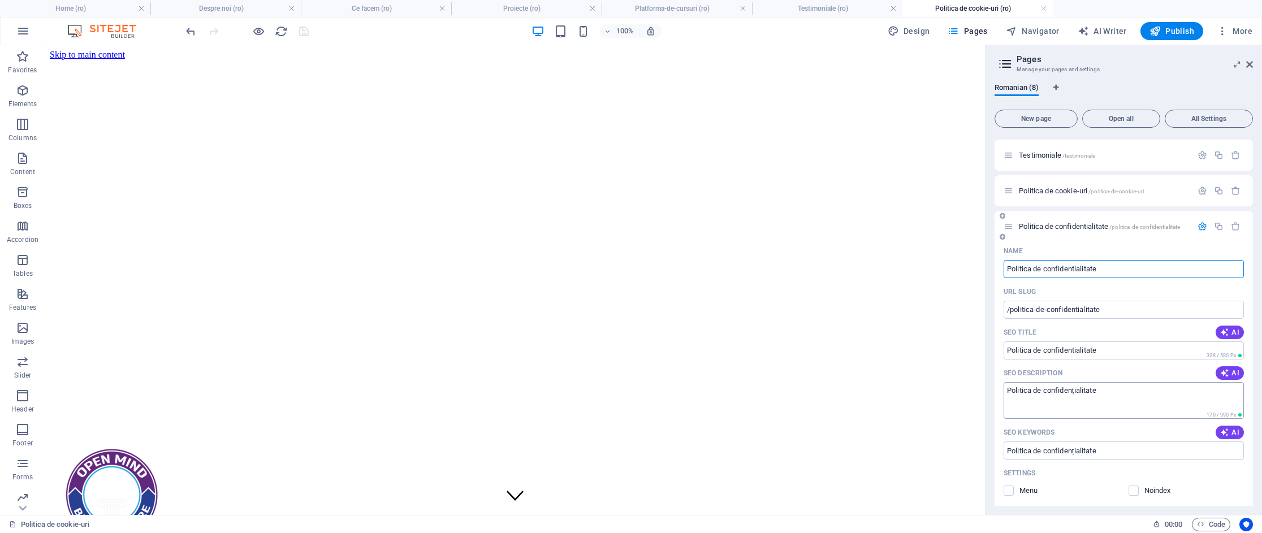
scroll to position [182, 0]
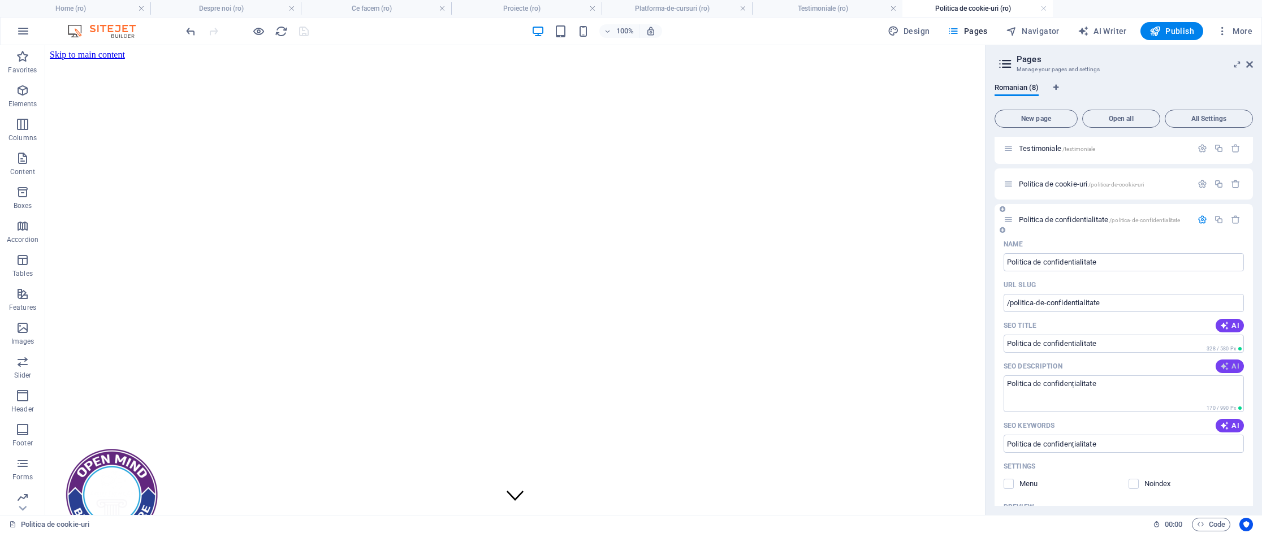
click at [1225, 371] on button "AI" at bounding box center [1230, 367] width 28 height 14
type textarea "„Aflati cum Open Mind Better Future protejeaza datele dumneavoastra personale. …"
click at [1233, 419] on button "AI" at bounding box center [1230, 426] width 28 height 14
type input "politica de confidentialitate, GDPR Romania, protectia datelor personale, drept…"
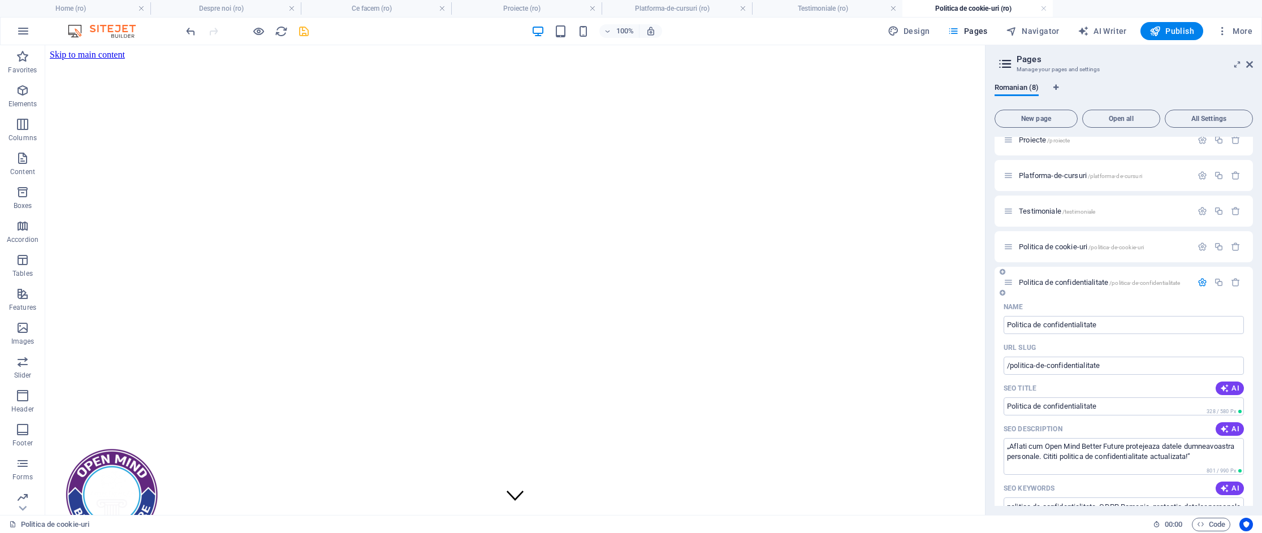
scroll to position [119, 0]
click at [298, 26] on icon "save" at bounding box center [303, 31] width 13 height 13
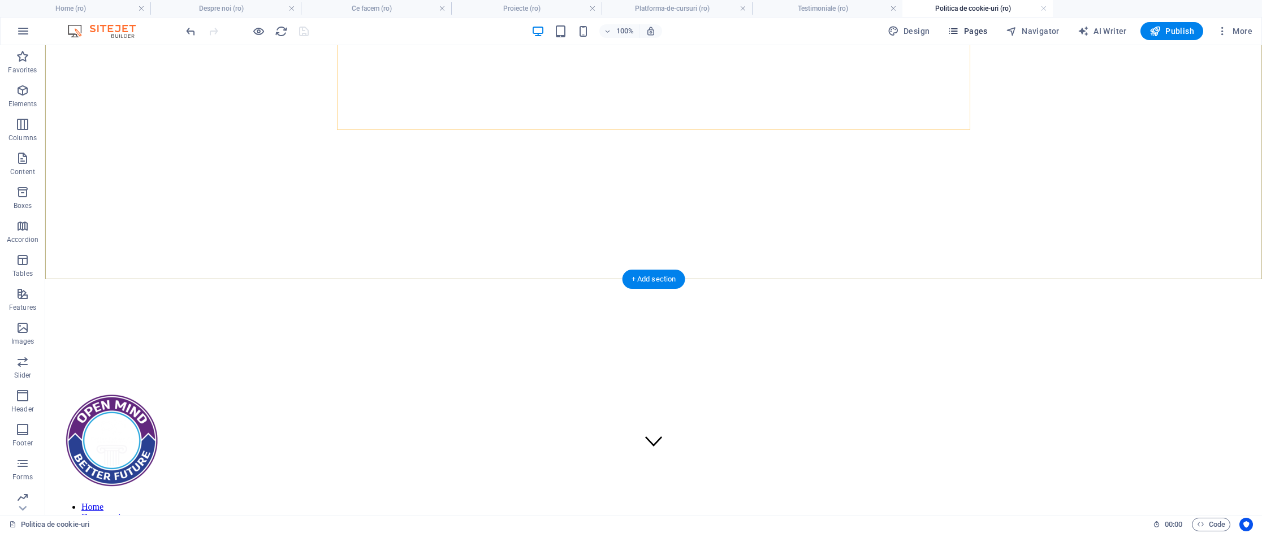
scroll to position [57, 0]
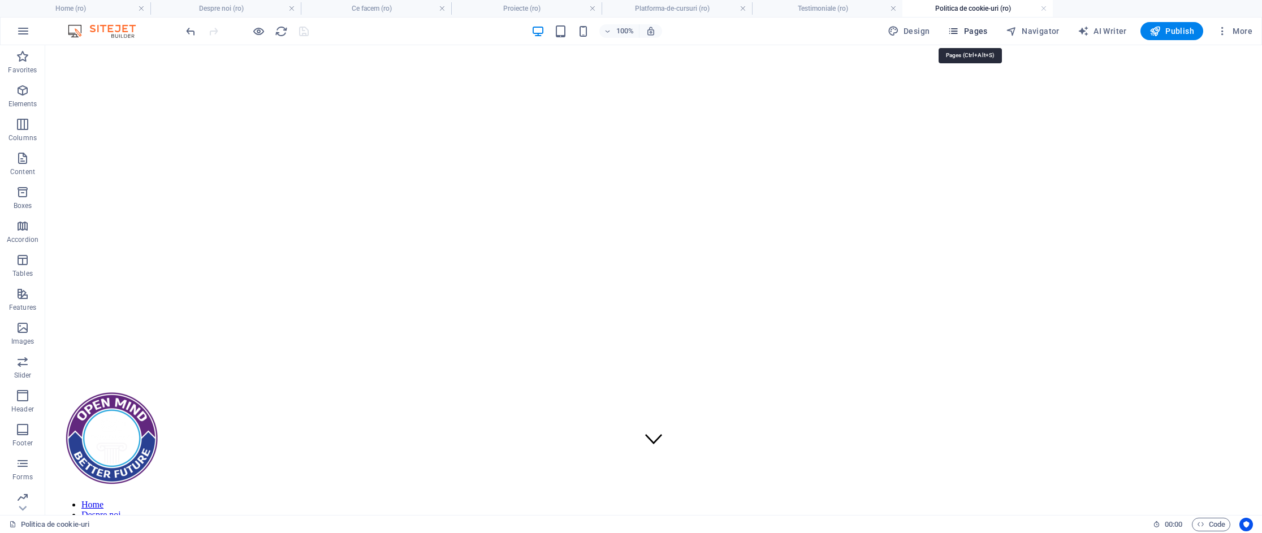
click at [959, 25] on icon "button" at bounding box center [953, 30] width 11 height 11
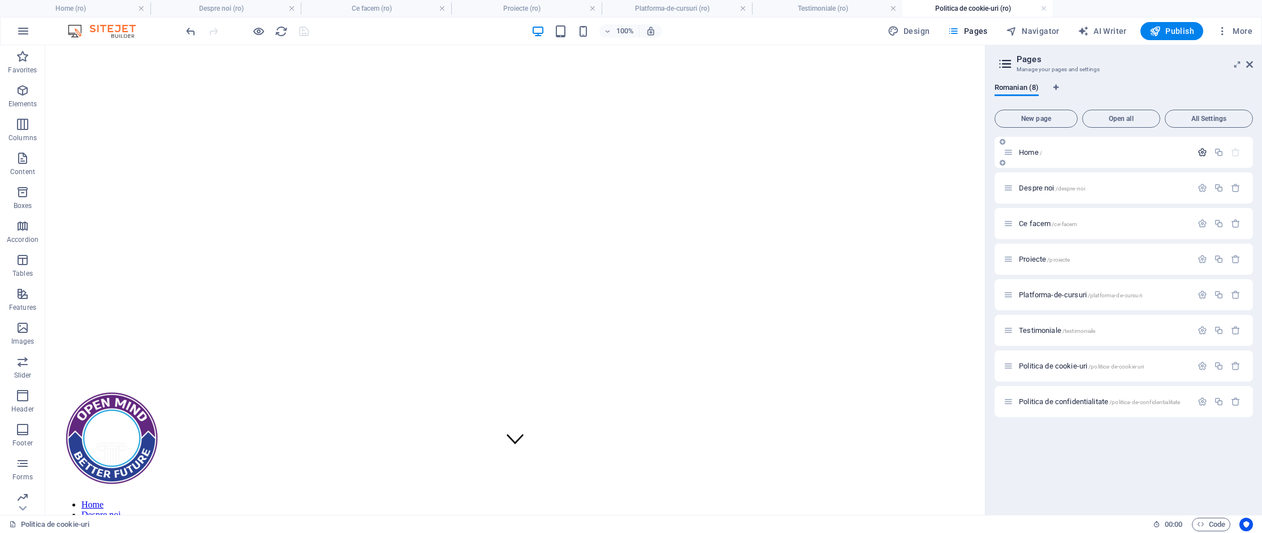
click at [1200, 149] on icon "button" at bounding box center [1202, 153] width 10 height 10
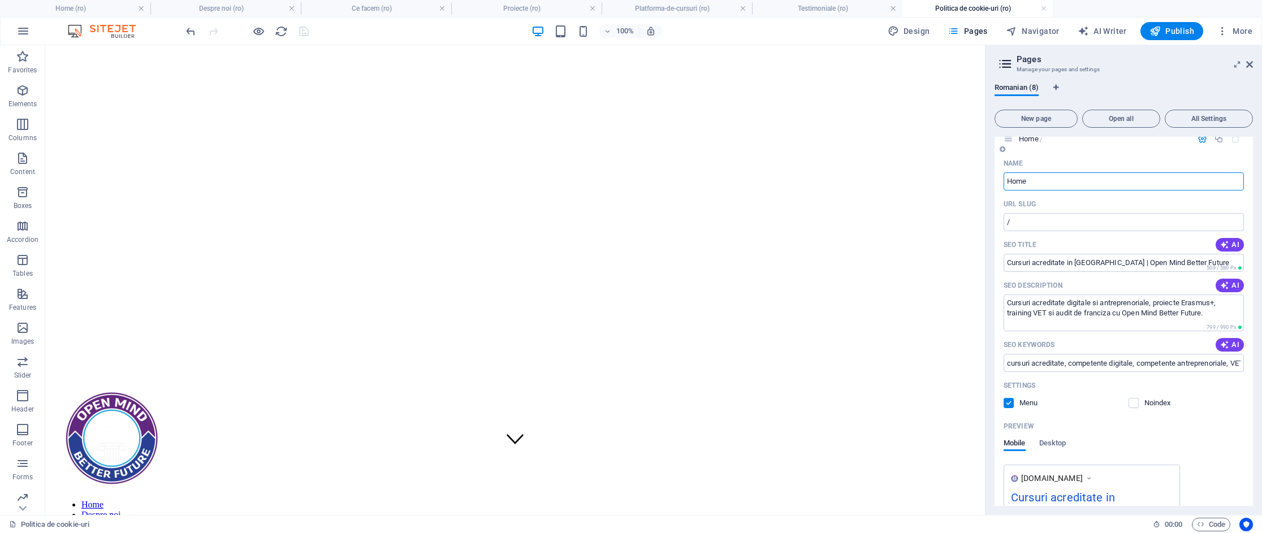
scroll to position [0, 0]
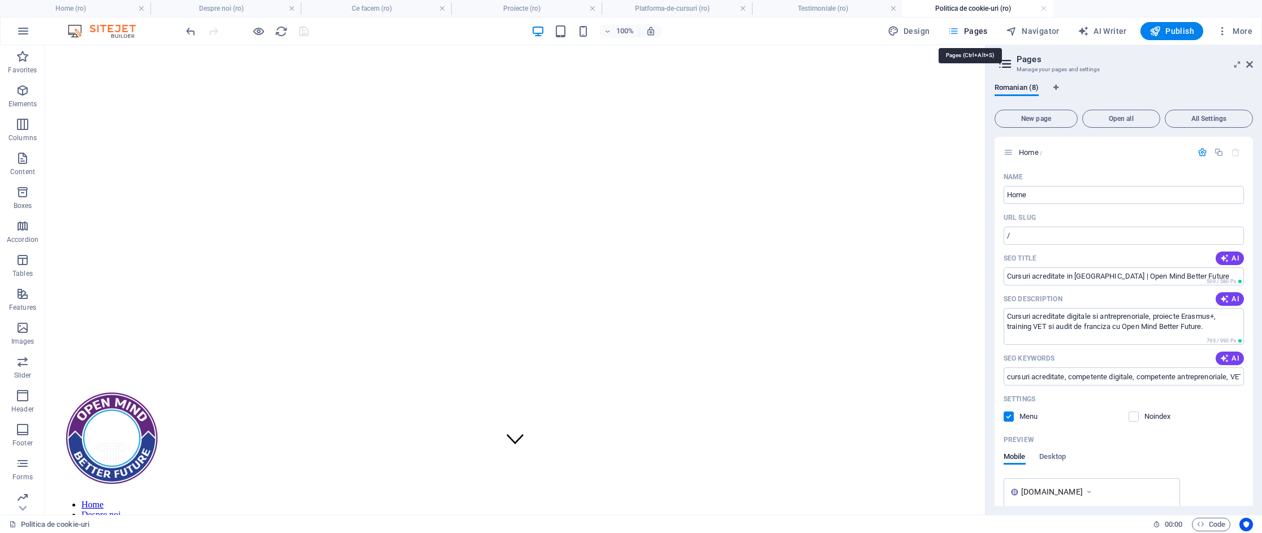
click at [989, 37] on button "Pages" at bounding box center [967, 31] width 49 height 18
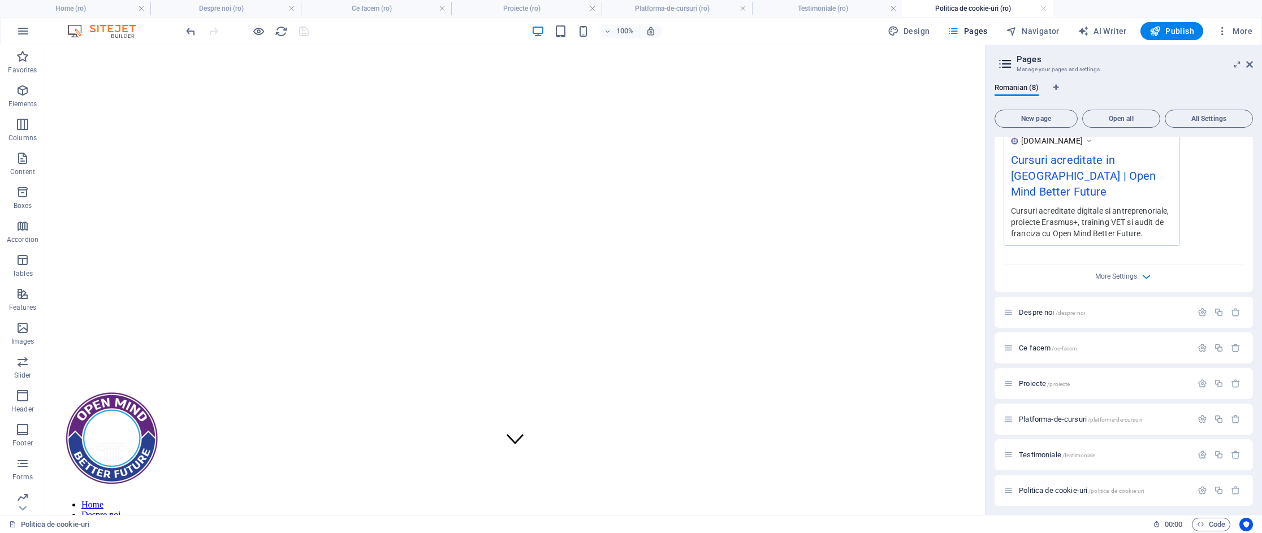
scroll to position [375, 0]
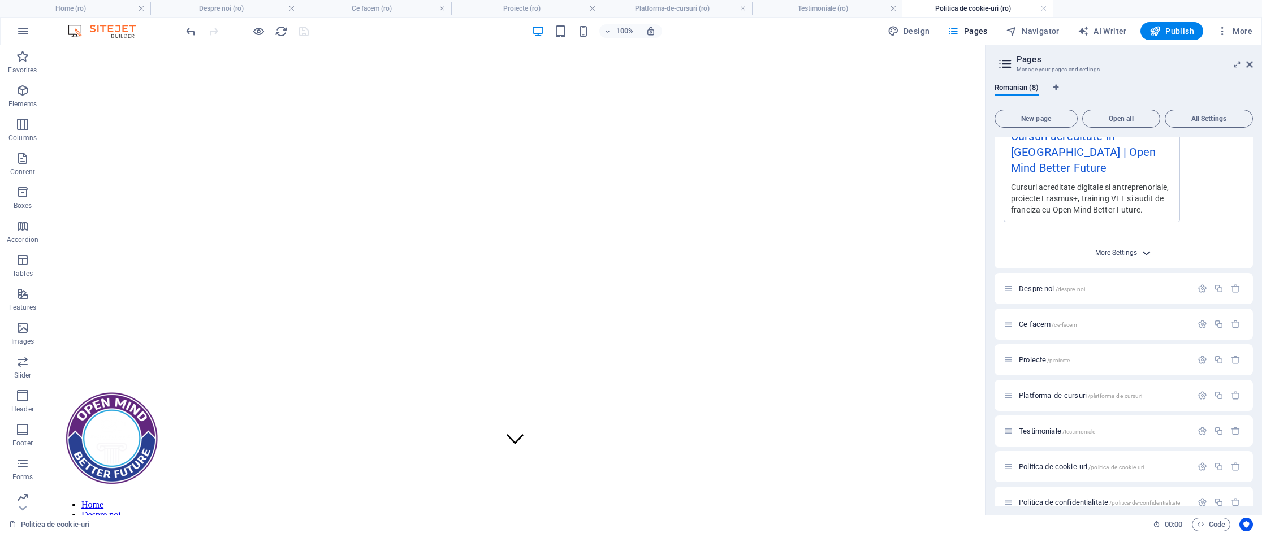
click at [1140, 247] on icon "button" at bounding box center [1146, 253] width 13 height 13
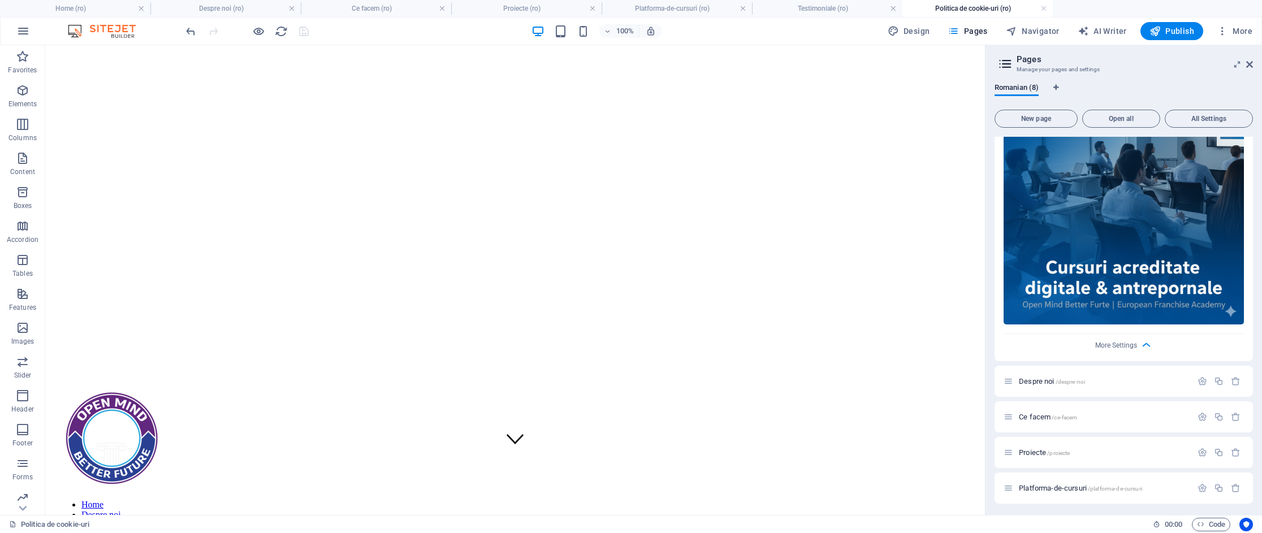
scroll to position [616, 0]
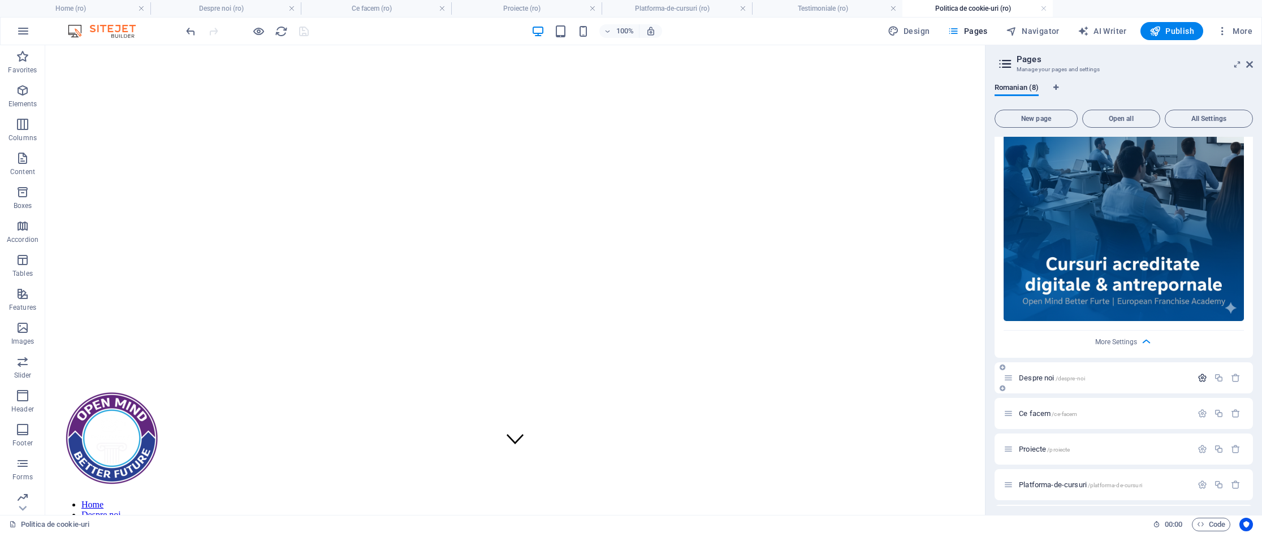
click at [1199, 373] on icon "button" at bounding box center [1202, 378] width 10 height 10
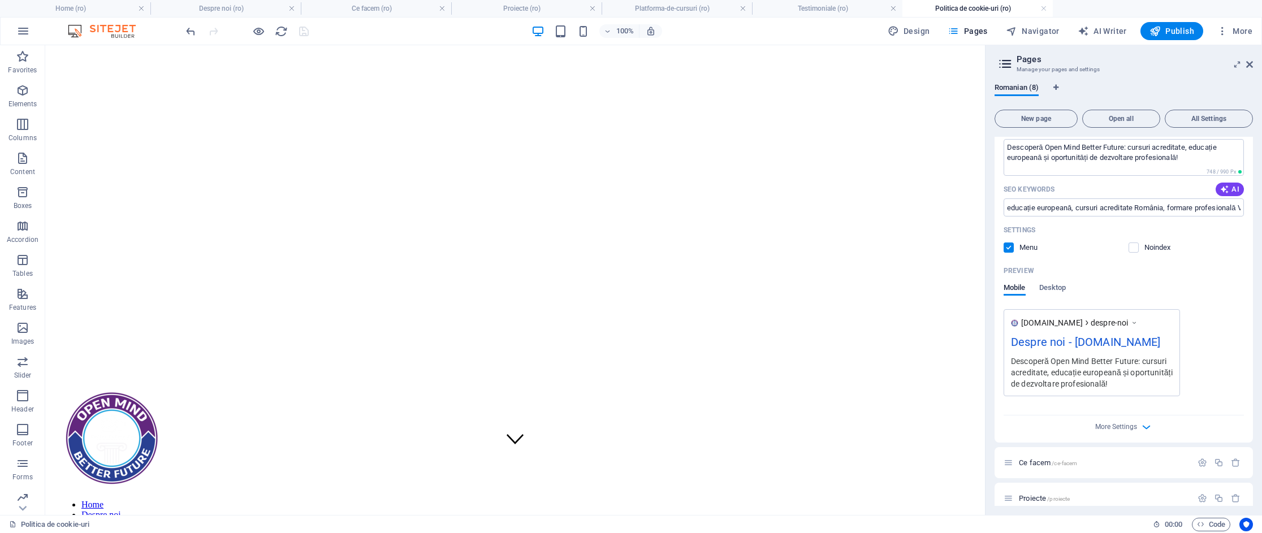
scroll to position [1020, 0]
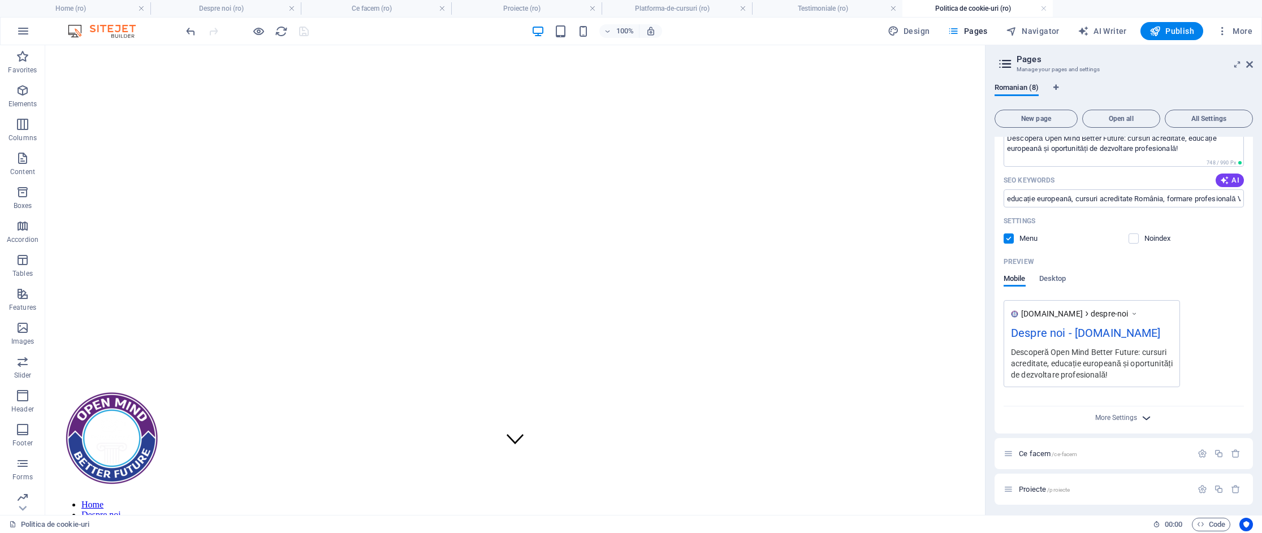
drag, startPoint x: 1136, startPoint y: 404, endPoint x: 1139, endPoint y: 399, distance: 6.3
click at [1136, 407] on div "More Settings" at bounding box center [1124, 416] width 240 height 18
click at [1140, 412] on icon "button" at bounding box center [1146, 418] width 13 height 13
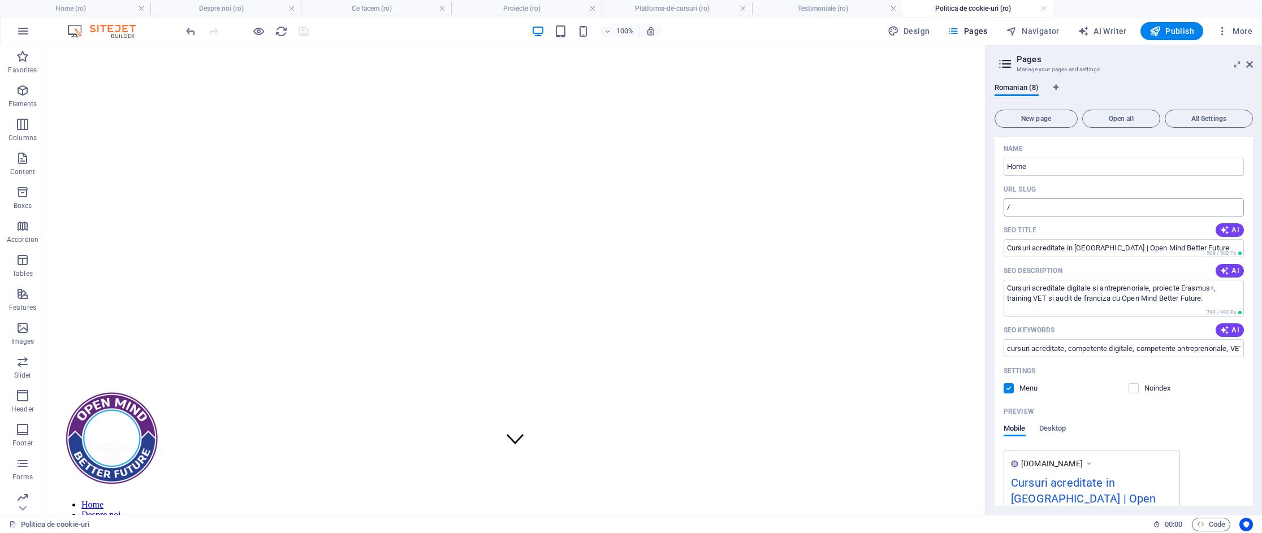
scroll to position [0, 0]
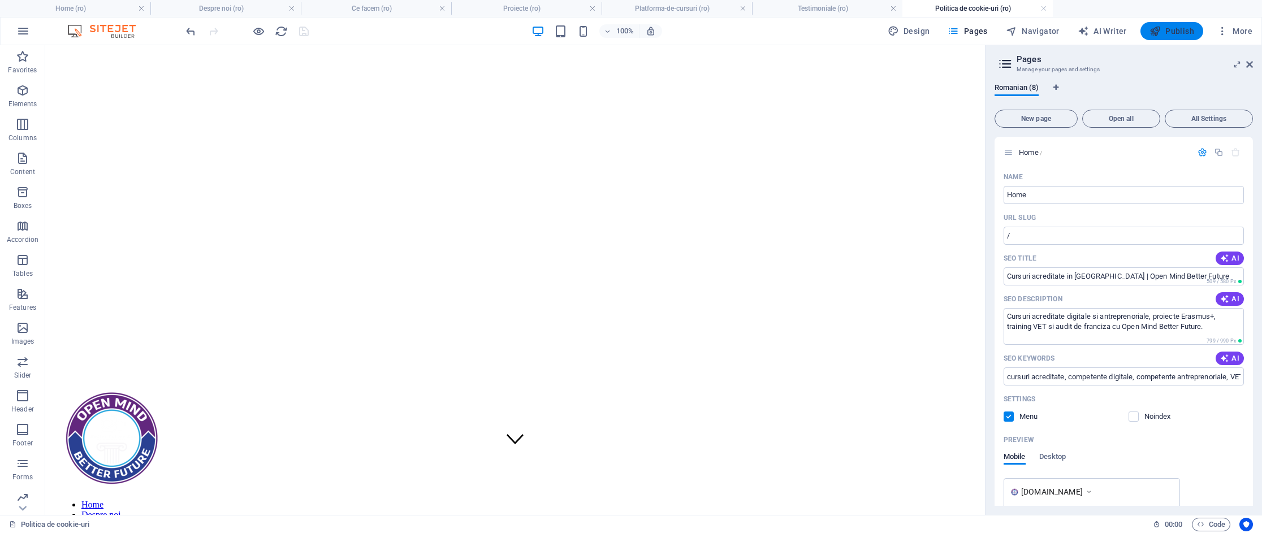
click at [1197, 28] on button "Publish" at bounding box center [1171, 31] width 63 height 18
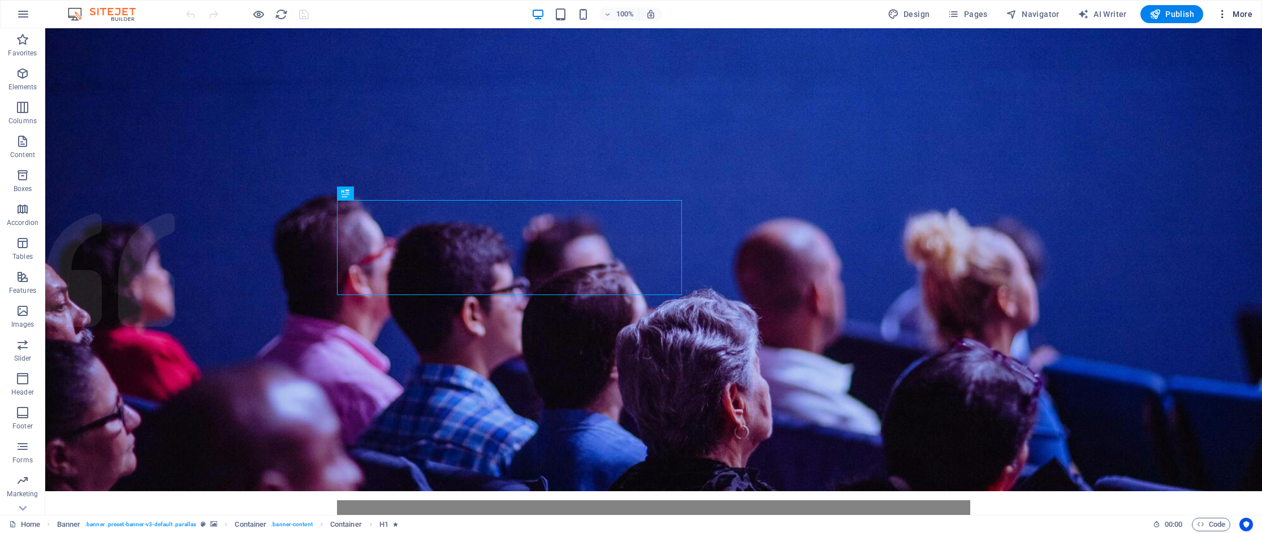
click at [1248, 14] on span "More" at bounding box center [1235, 13] width 36 height 11
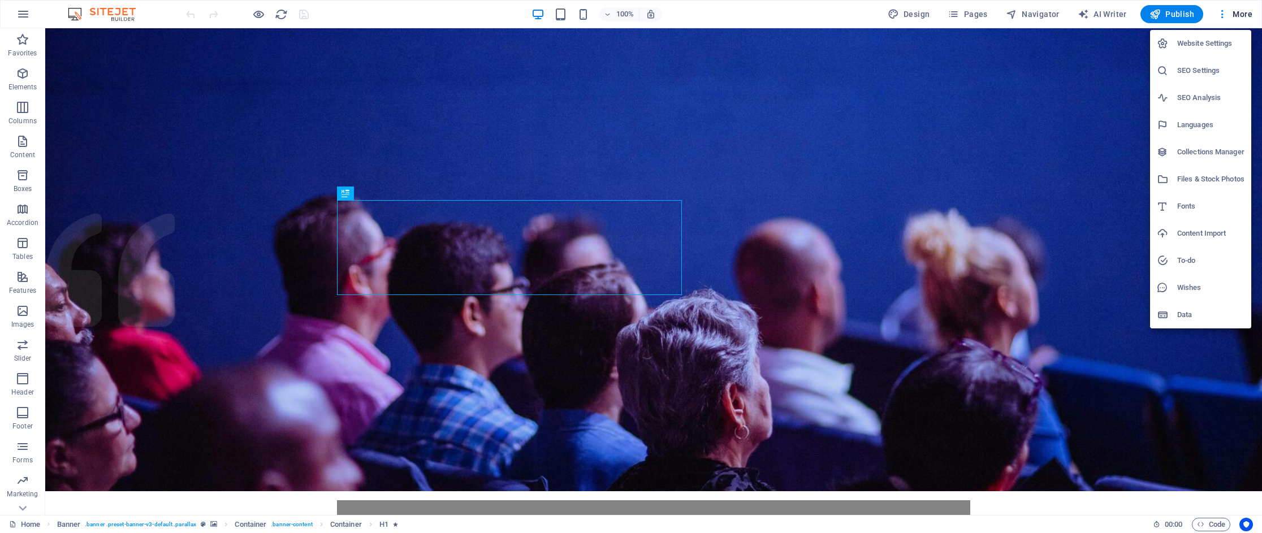
click at [0, 0] on li "SEO Analysis" at bounding box center [0, 0] width 0 height 0
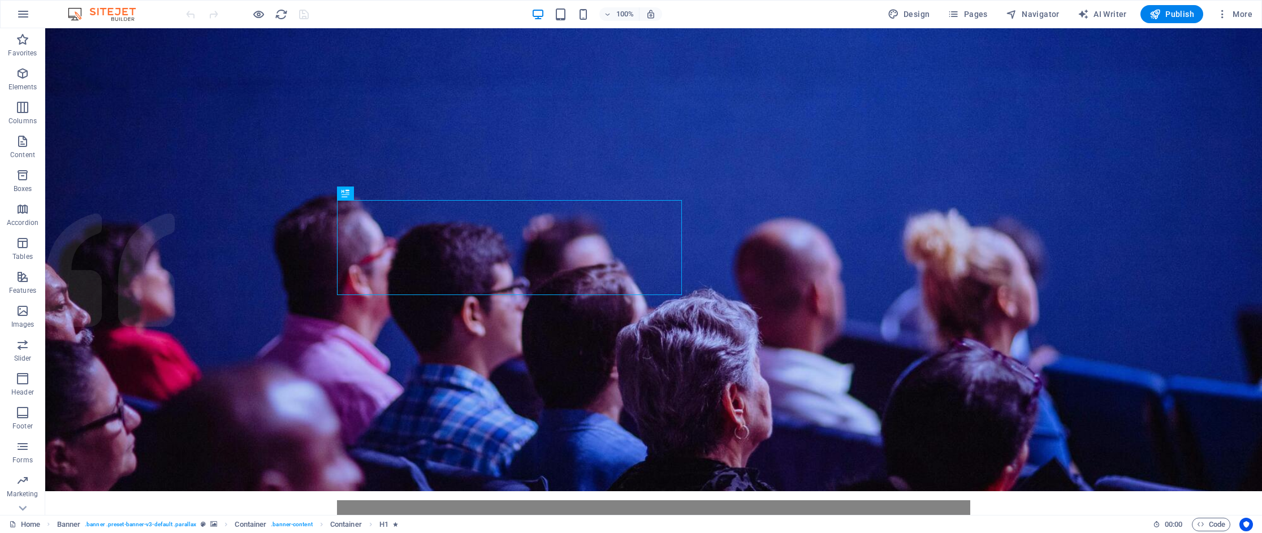
select select "google.com"
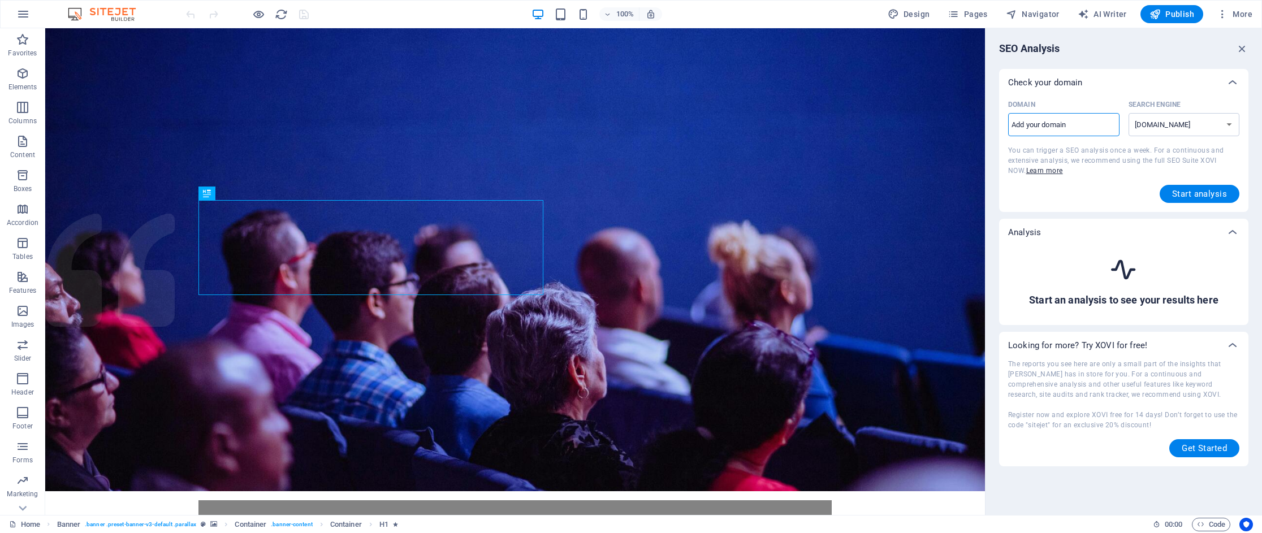
click at [1067, 127] on input "Domain ​" at bounding box center [1063, 125] width 111 height 18
type input "[DOMAIN_NAME]"
click at [1187, 189] on span "Start analysis" at bounding box center [1199, 193] width 55 height 9
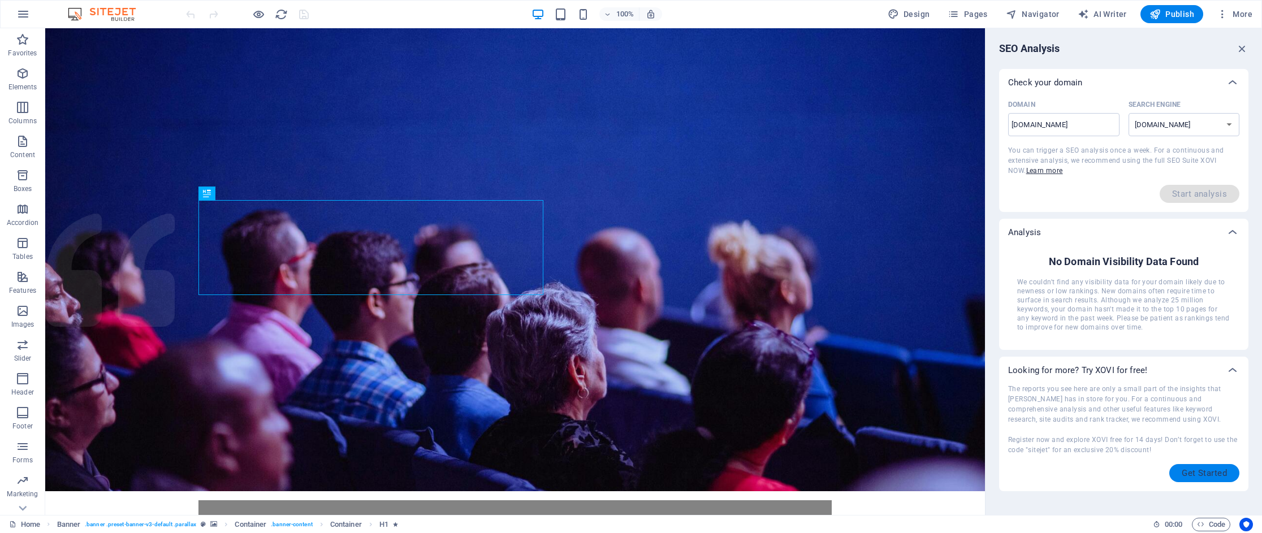
click at [1228, 12] on icon "button" at bounding box center [1222, 13] width 11 height 11
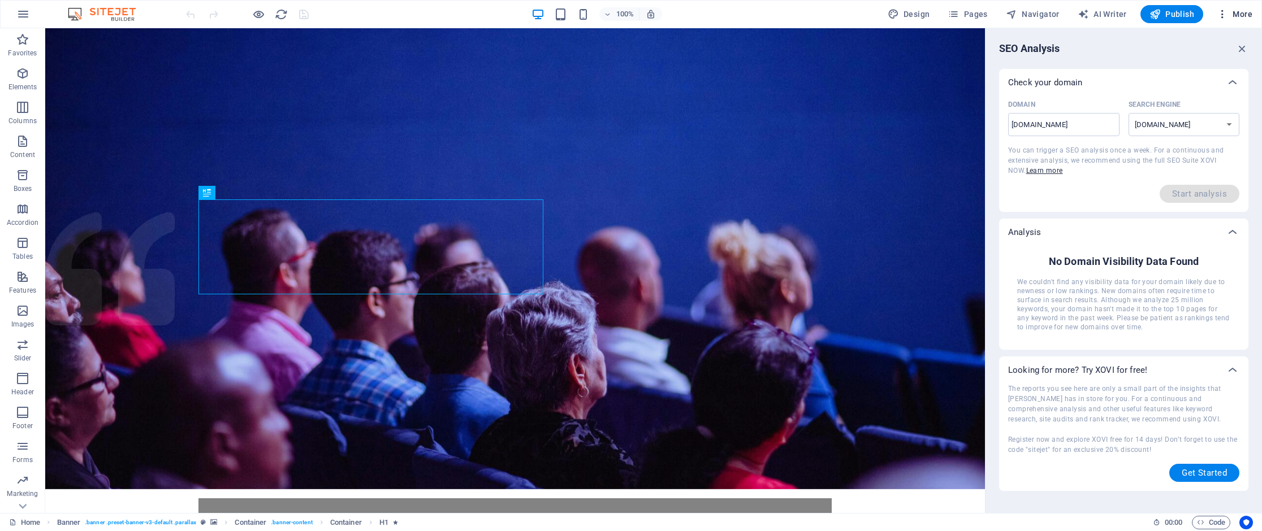
click at [1237, 16] on span "More" at bounding box center [1235, 13] width 36 height 11
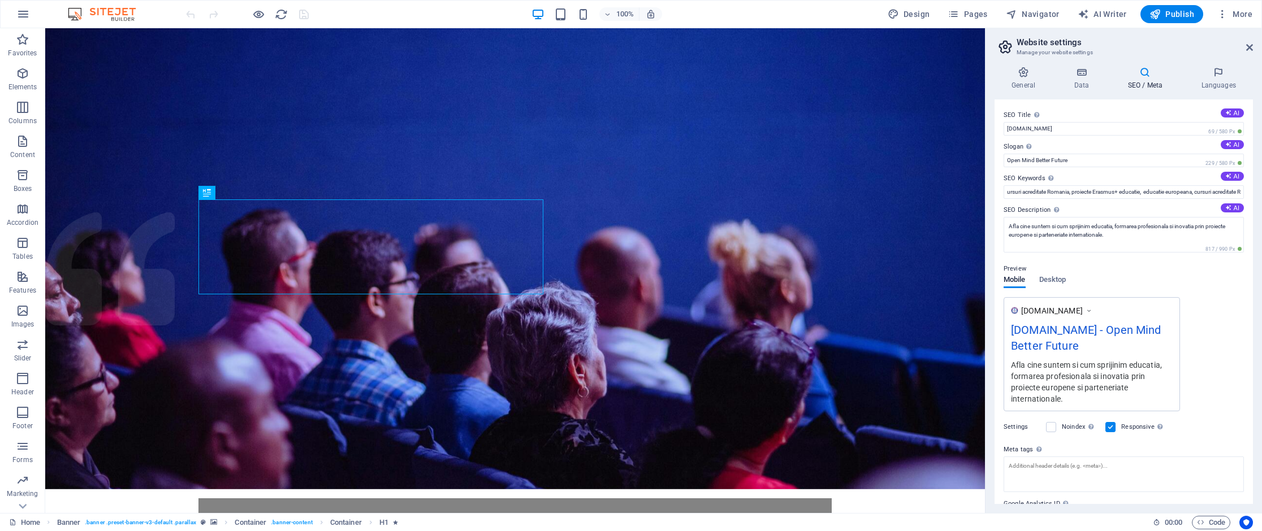
scroll to position [59, 0]
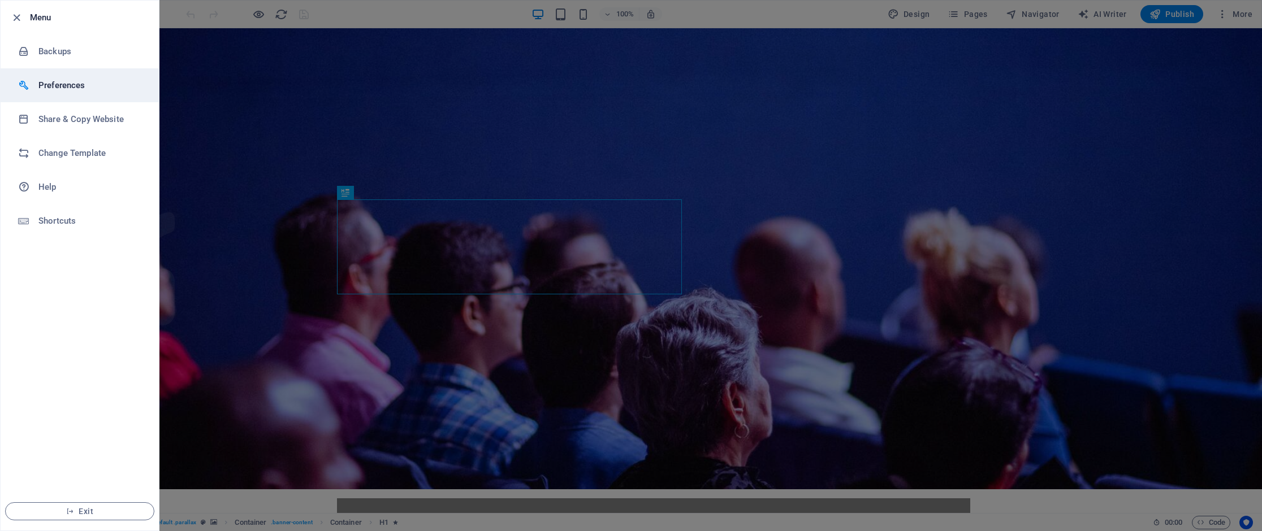
click at [87, 81] on h6 "Preferences" at bounding box center [90, 86] width 105 height 14
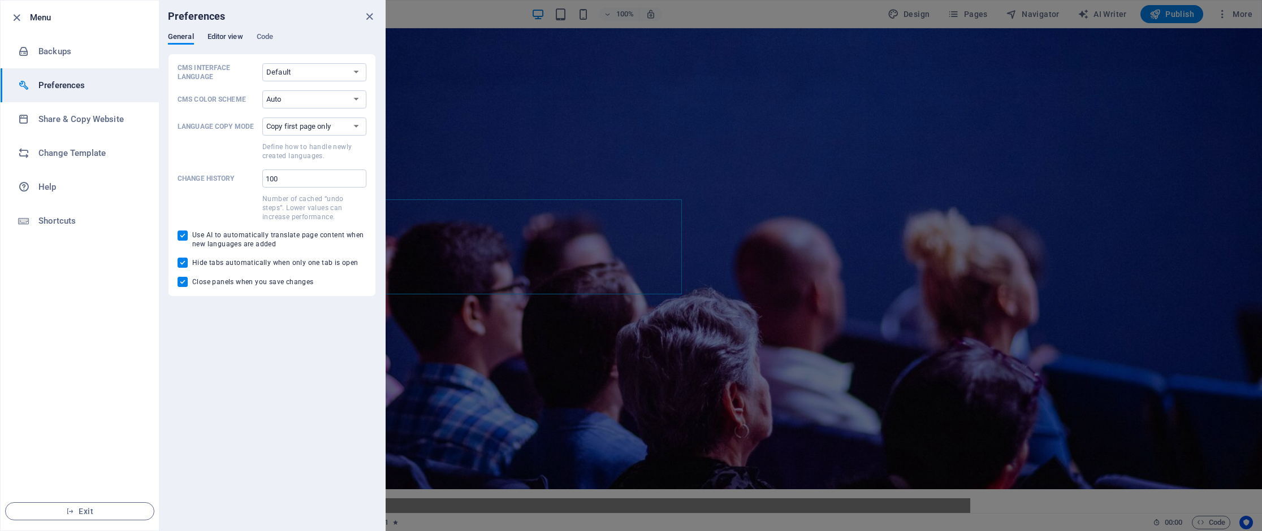
click at [224, 39] on span "Editor view" at bounding box center [225, 38] width 36 height 16
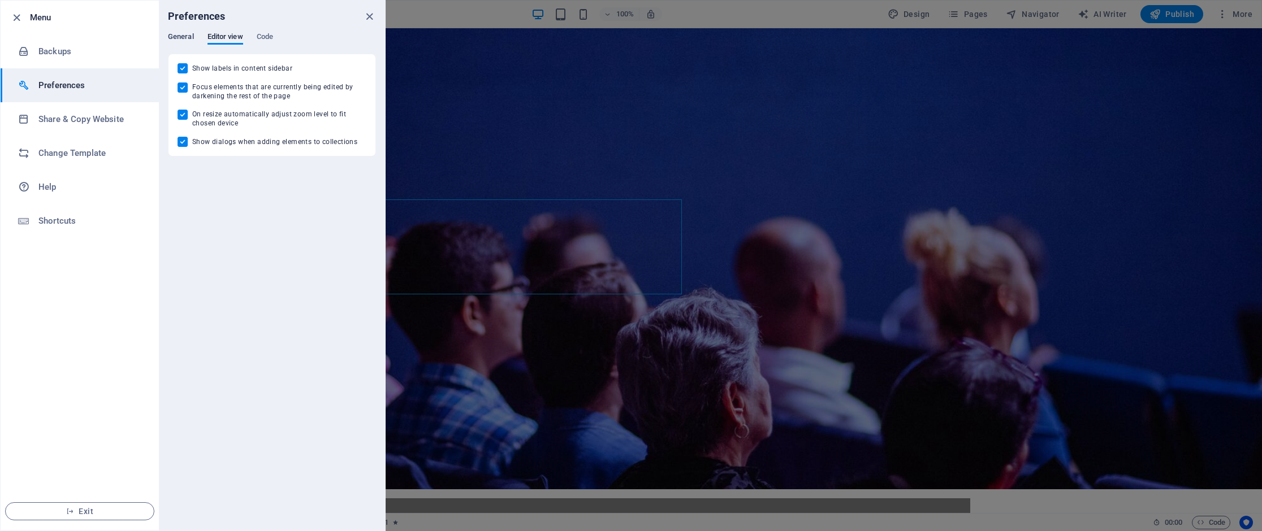
click at [188, 35] on span "General" at bounding box center [181, 38] width 26 height 16
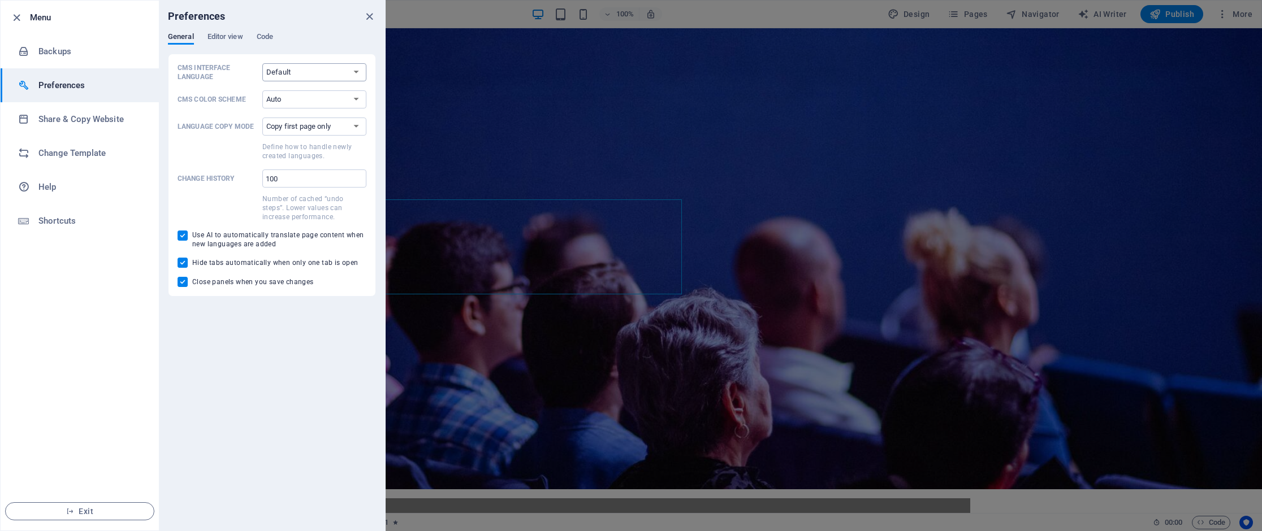
click at [62, 114] on h6 "Share & Copy Website" at bounding box center [90, 120] width 105 height 14
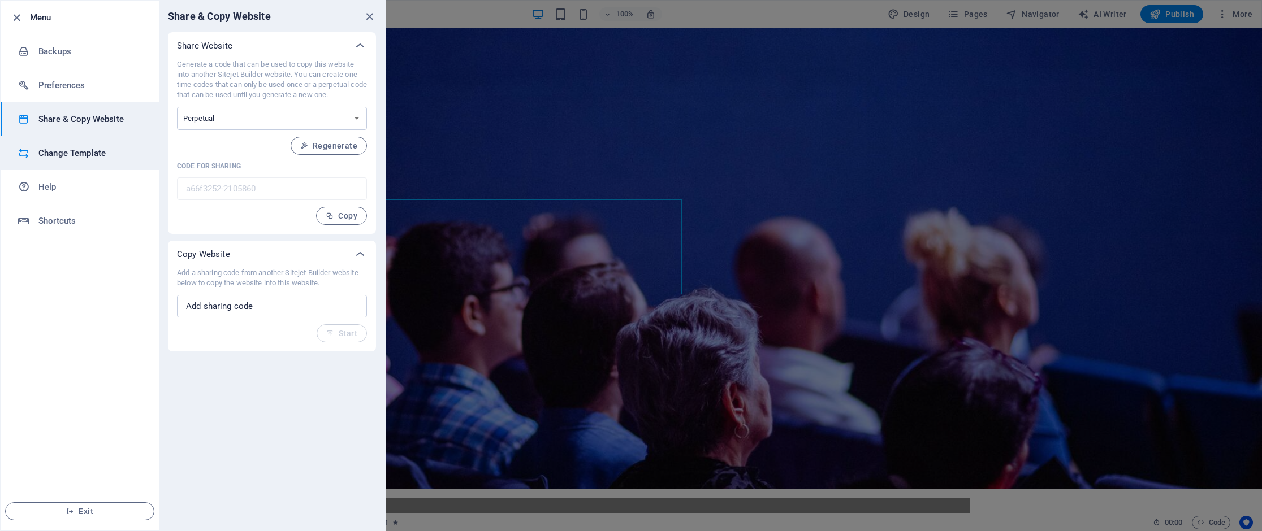
click at [52, 155] on h6 "Change Template" at bounding box center [90, 153] width 105 height 14
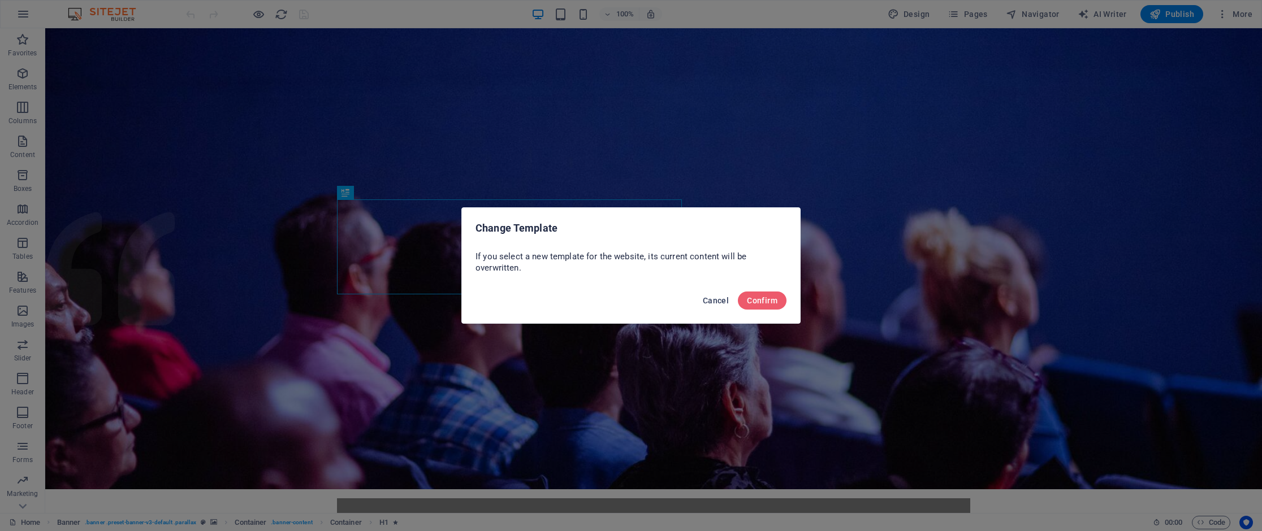
drag, startPoint x: 707, startPoint y: 303, endPoint x: 662, endPoint y: 275, distance: 53.3
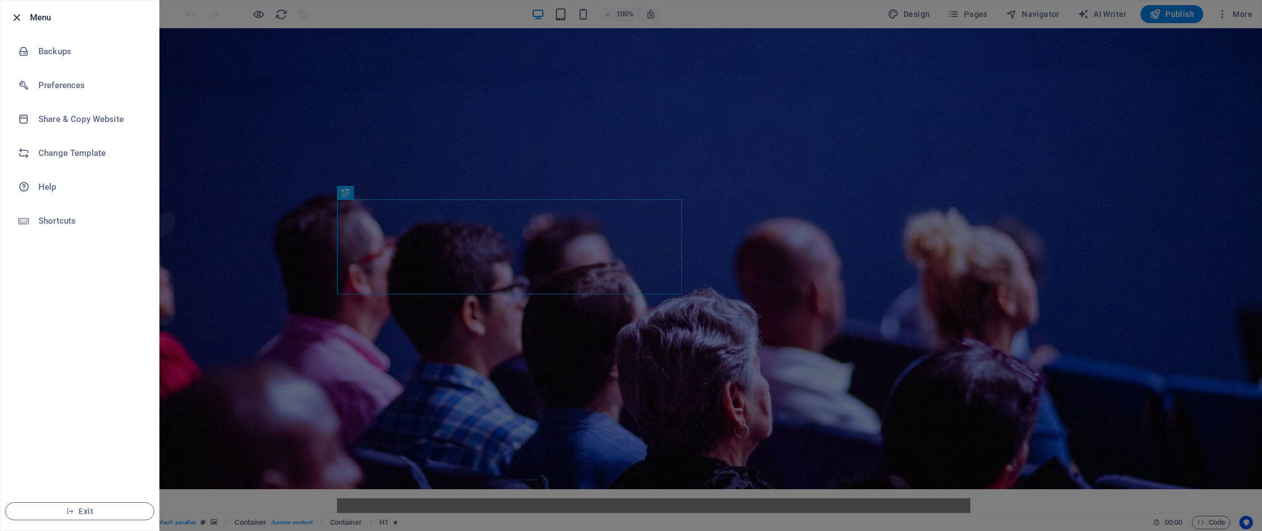
click at [18, 11] on icon "button" at bounding box center [16, 17] width 13 height 13
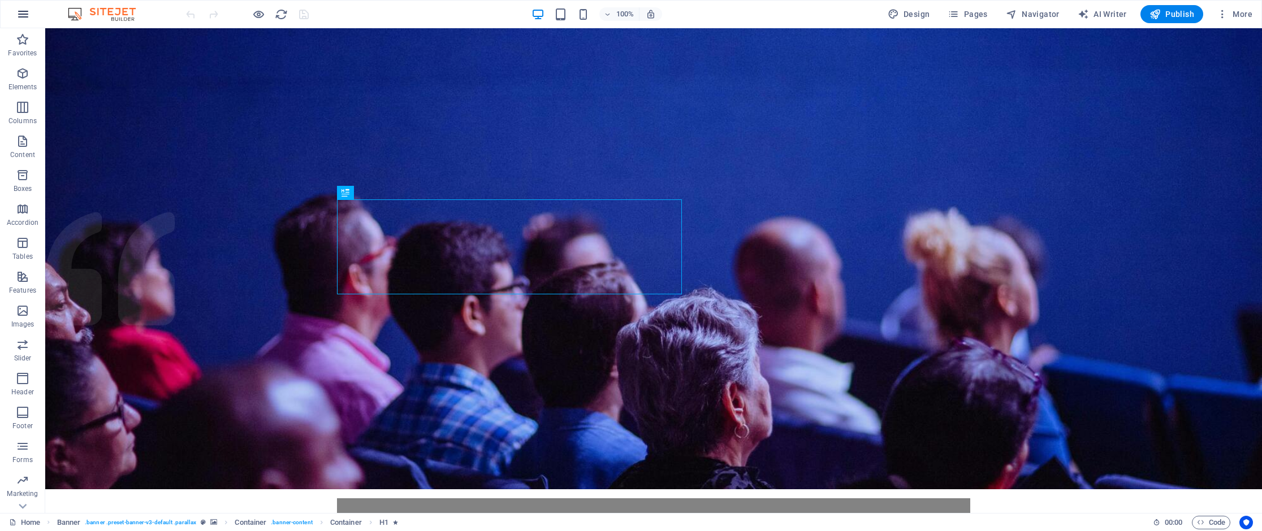
click at [27, 9] on icon "button" at bounding box center [23, 14] width 14 height 14
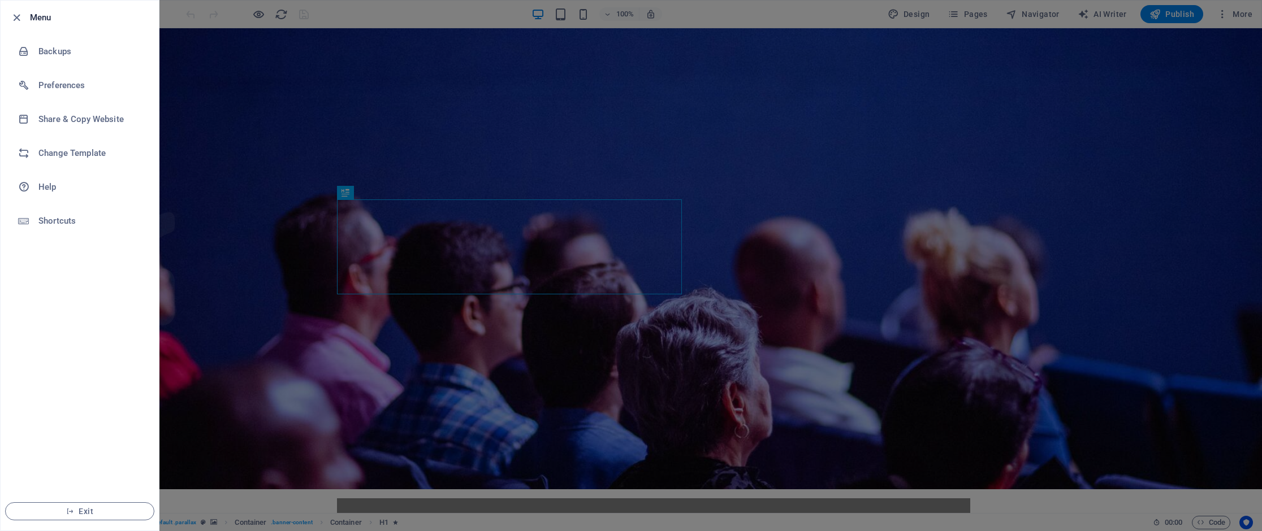
click at [27, 9] on li "Menu" at bounding box center [80, 18] width 158 height 34
click at [14, 12] on icon "button" at bounding box center [16, 17] width 13 height 13
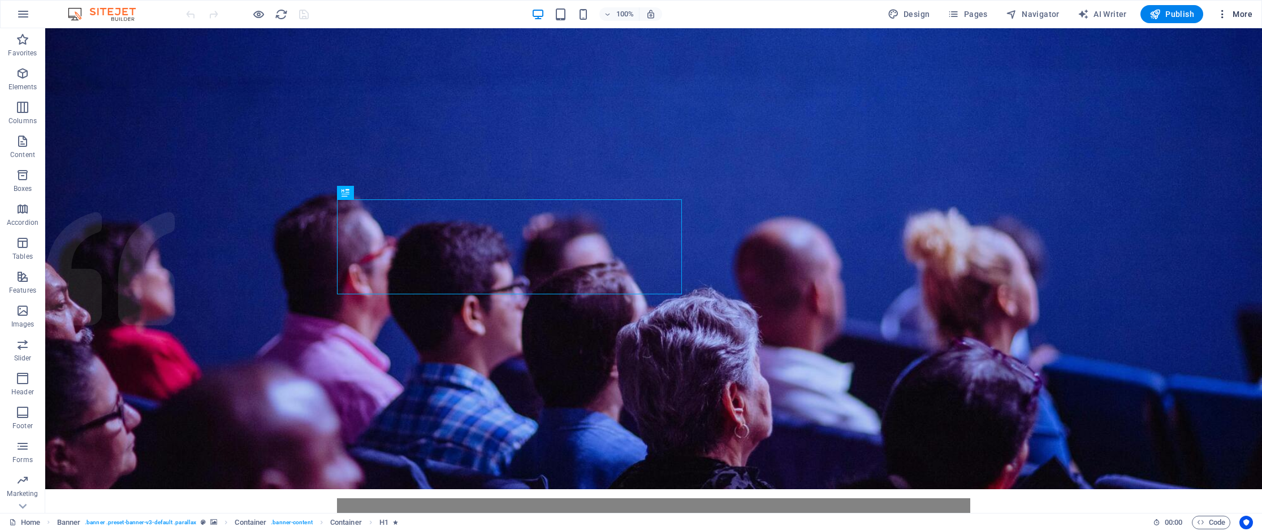
click at [1234, 13] on span "More" at bounding box center [1235, 13] width 36 height 11
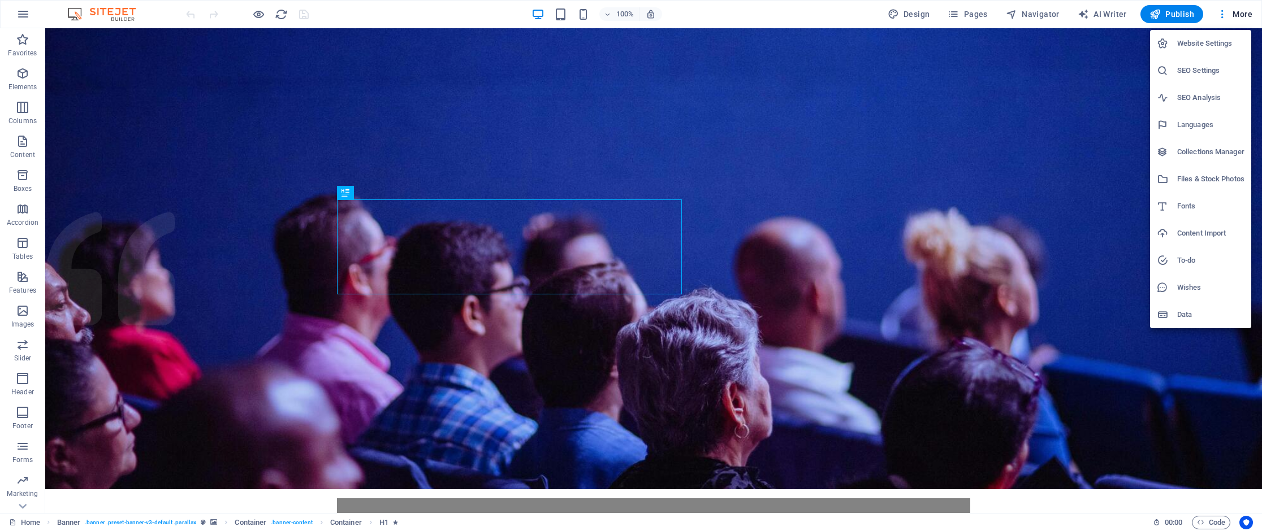
click at [1214, 44] on h6 "Website Settings" at bounding box center [1210, 44] width 67 height 14
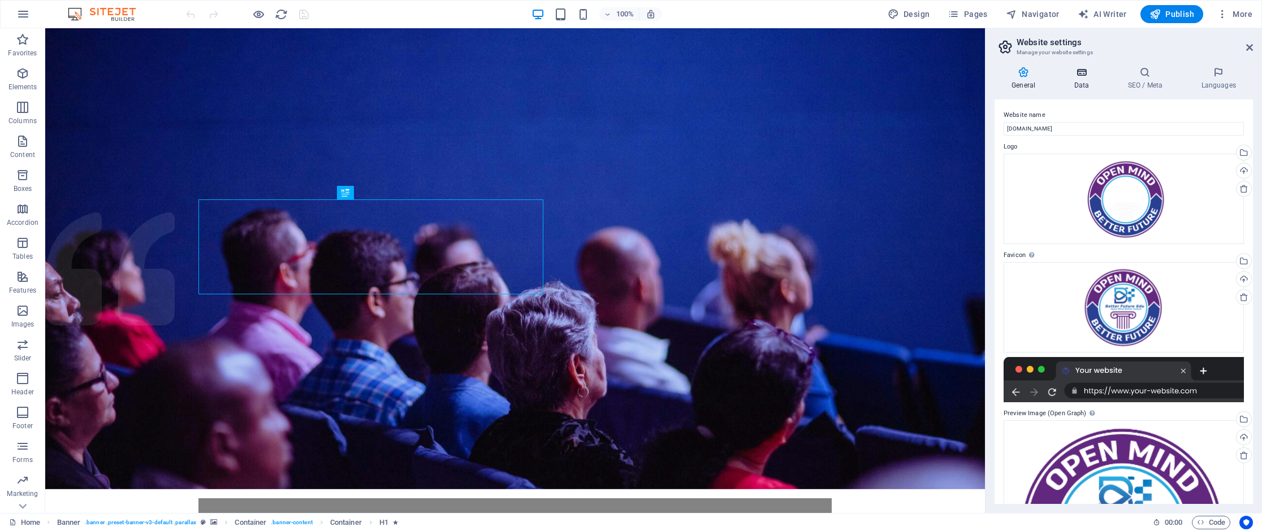
click at [1089, 70] on icon at bounding box center [1081, 72] width 49 height 11
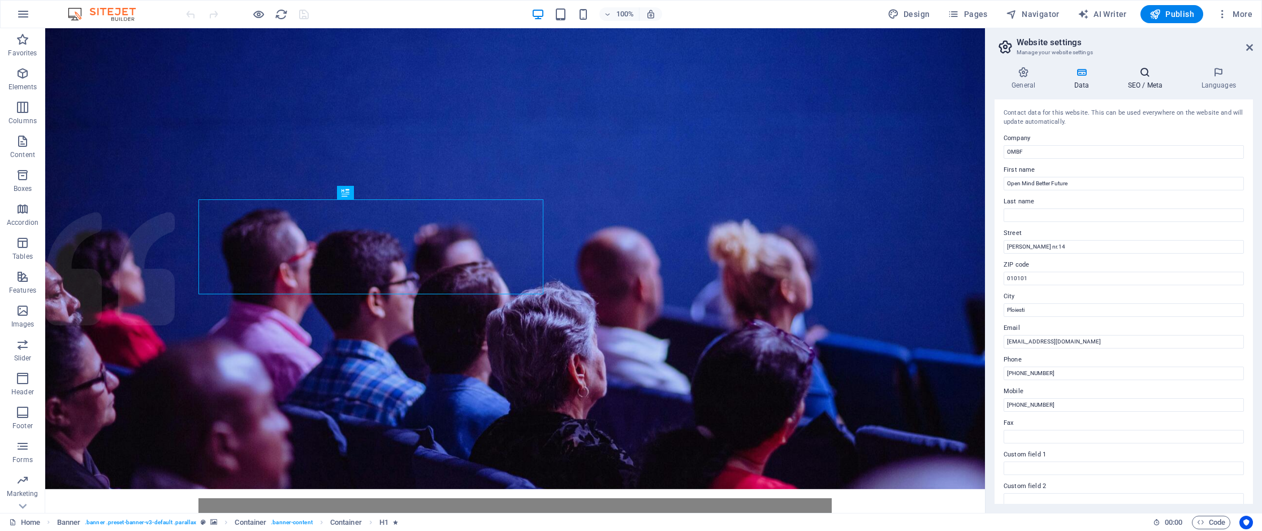
click at [1139, 86] on h4 "SEO / Meta" at bounding box center [1147, 79] width 74 height 24
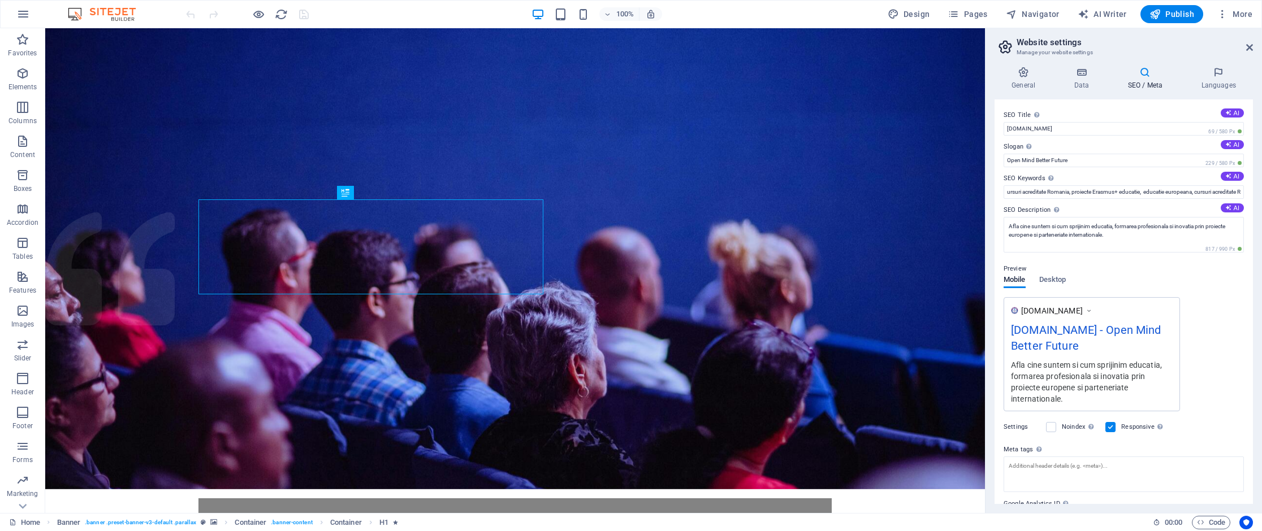
scroll to position [59, 0]
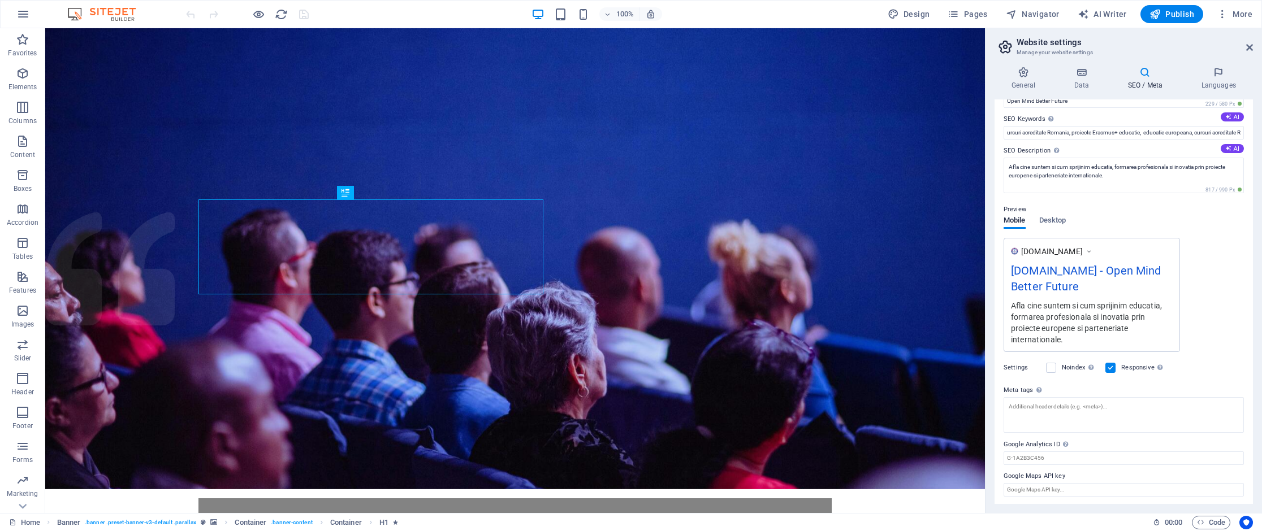
drag, startPoint x: 1003, startPoint y: 443, endPoint x: 1031, endPoint y: 445, distance: 27.8
click at [1031, 445] on label "Google Analytics ID Please only add the Google Analytics ID. We automatically i…" at bounding box center [1124, 445] width 240 height 14
click at [1031, 452] on input "Google Analytics ID Please only add the Google Analytics ID. We automatically i…" at bounding box center [1124, 459] width 240 height 14
drag, startPoint x: 1057, startPoint y: 443, endPoint x: 1016, endPoint y: 442, distance: 41.3
click at [1016, 442] on label "Google Analytics ID Please only add the Google Analytics ID. We automatically i…" at bounding box center [1124, 445] width 240 height 14
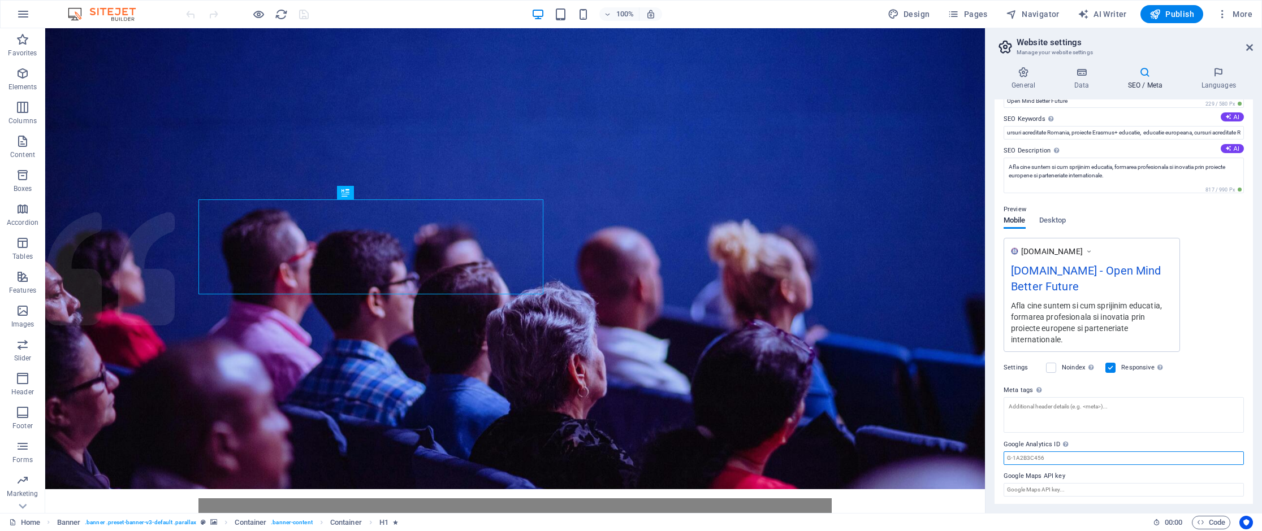
click at [1016, 452] on input "Google Analytics ID Please only add the Google Analytics ID. We automatically i…" at bounding box center [1124, 459] width 240 height 14
drag, startPoint x: 1108, startPoint y: 485, endPoint x: 956, endPoint y: 429, distance: 162.3
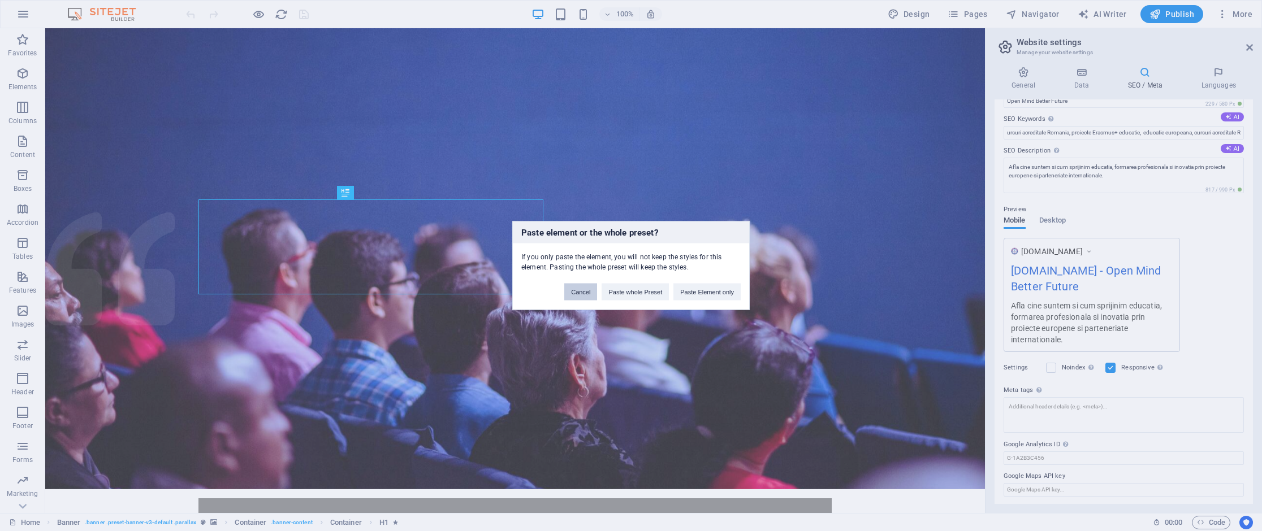
click at [586, 299] on button "Cancel" at bounding box center [580, 292] width 33 height 17
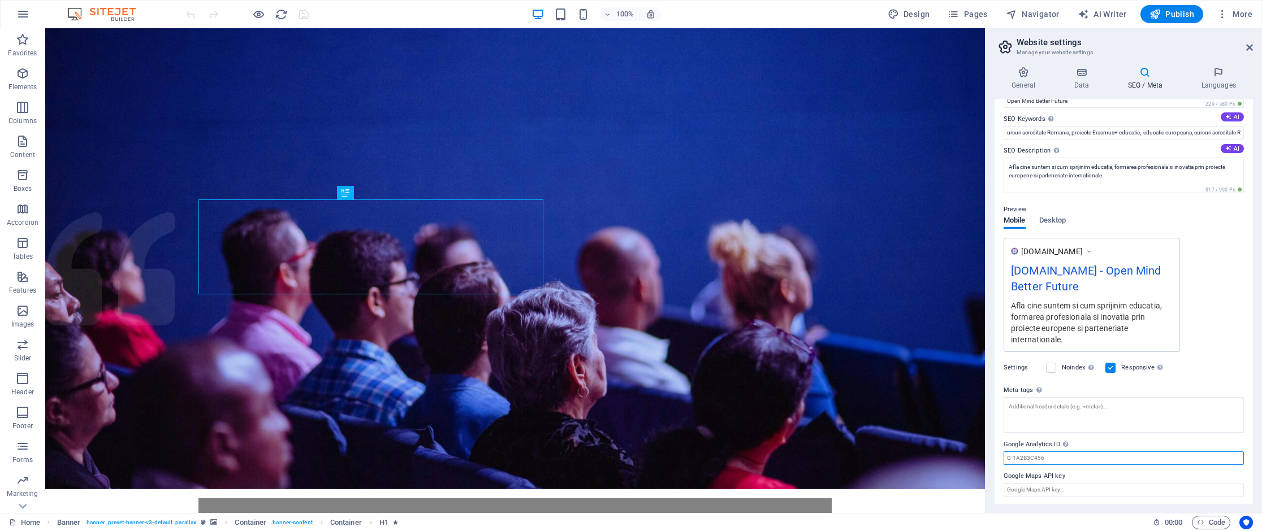
click at [1011, 460] on input "Google Analytics ID Please only add the Google Analytics ID. We automatically i…" at bounding box center [1124, 459] width 240 height 14
paste input "G-MQT70473X9"
type input "G-MQT70473X9"
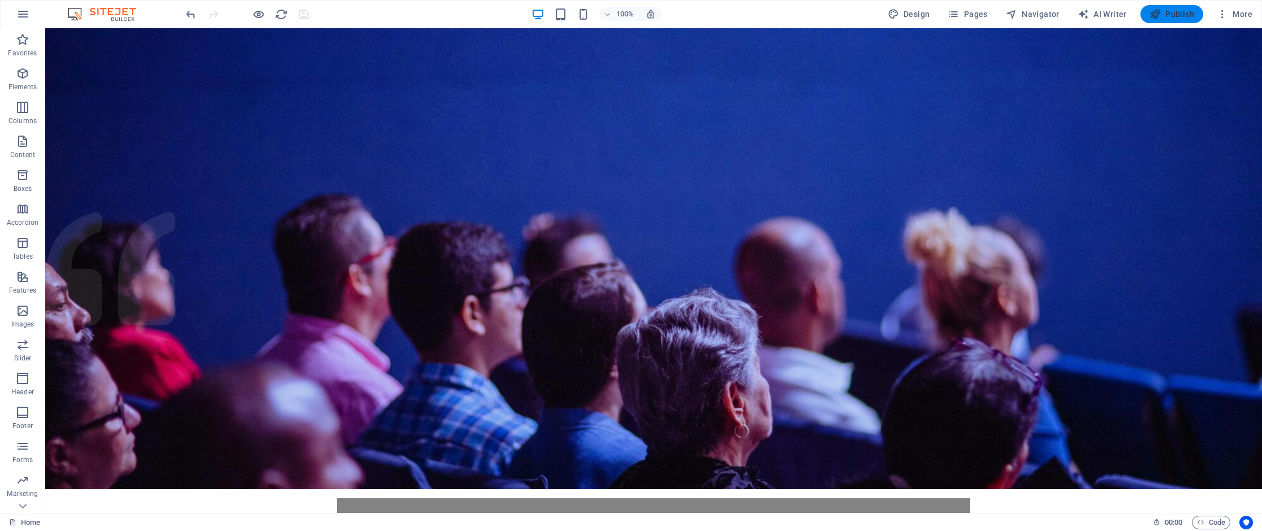
click at [1180, 7] on button "Publish" at bounding box center [1171, 14] width 63 height 18
